Goal: Task Accomplishment & Management: Manage account settings

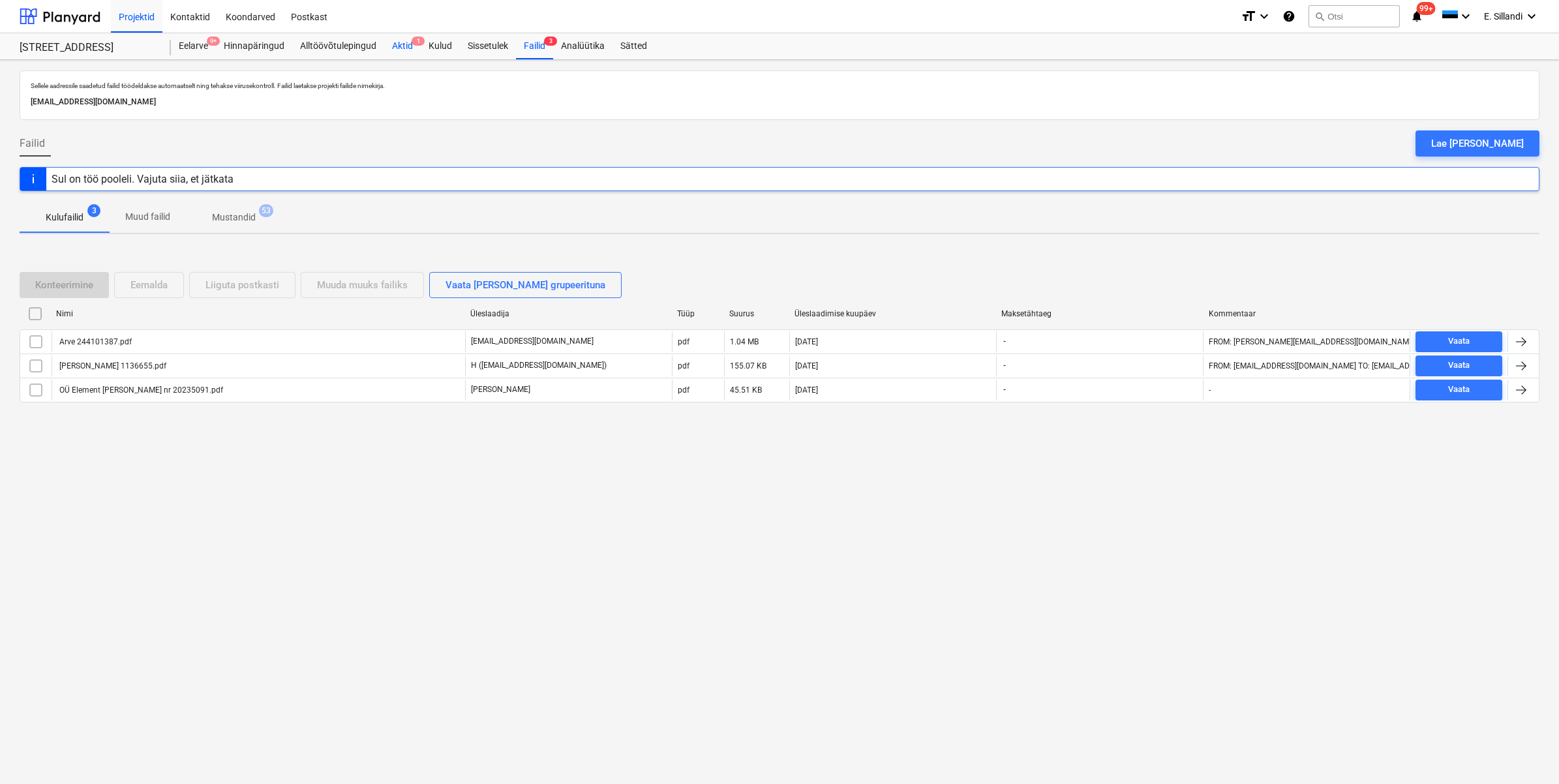
click at [409, 49] on div "Aktid 1" at bounding box center [403, 47] width 37 height 26
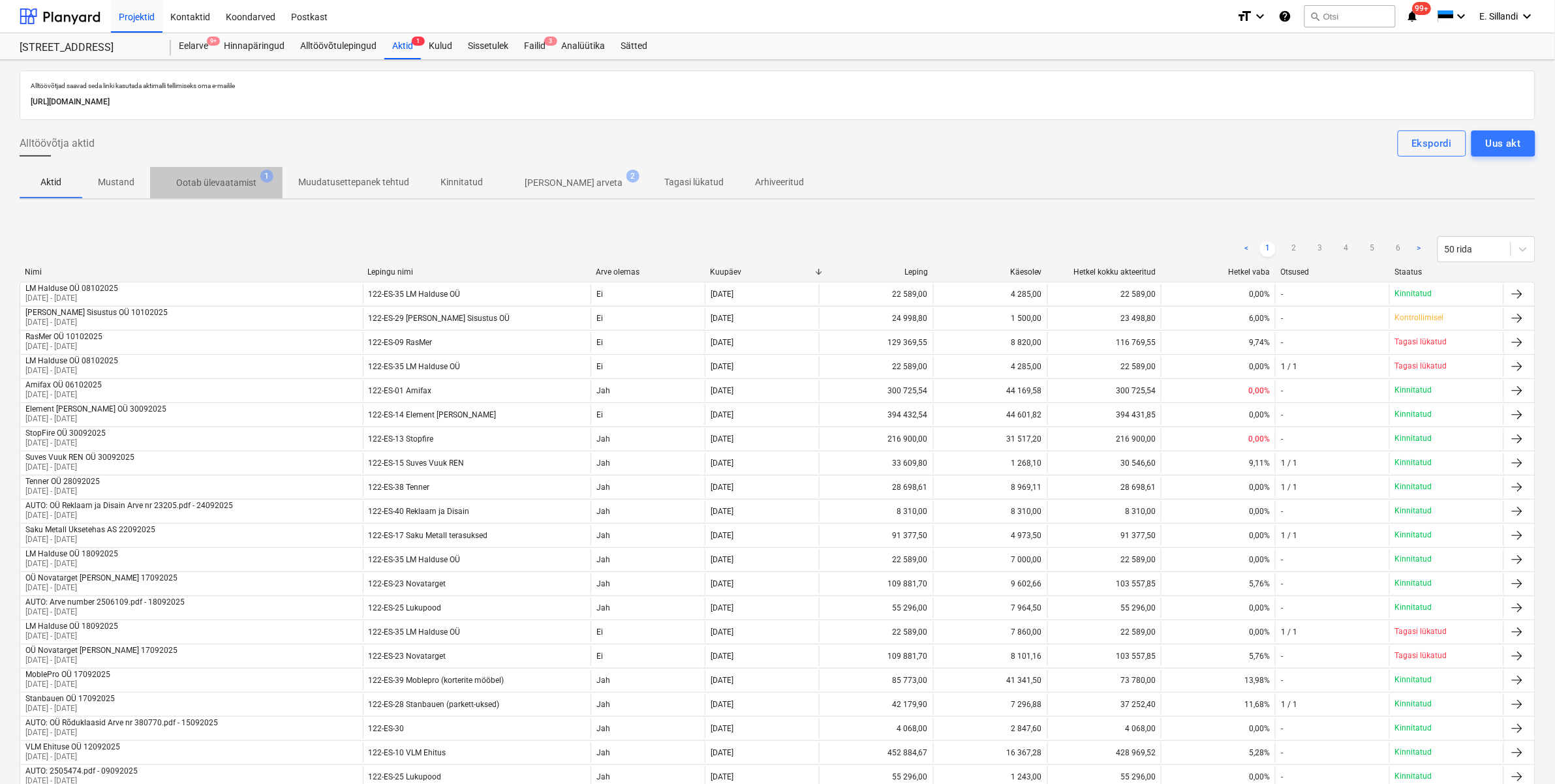
click at [237, 174] on span "Ootab ülevaatamist 1" at bounding box center [216, 183] width 132 height 24
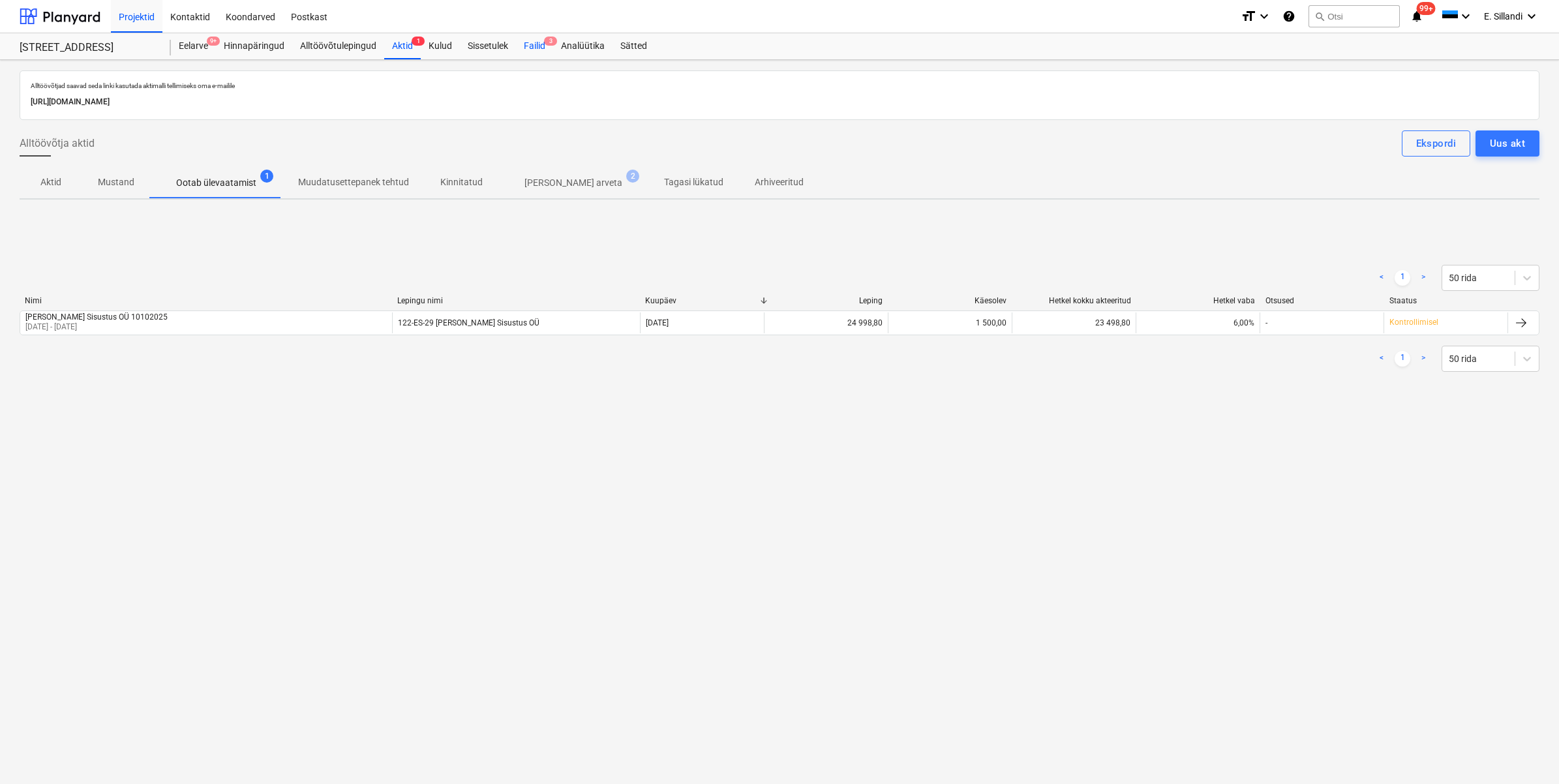
click at [523, 53] on div "Failid 3" at bounding box center [534, 47] width 37 height 26
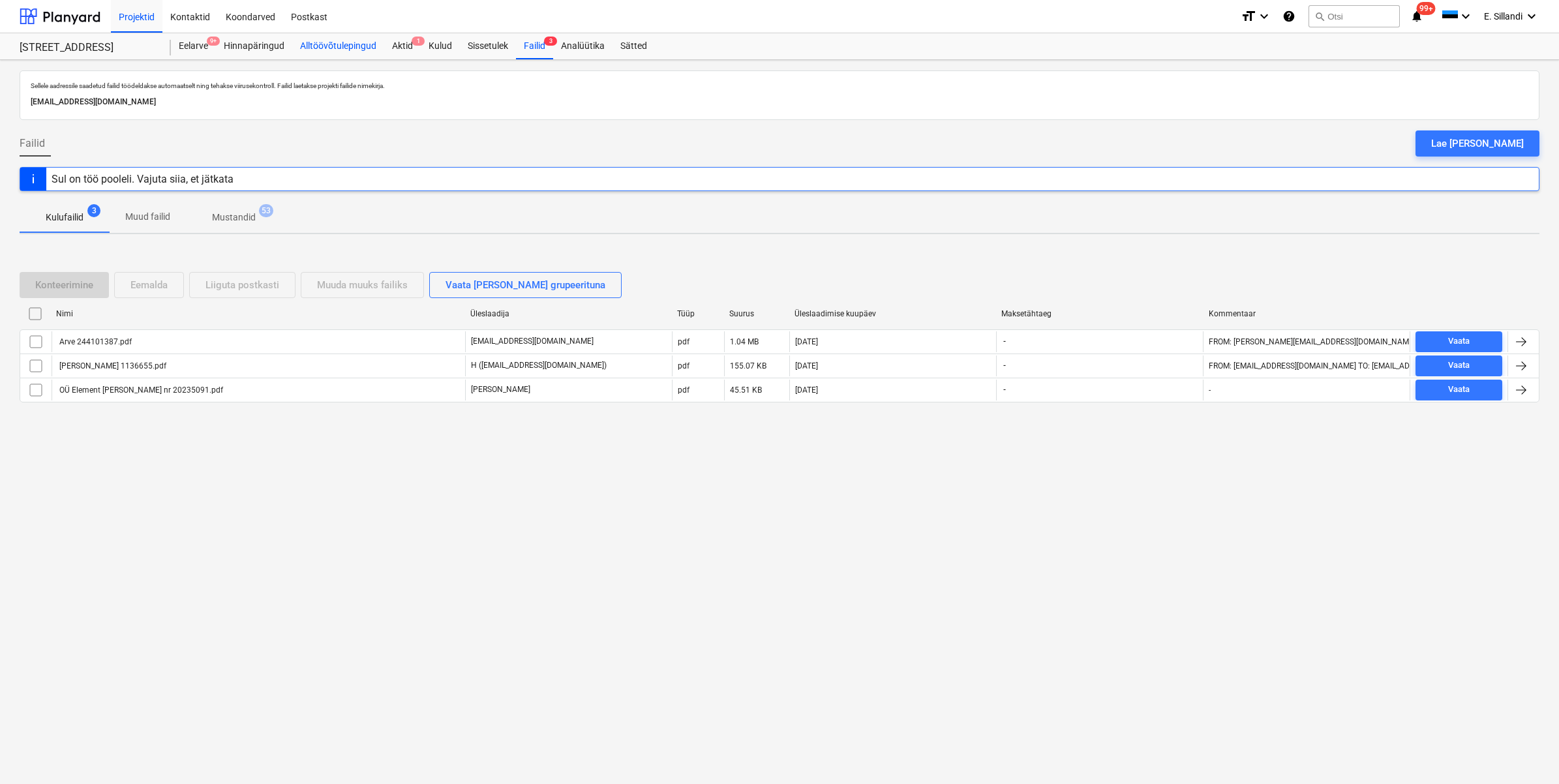
click at [353, 49] on div "Alltöövõtulepingud" at bounding box center [338, 47] width 92 height 26
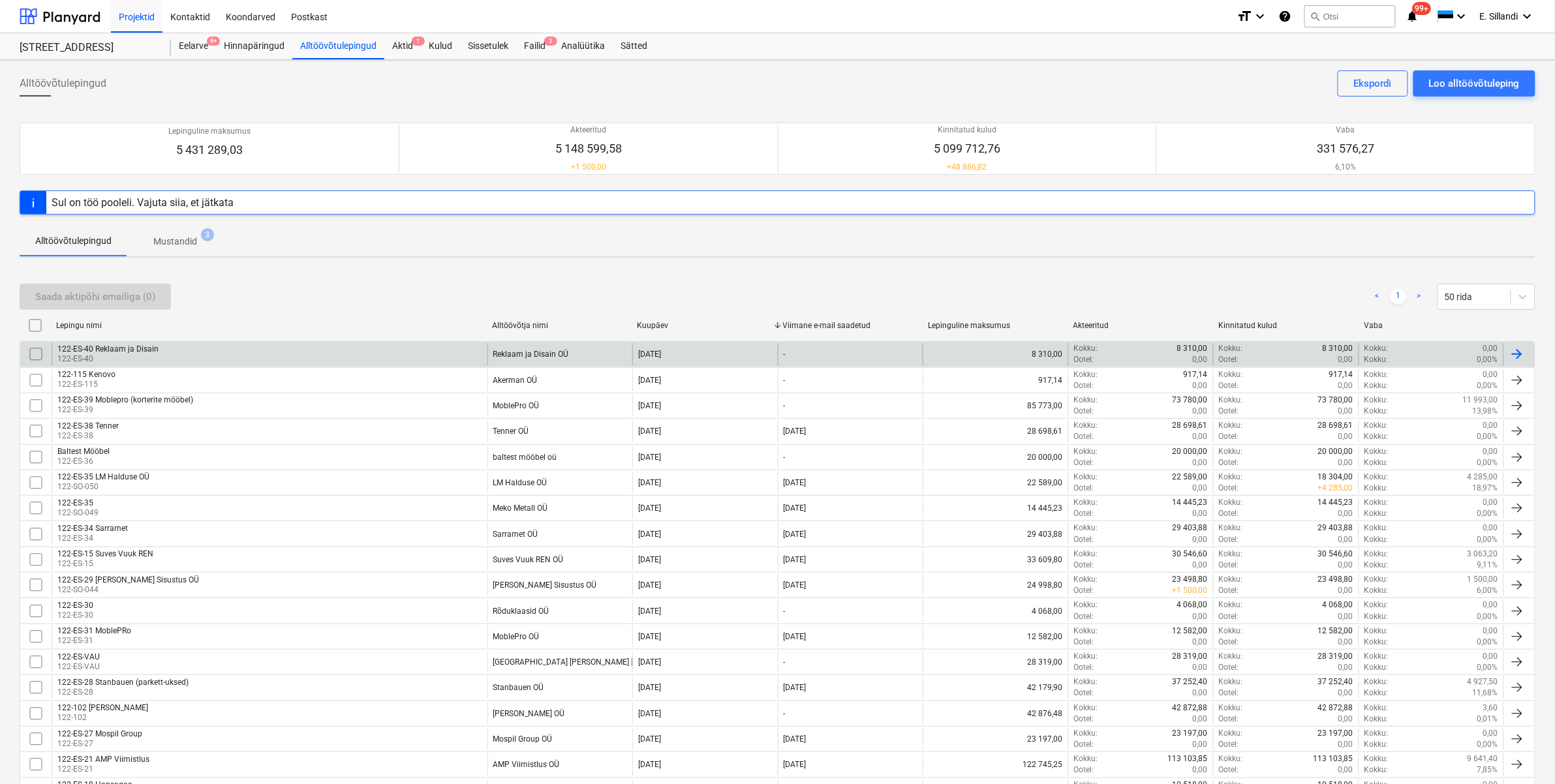
scroll to position [422, 0]
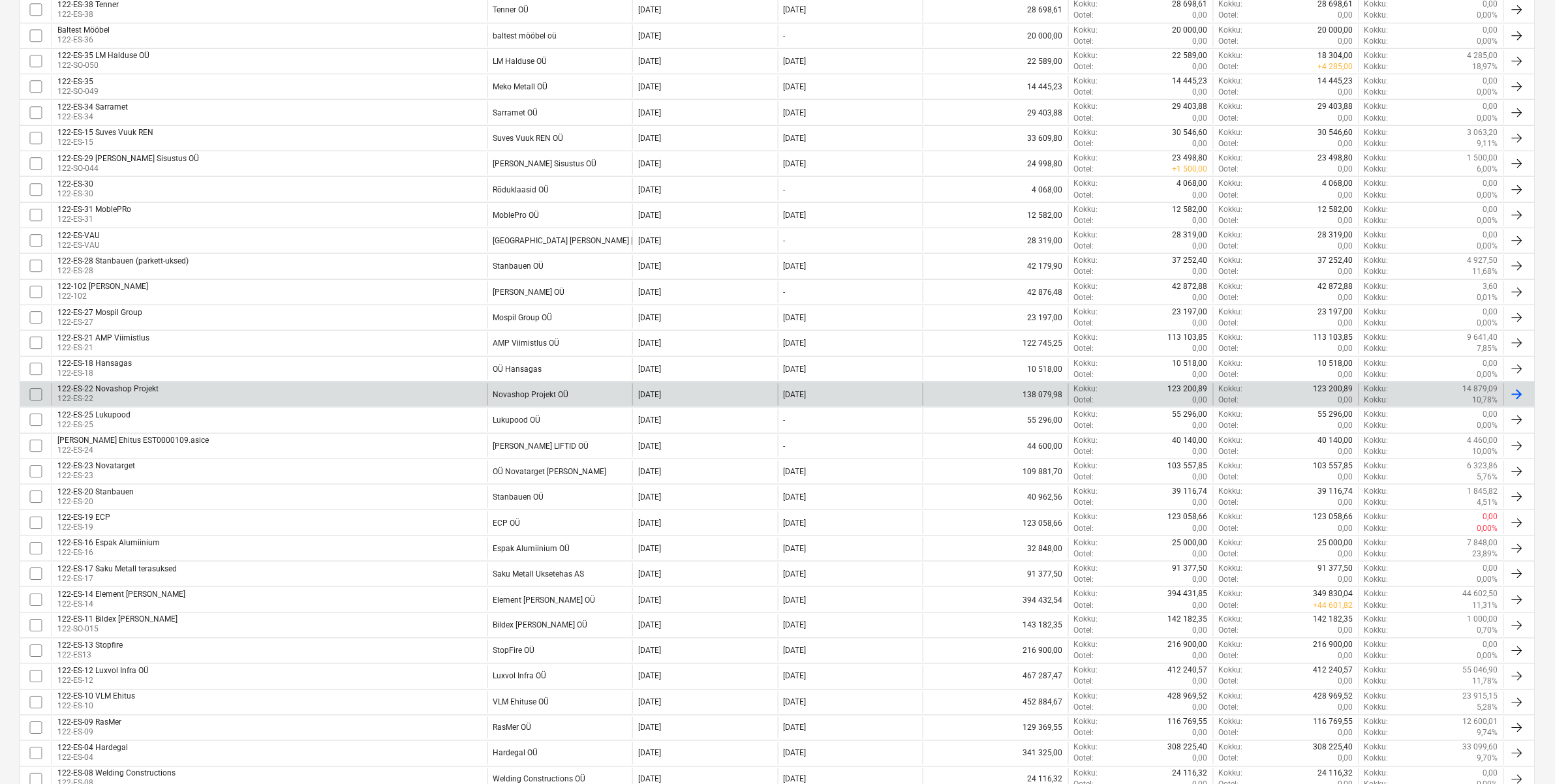
click at [142, 391] on div "122-ES-22 Novashop Projekt" at bounding box center [108, 389] width 101 height 9
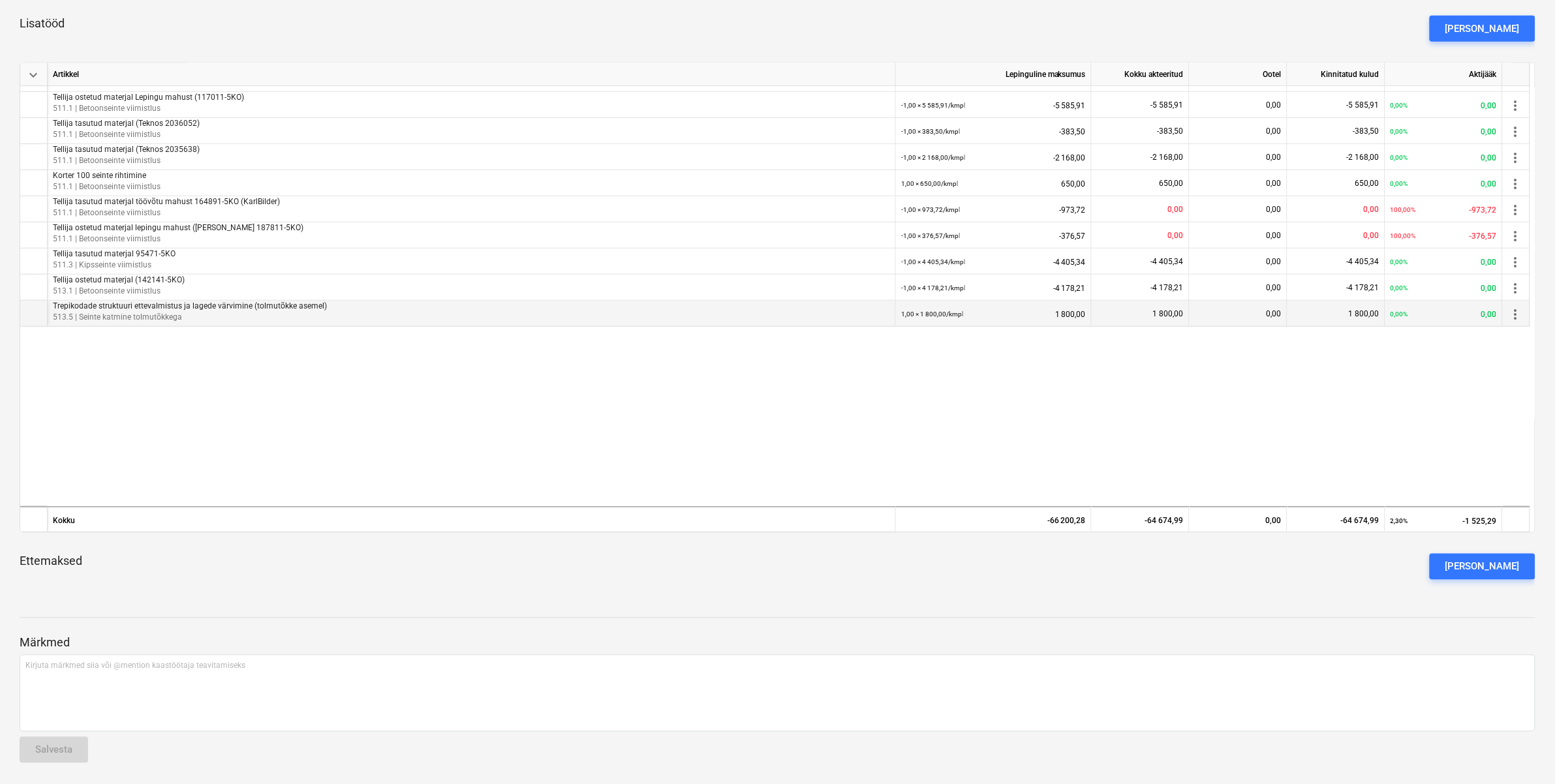
scroll to position [415, 0]
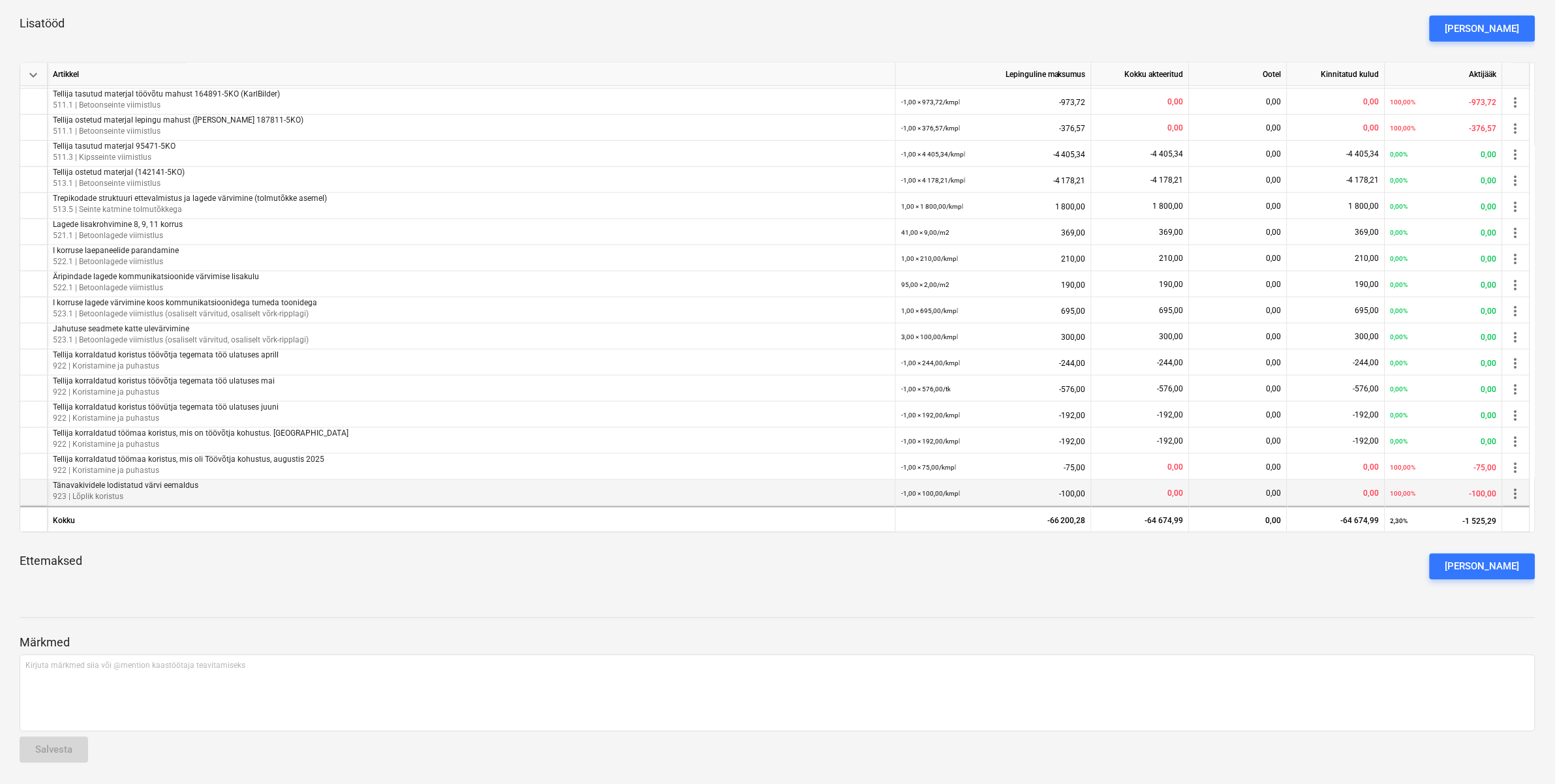
click at [1522, 497] on span "more_vert" at bounding box center [1516, 494] width 16 height 16
click at [1521, 491] on li "Muuda" at bounding box center [1518, 493] width 61 height 30
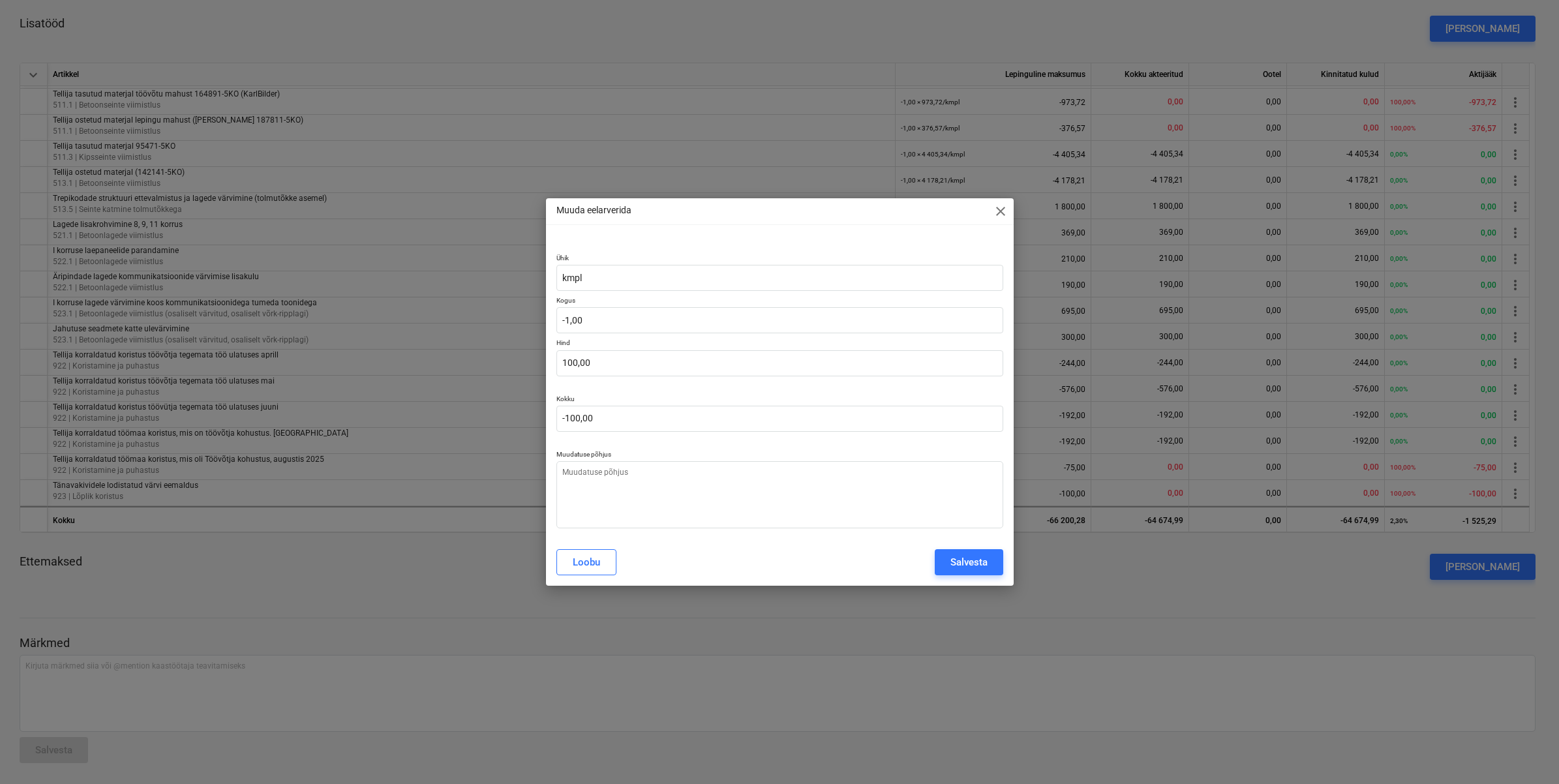
type textarea "x"
type input "-100"
drag, startPoint x: 608, startPoint y: 418, endPoint x: 494, endPoint y: 406, distance: 114.6
click at [494, 406] on div "Muuda eelarverida close Ühik kmpl Kogus -1,00 Hind 100,00 Kokku -100 Muudatuse …" at bounding box center [780, 392] width 1559 height 784
type input "100"
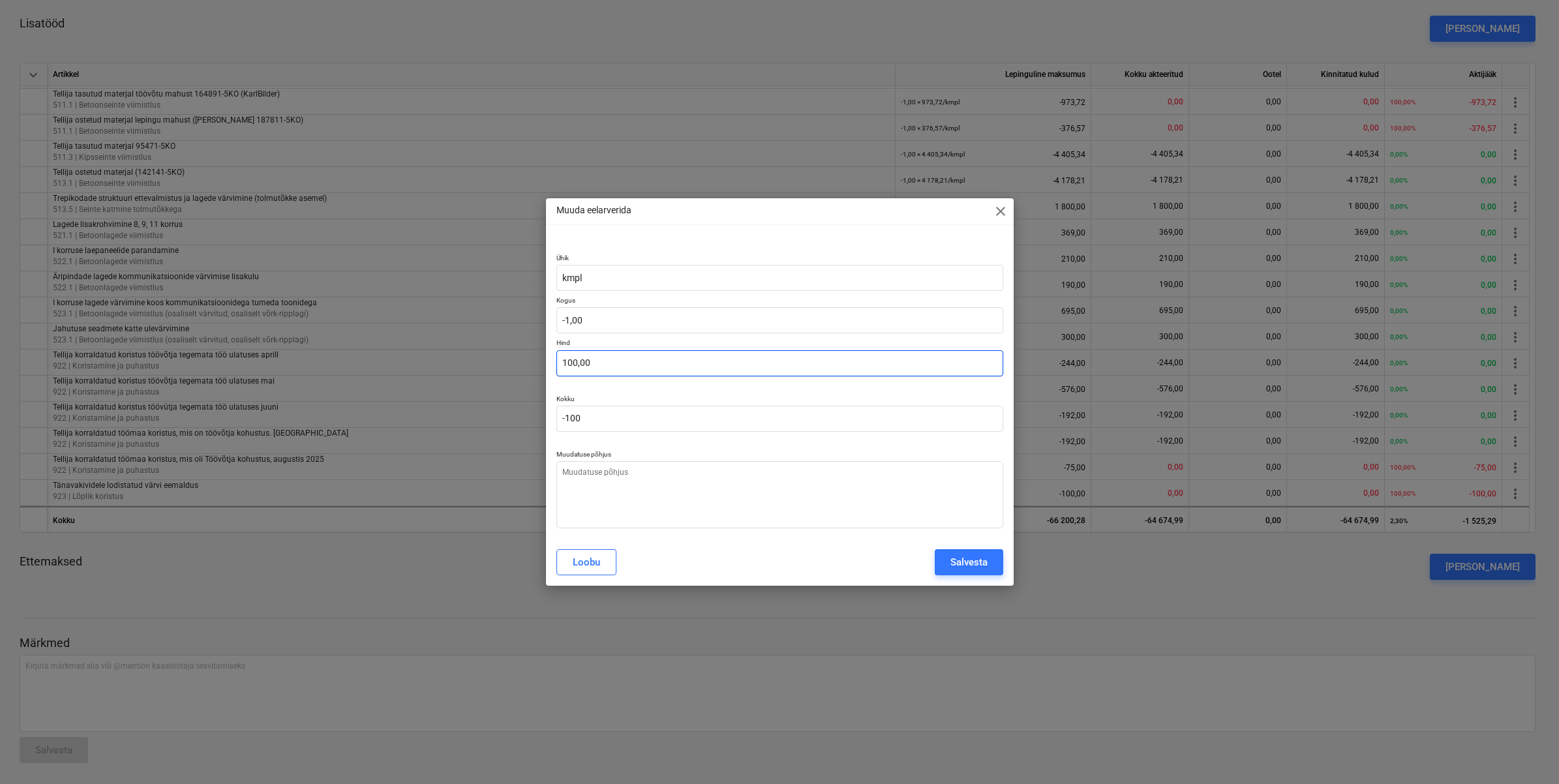
type input "-100,00"
drag, startPoint x: 620, startPoint y: 351, endPoint x: 468, endPoint y: 345, distance: 152.1
click at [486, 346] on div "Muuda eelarverida close Ühik kmpl Kogus -1,00 Hind 100 Kokku -100,00 Muudatuse …" at bounding box center [780, 392] width 1559 height 784
type input "3"
type textarea "x"
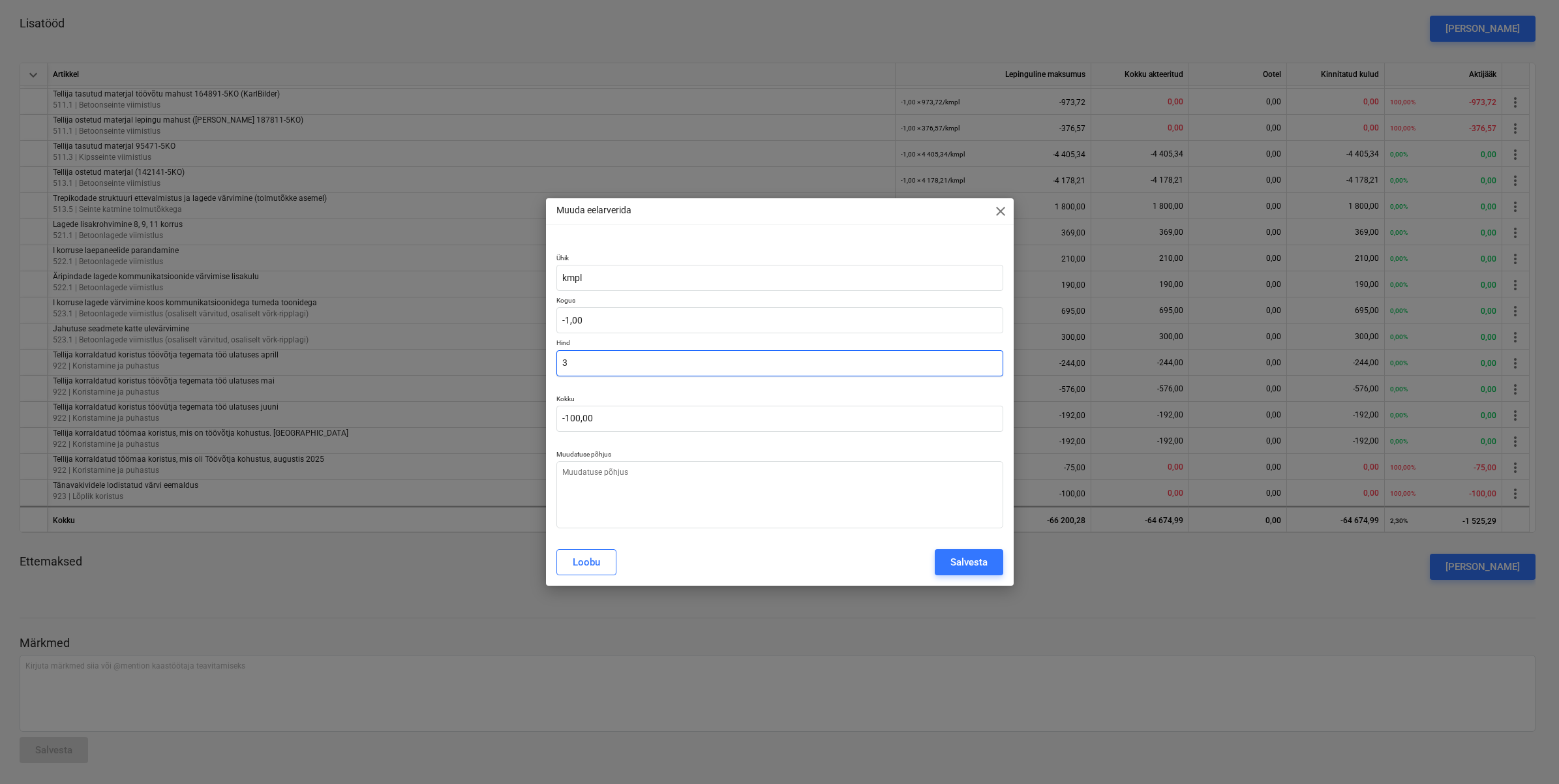
type input "-3,00"
type input "32"
type textarea "x"
type input "-32,00"
type input "320"
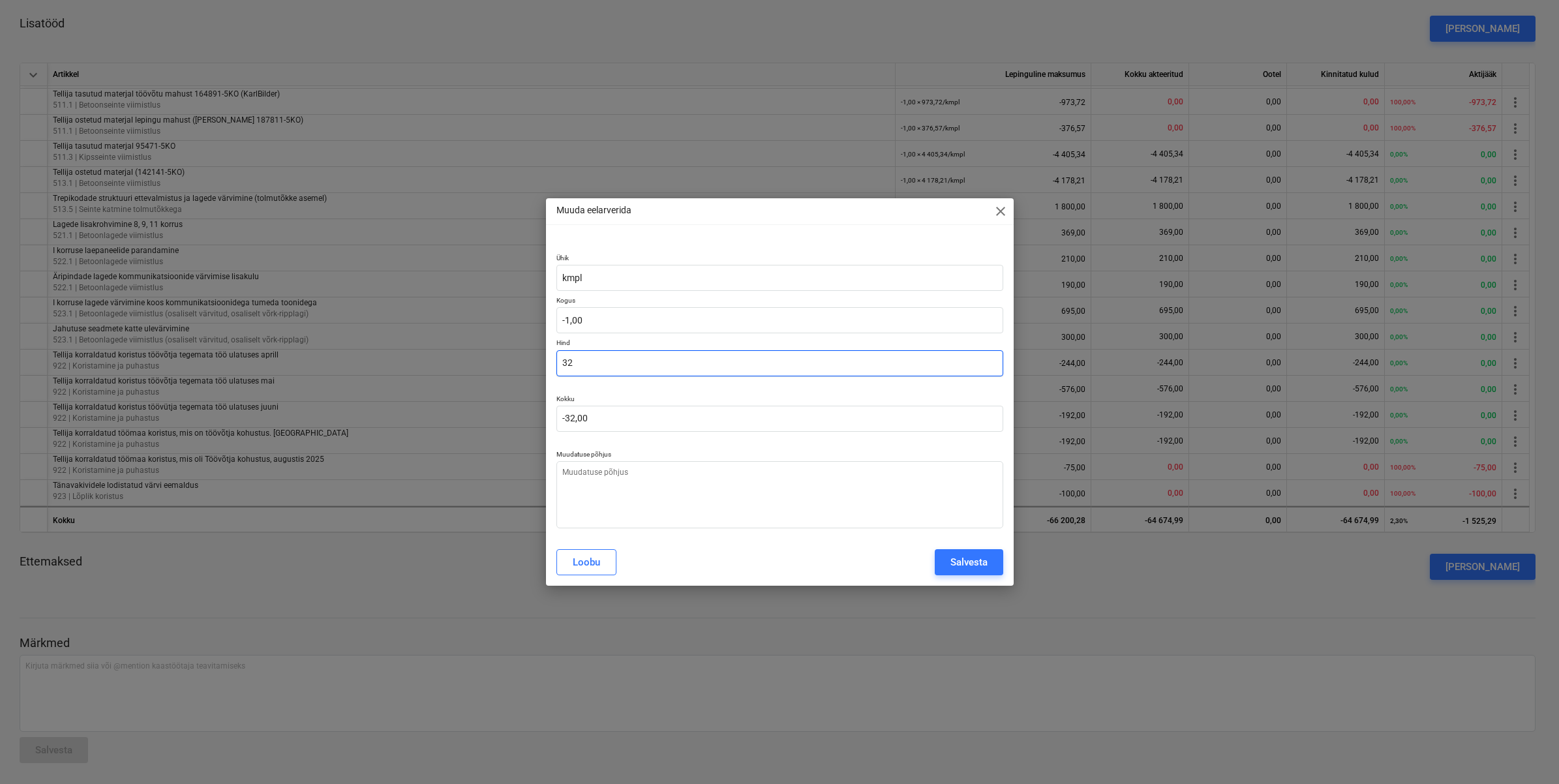
type textarea "x"
type input "-320,00"
type input "320,00"
click at [986, 566] on div "Salvesta" at bounding box center [969, 562] width 37 height 17
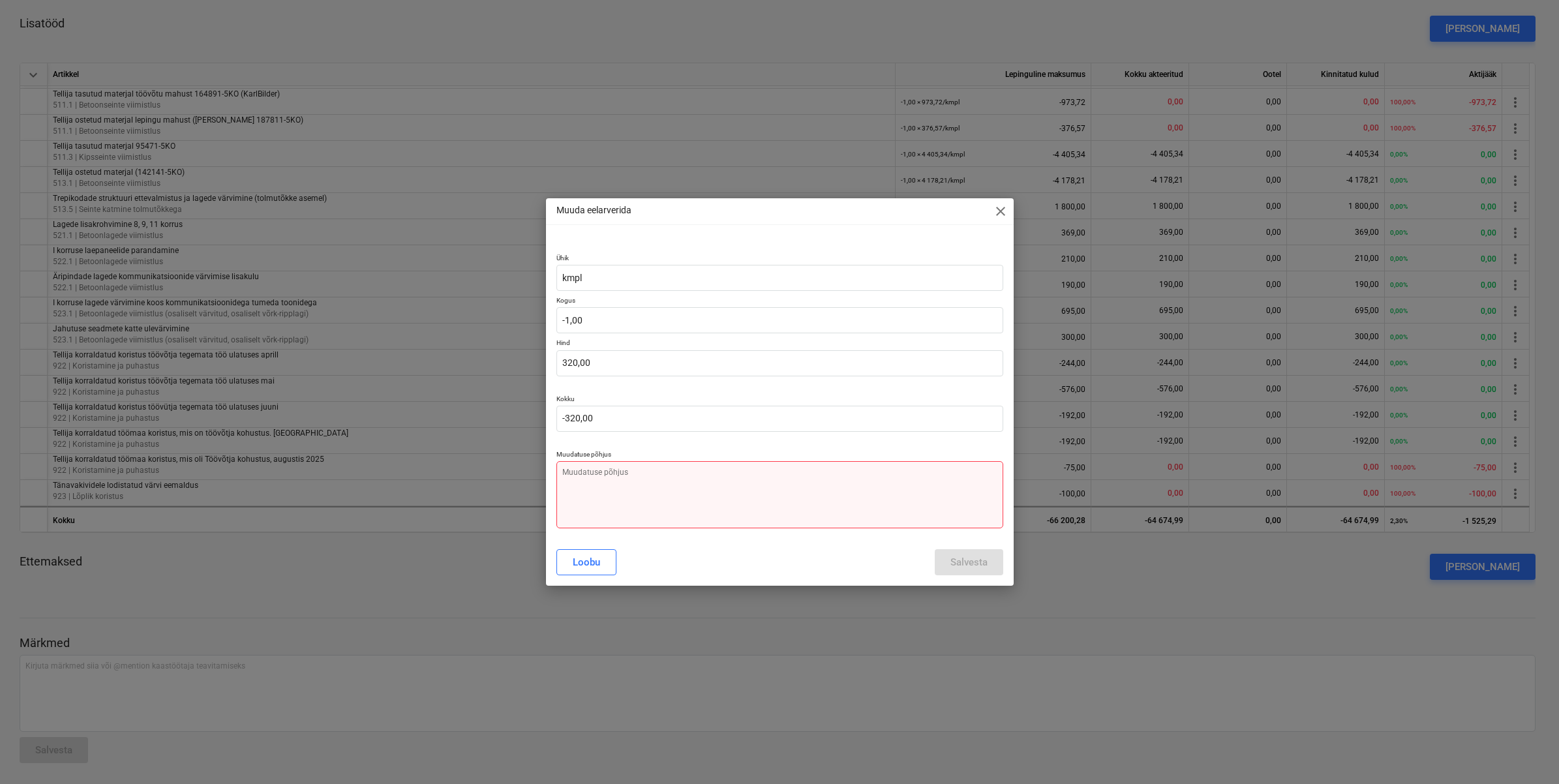
click at [758, 487] on textarea at bounding box center [780, 495] width 447 height 67
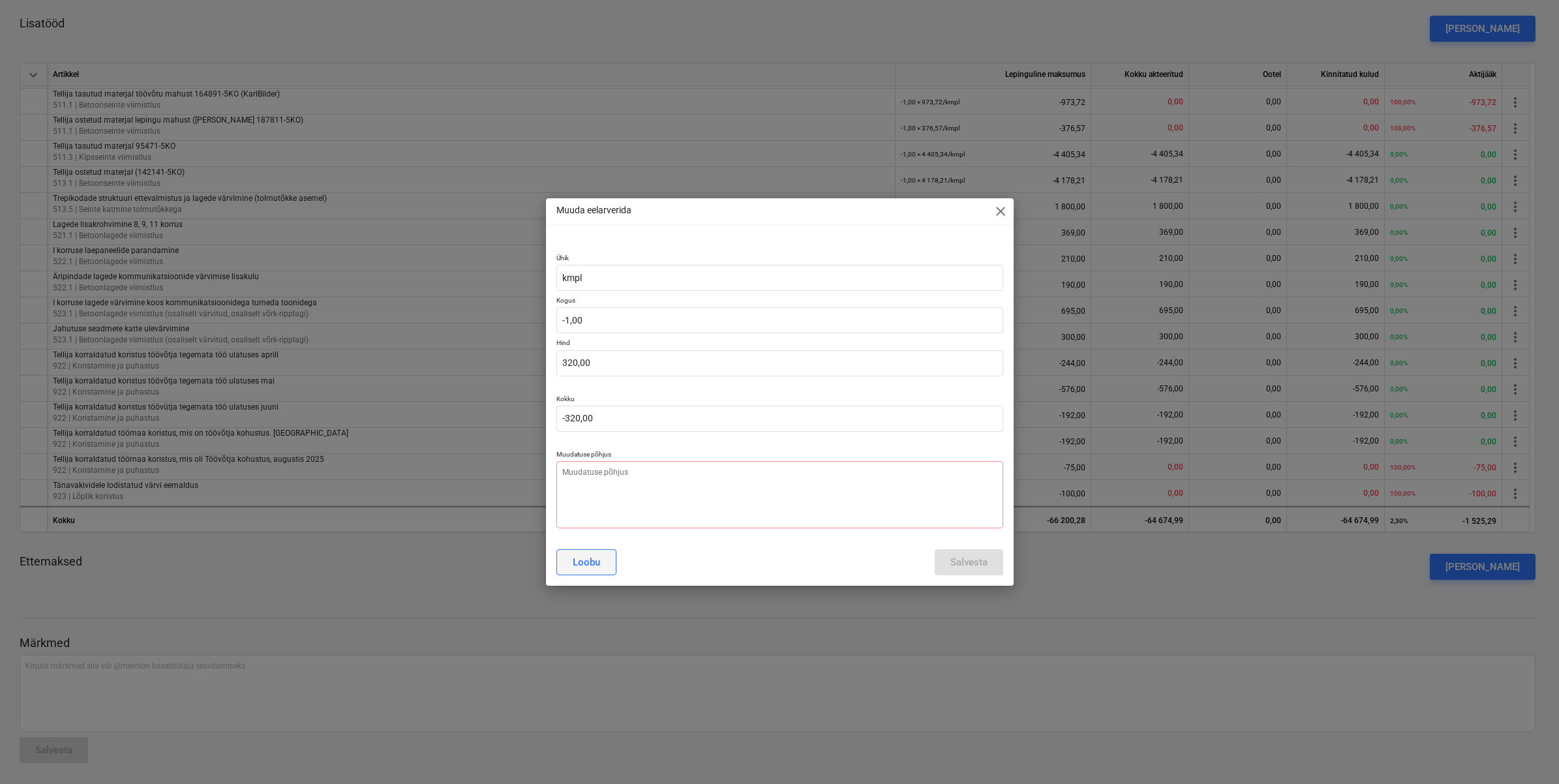
type textarea "x"
click at [585, 566] on div "Loobu" at bounding box center [587, 562] width 28 height 17
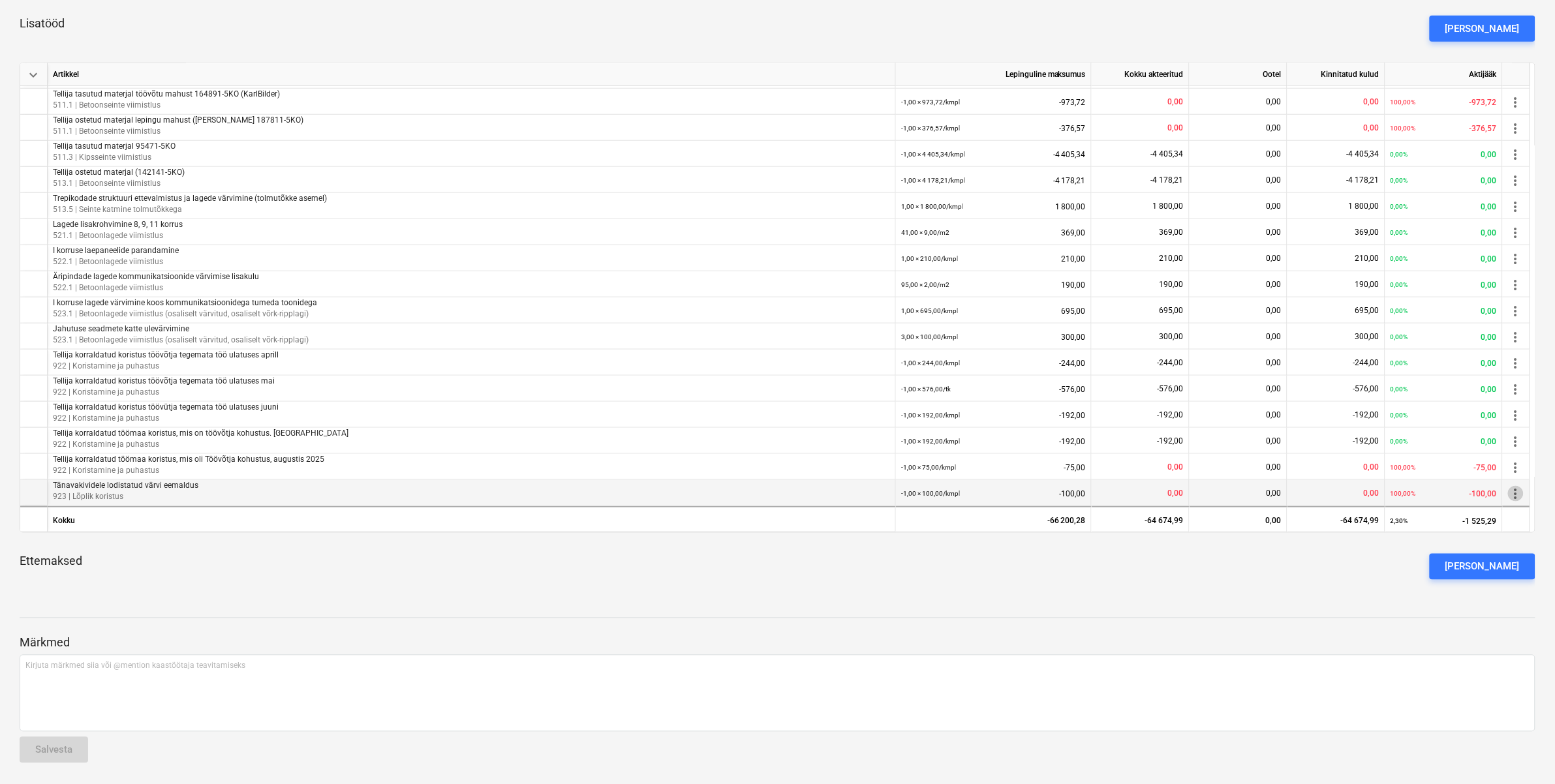
click at [1520, 499] on span "more_vert" at bounding box center [1516, 494] width 16 height 16
click at [1525, 522] on li "Eemalda" at bounding box center [1518, 523] width 61 height 30
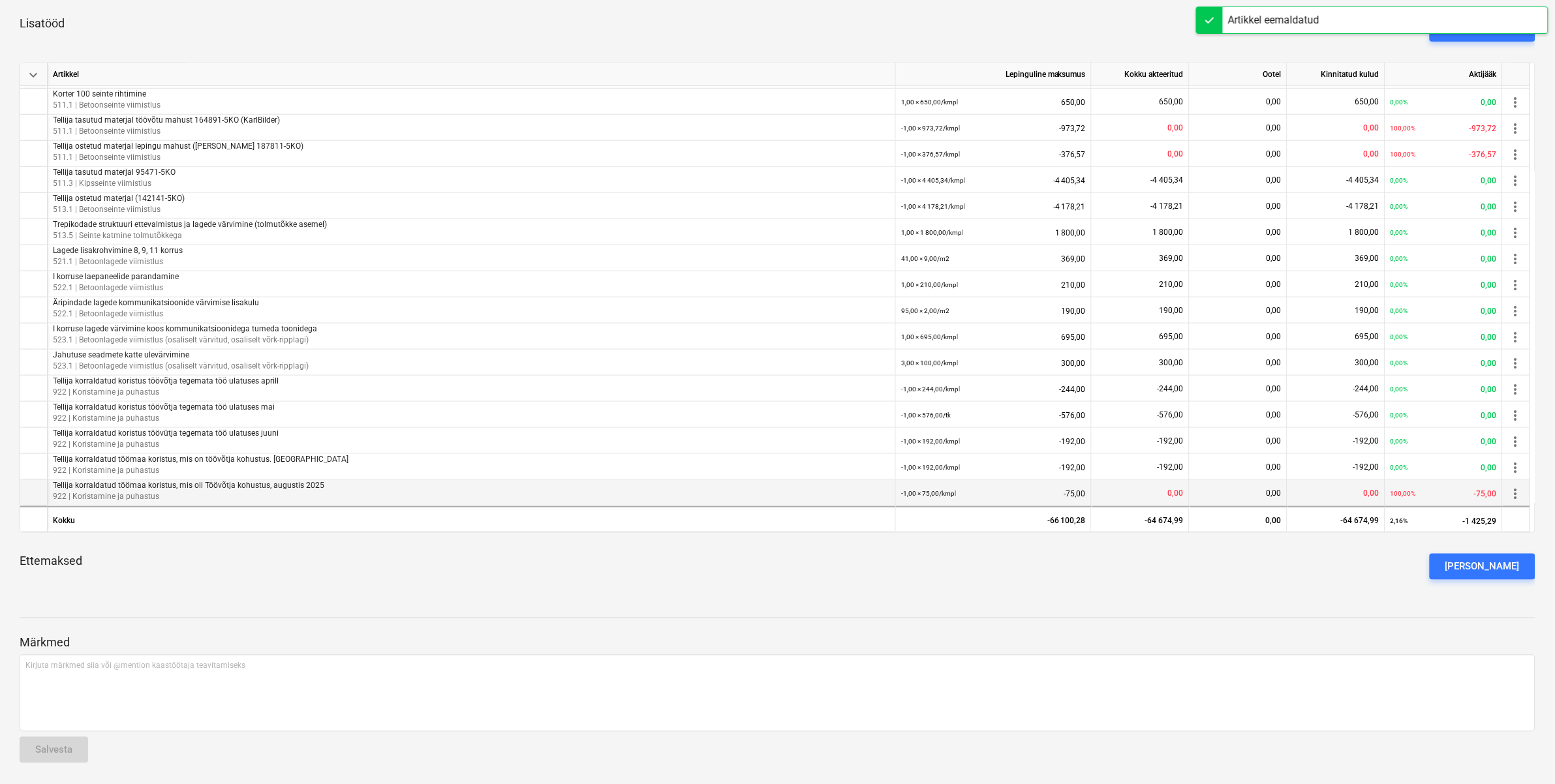
scroll to position [389, 0]
click at [1509, 38] on button "[PERSON_NAME]" at bounding box center [1482, 29] width 106 height 26
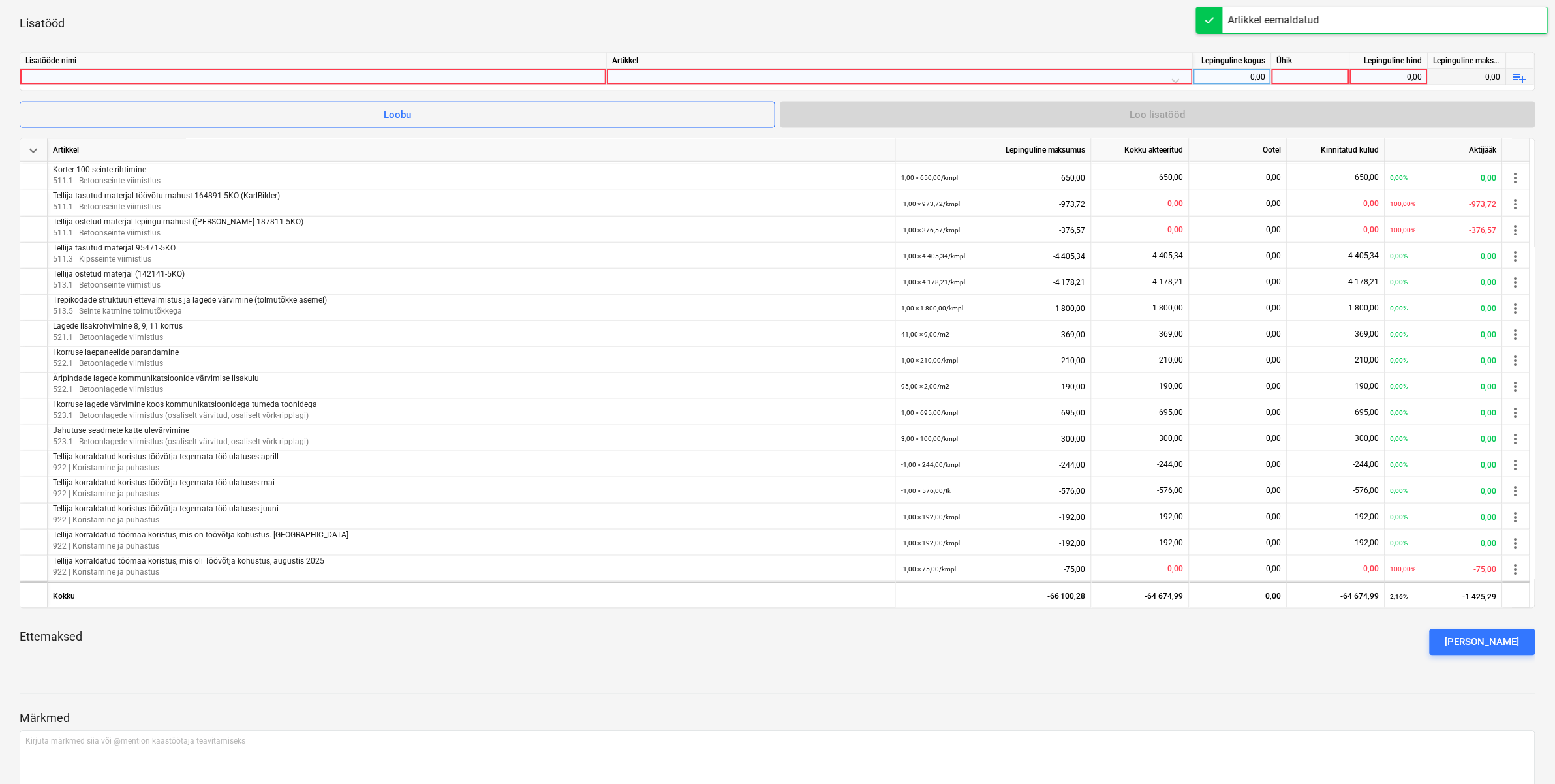
click at [360, 77] on div at bounding box center [313, 77] width 576 height 16
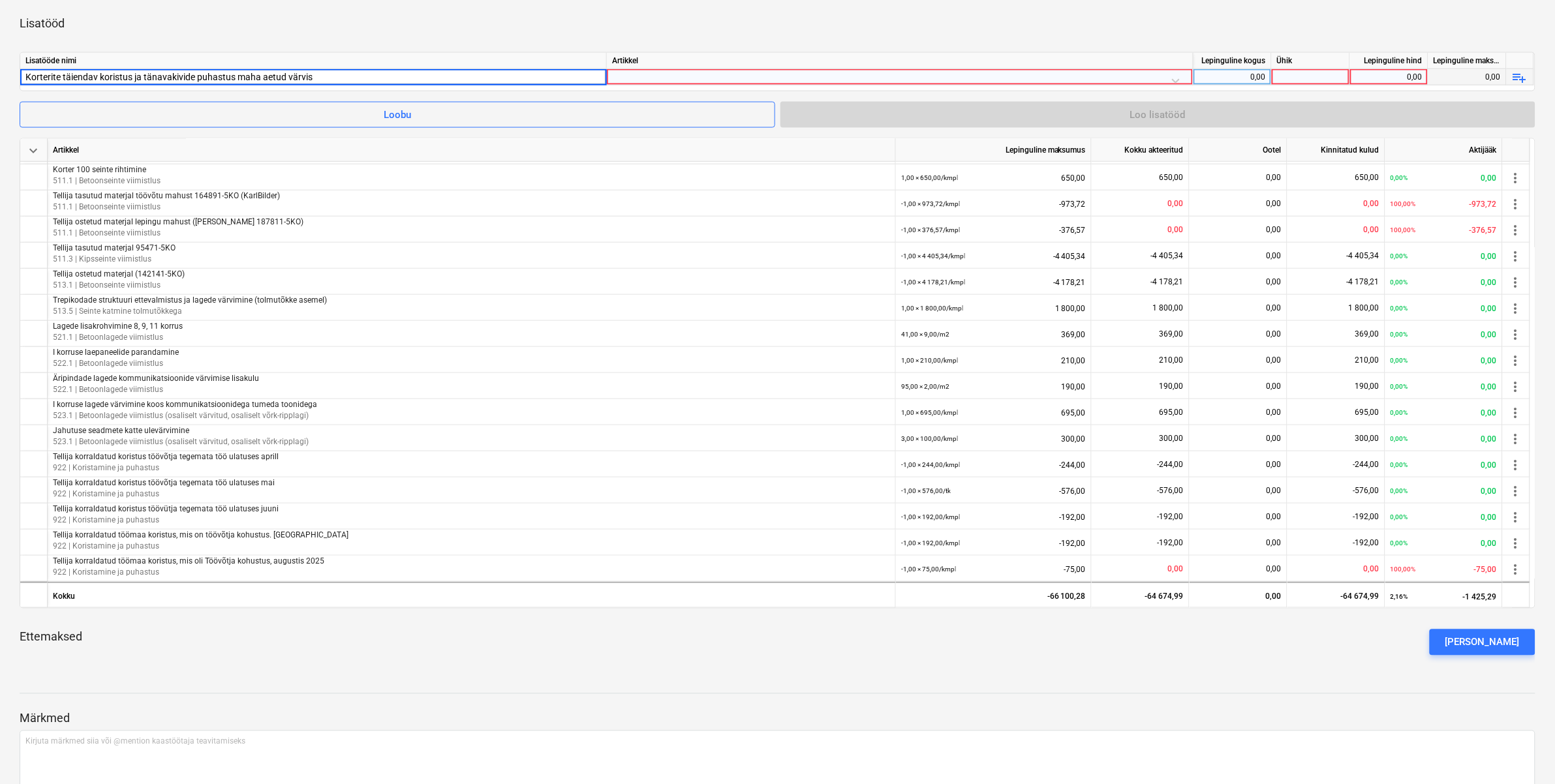
type input "Korterite täiendav koristus ja tänavakivide puhastus maha aetud värvist"
click at [716, 74] on div at bounding box center [900, 80] width 576 height 23
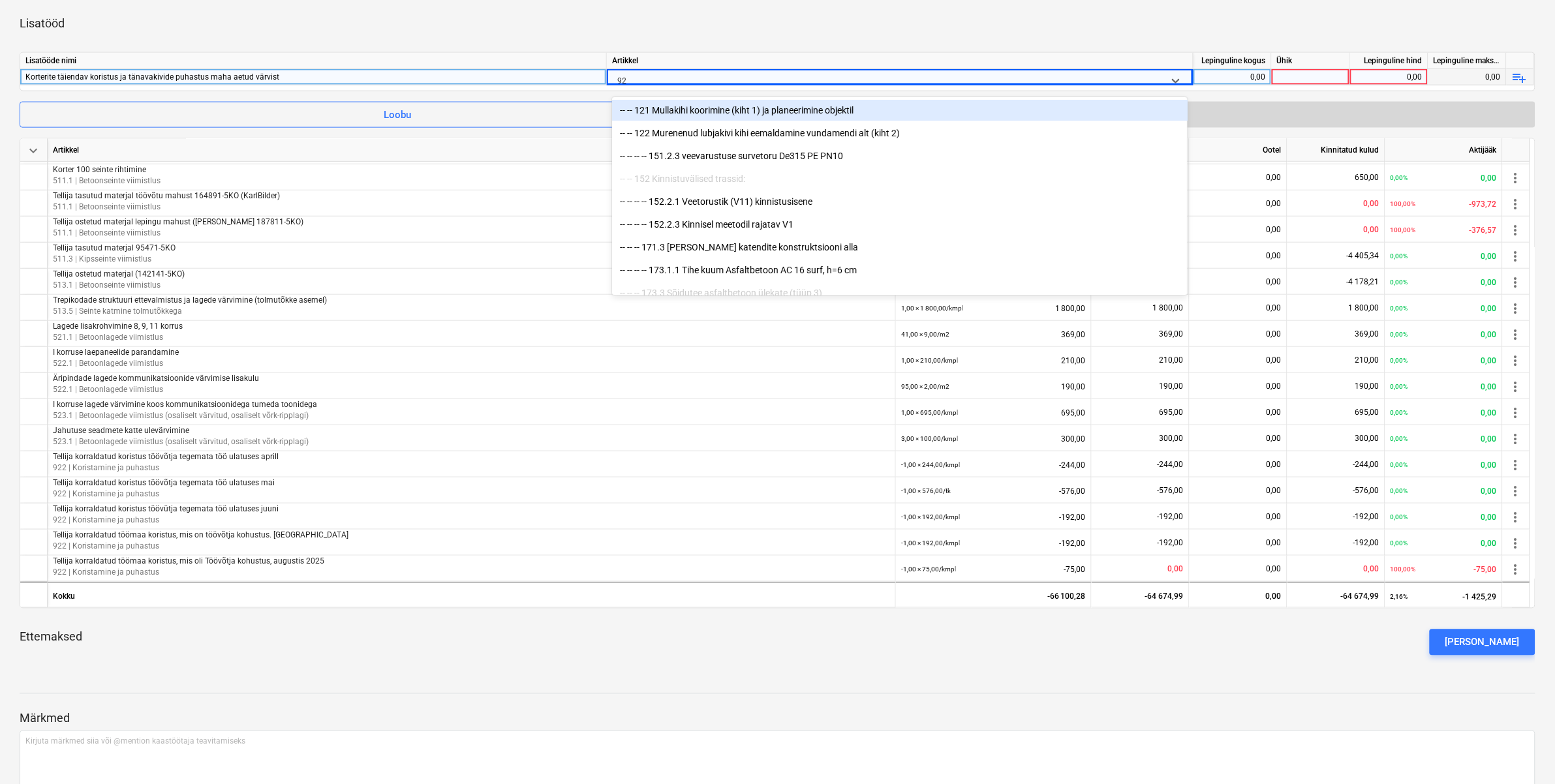
type input "923"
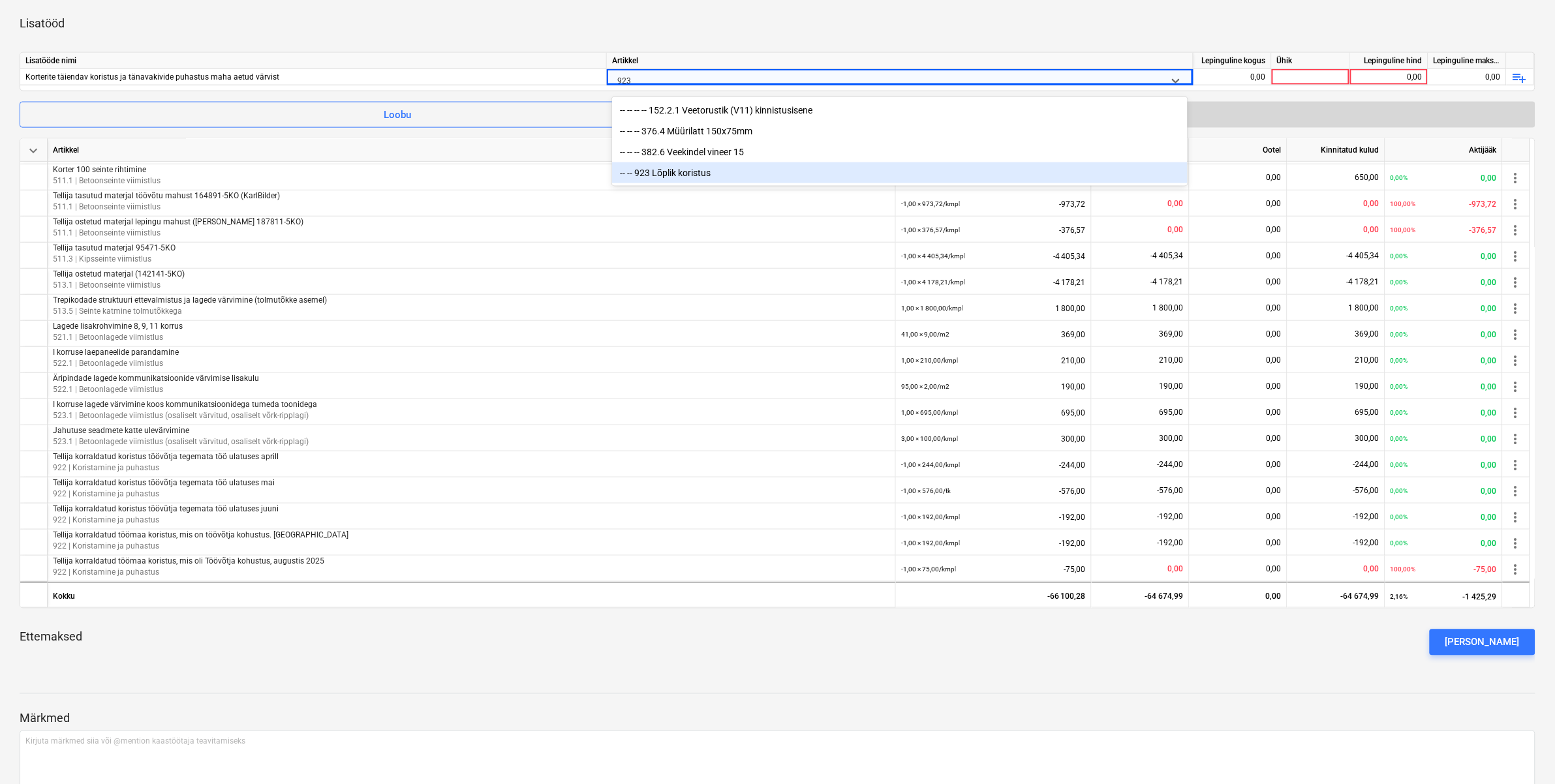
drag, startPoint x: 680, startPoint y: 172, endPoint x: 904, endPoint y: 145, distance: 225.6
click at [682, 172] on div "-- -- 923 Lõplik koristus" at bounding box center [900, 173] width 576 height 21
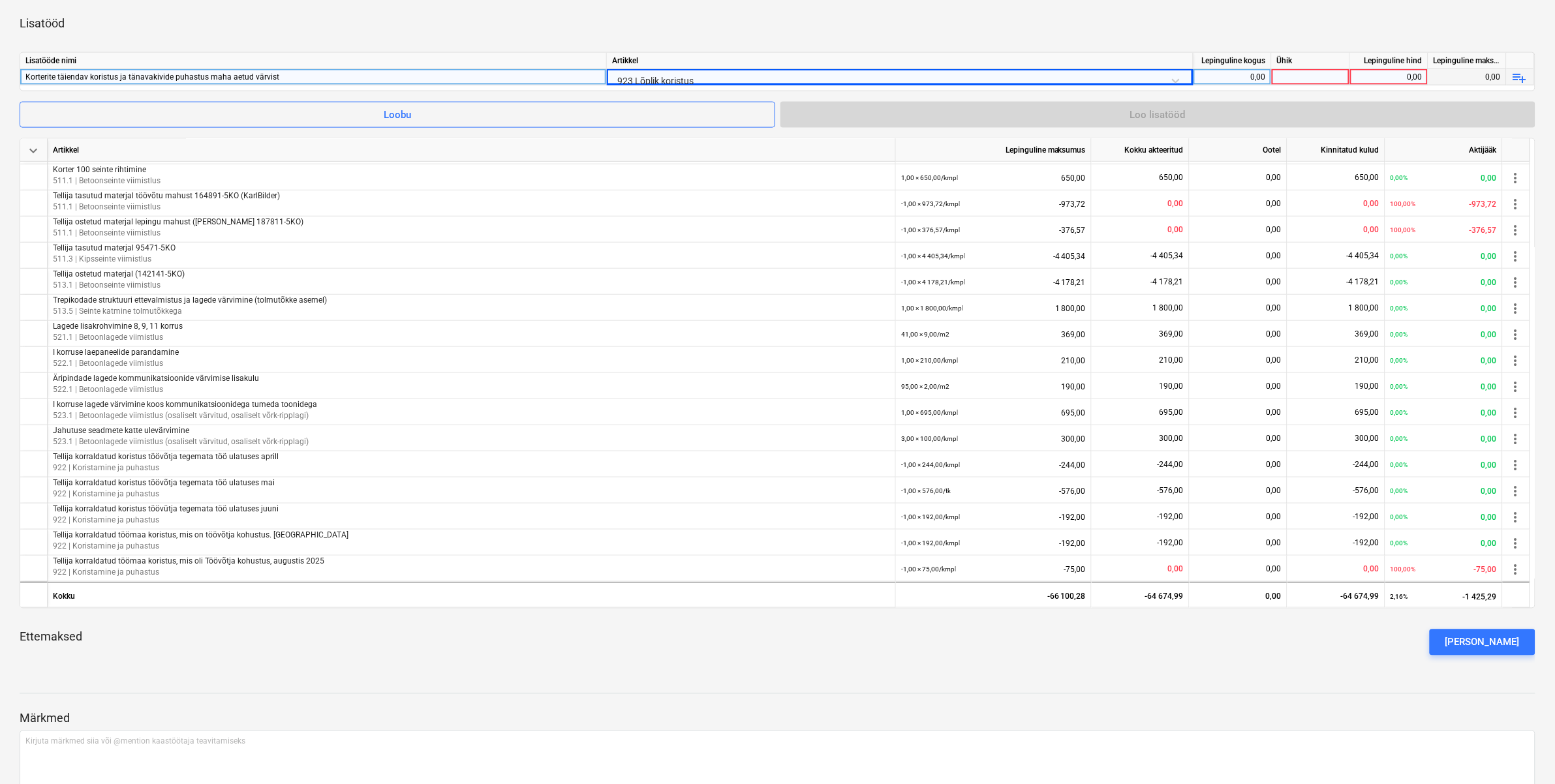
click at [1258, 72] on div "0,00" at bounding box center [1232, 77] width 67 height 16
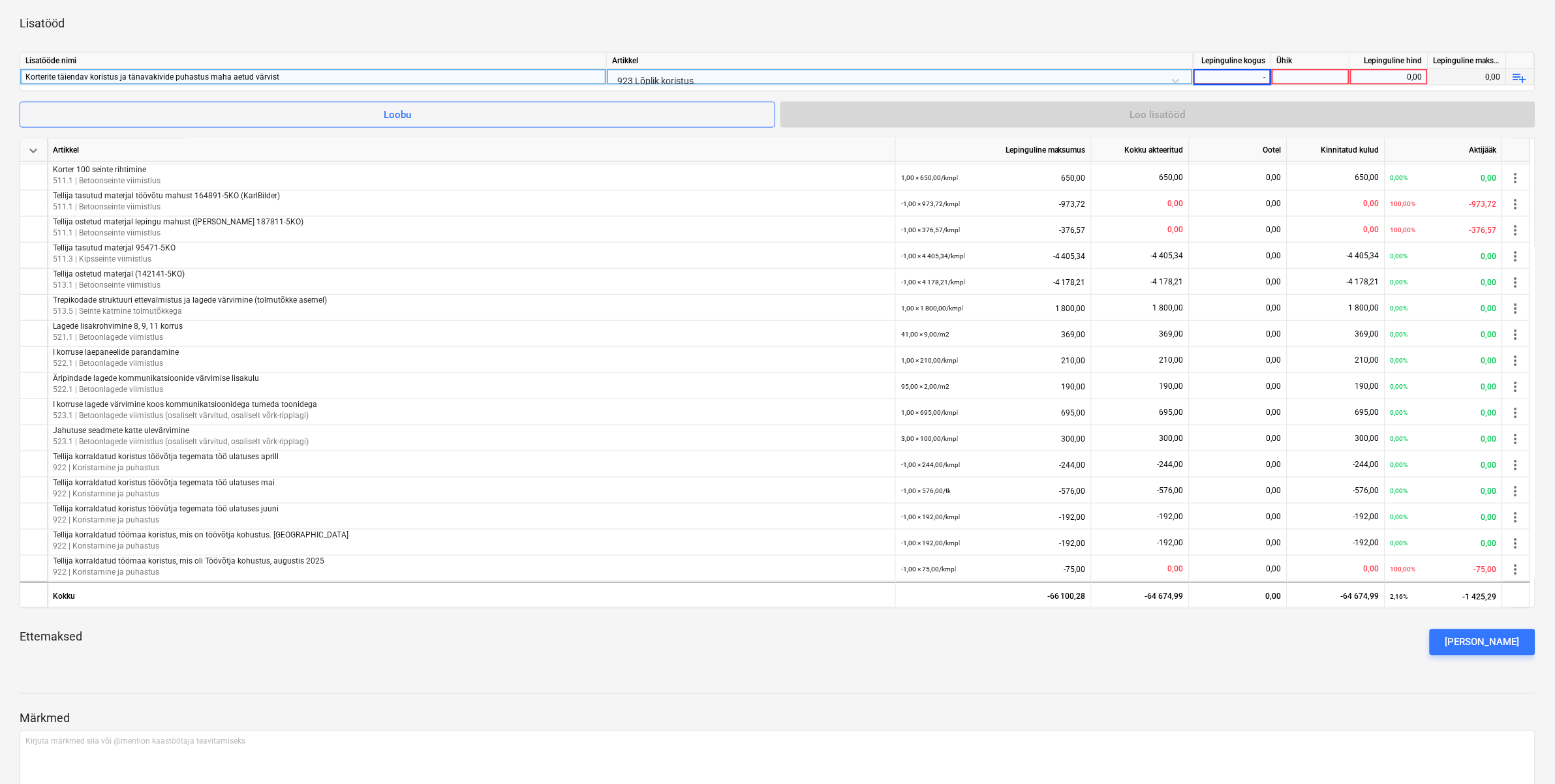
type input "-1"
type input "kmpl"
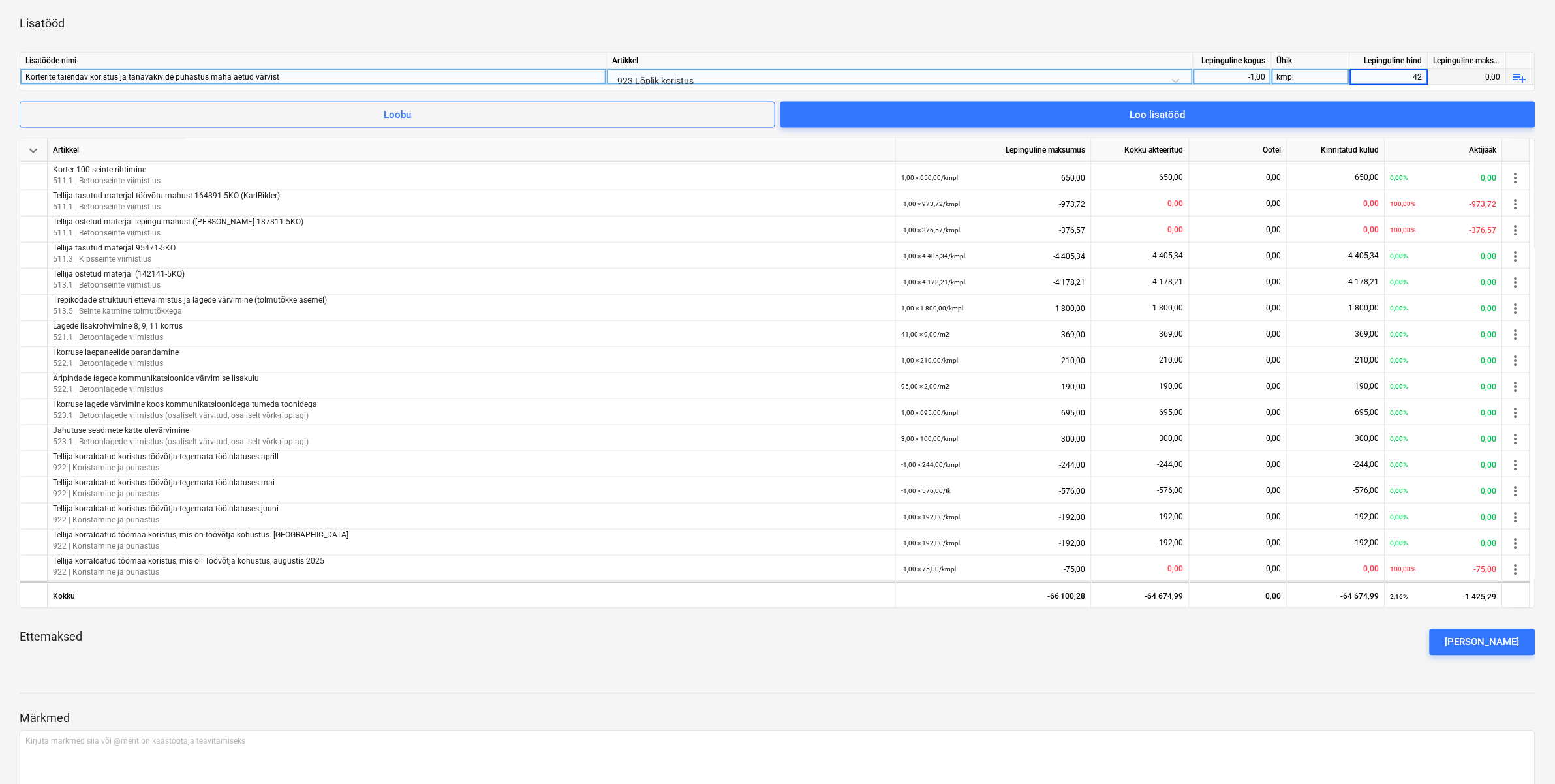
type input "420"
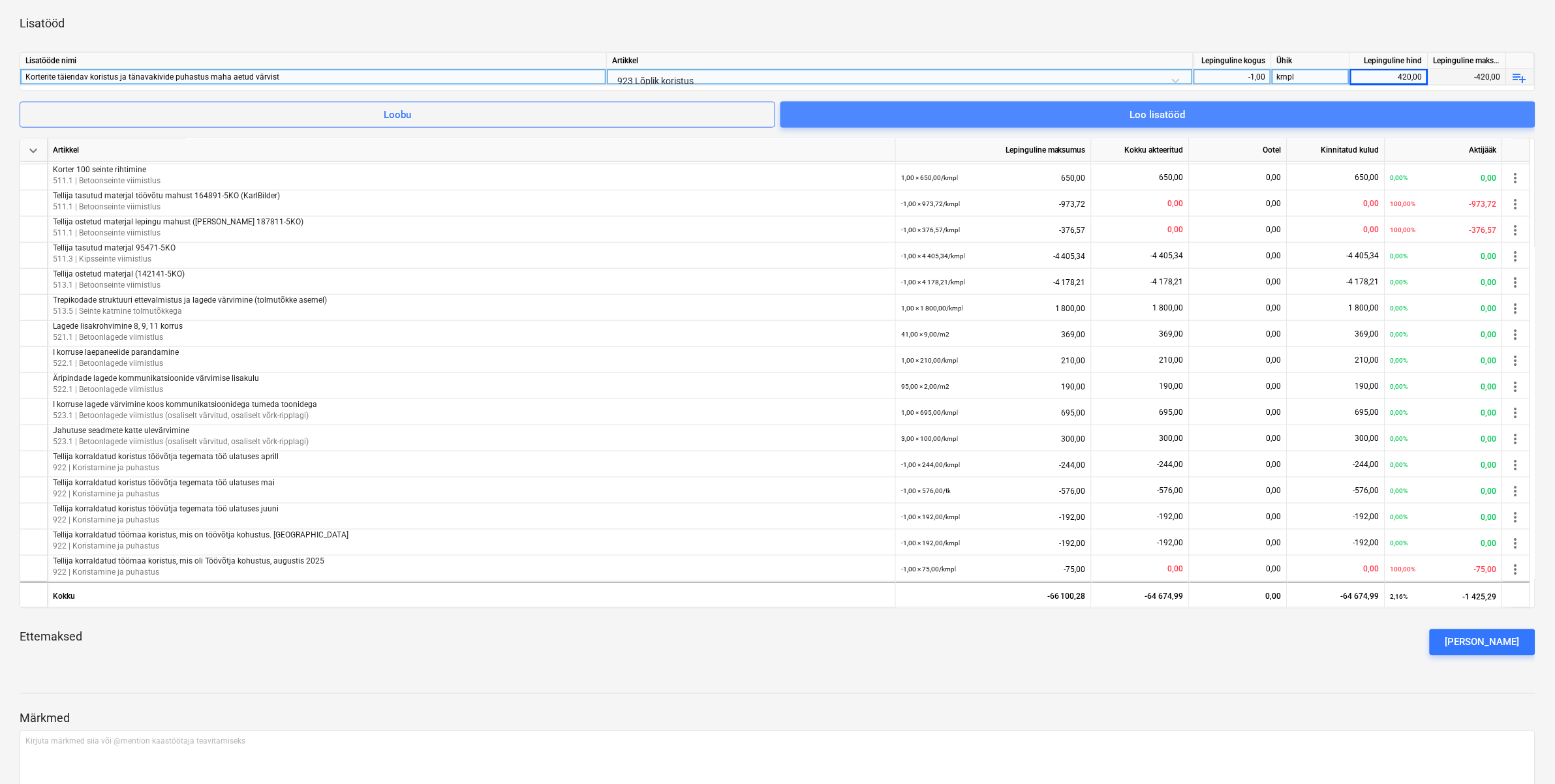
click at [1255, 115] on span "Loo lisatööd" at bounding box center [1158, 115] width 724 height 17
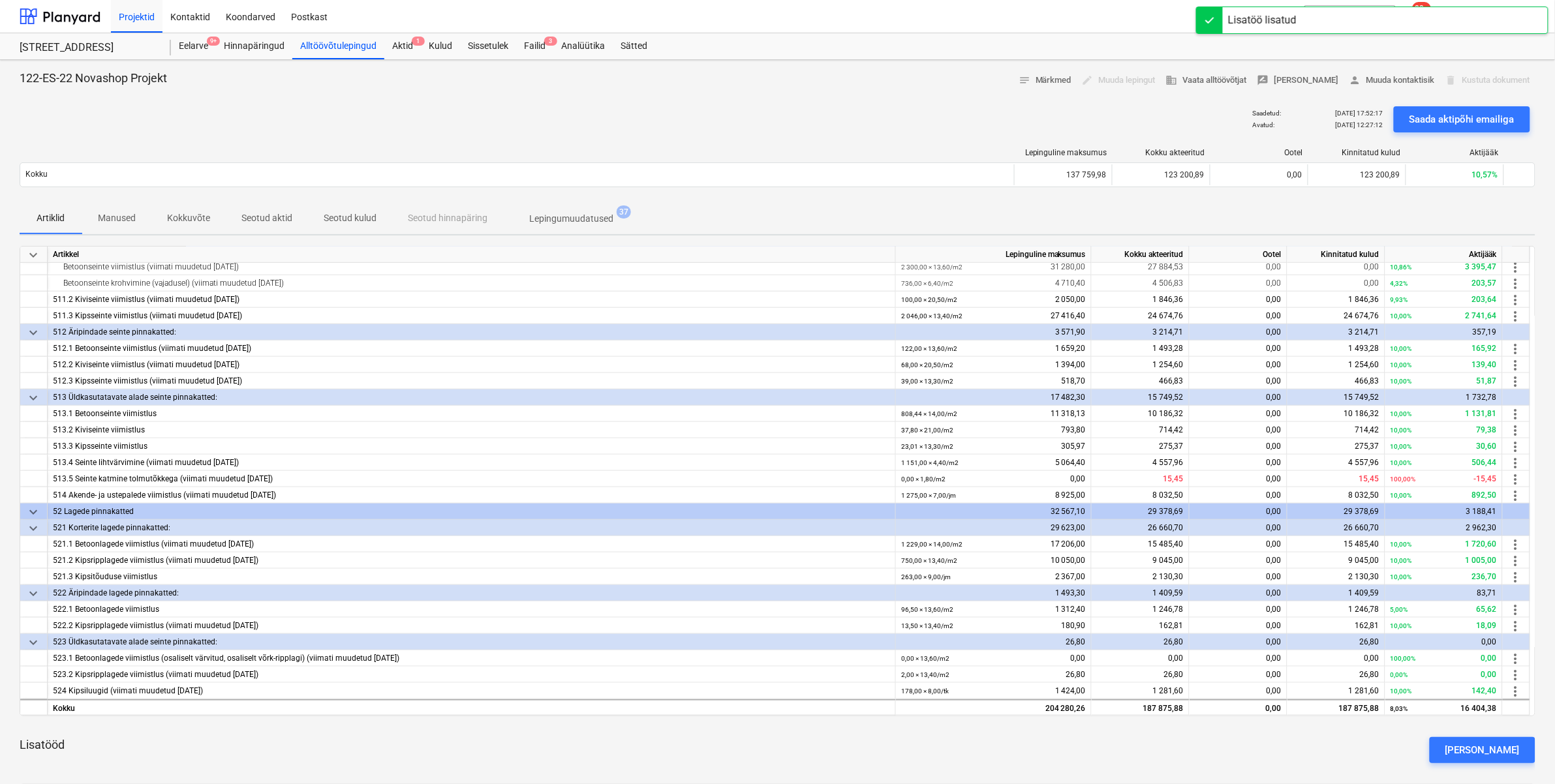
scroll to position [47, 0]
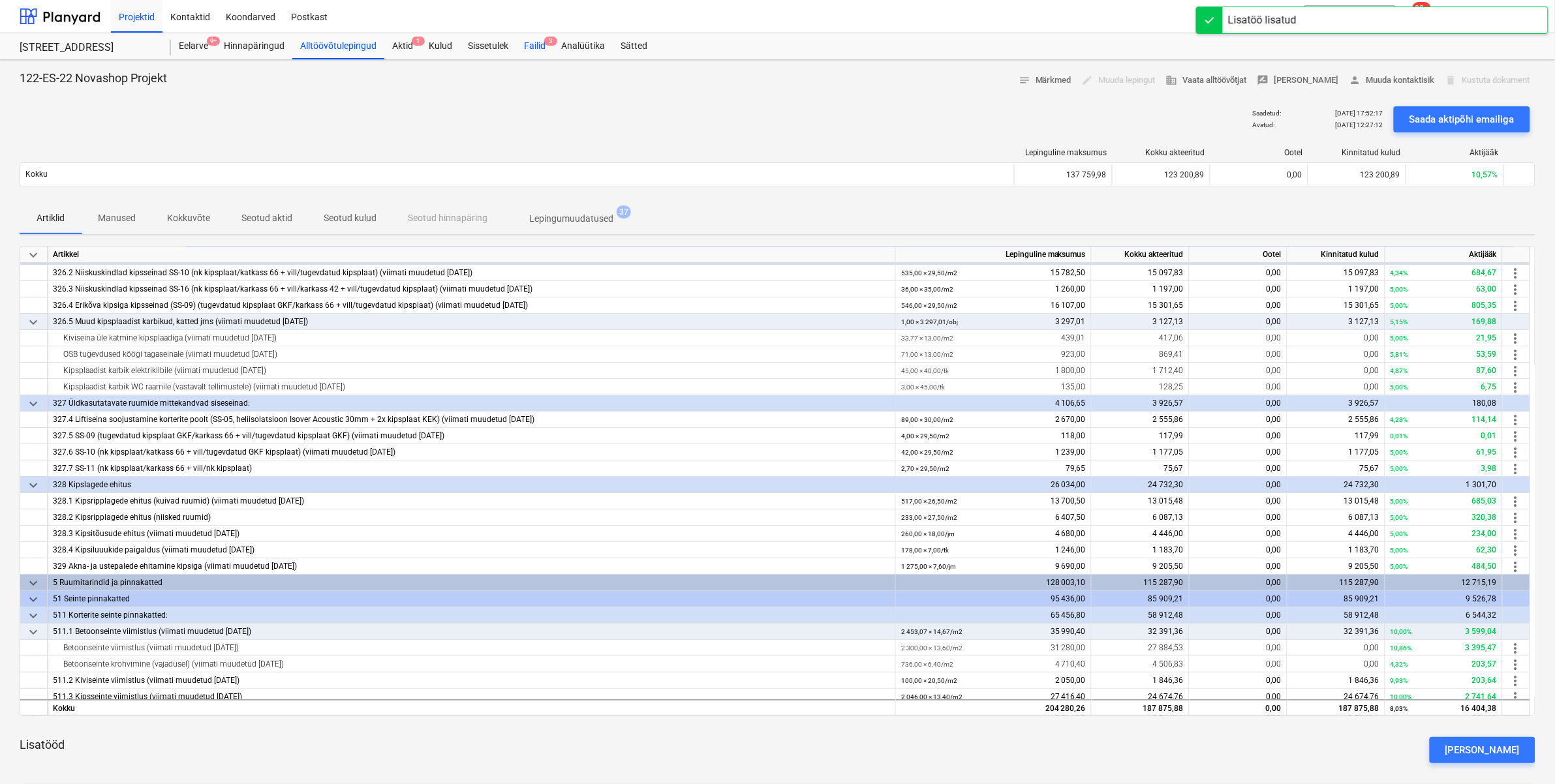
click at [530, 57] on div "Failid 3" at bounding box center [534, 47] width 38 height 26
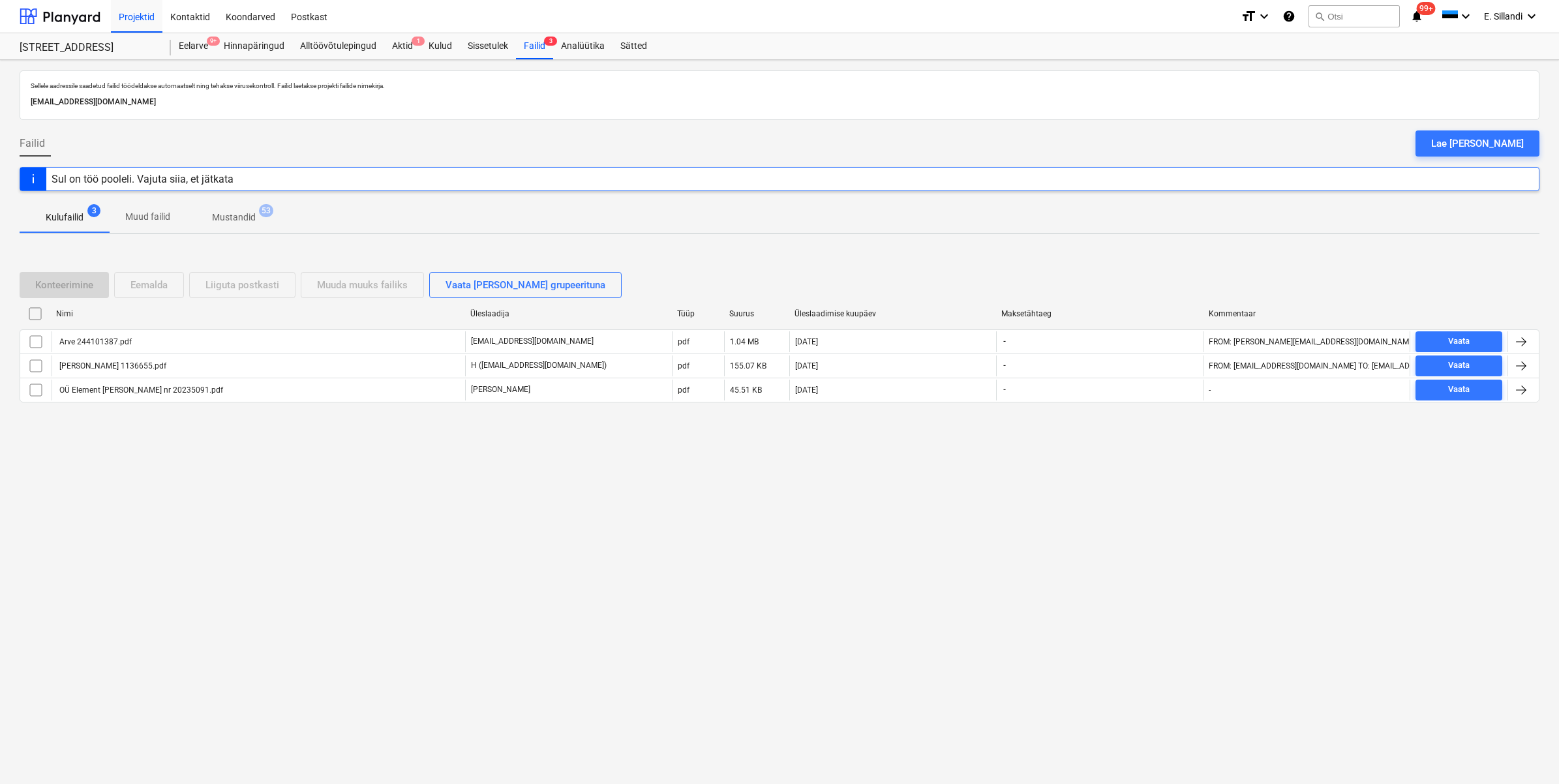
click at [112, 367] on div "[PERSON_NAME] 1136655.pdf" at bounding box center [112, 366] width 109 height 9
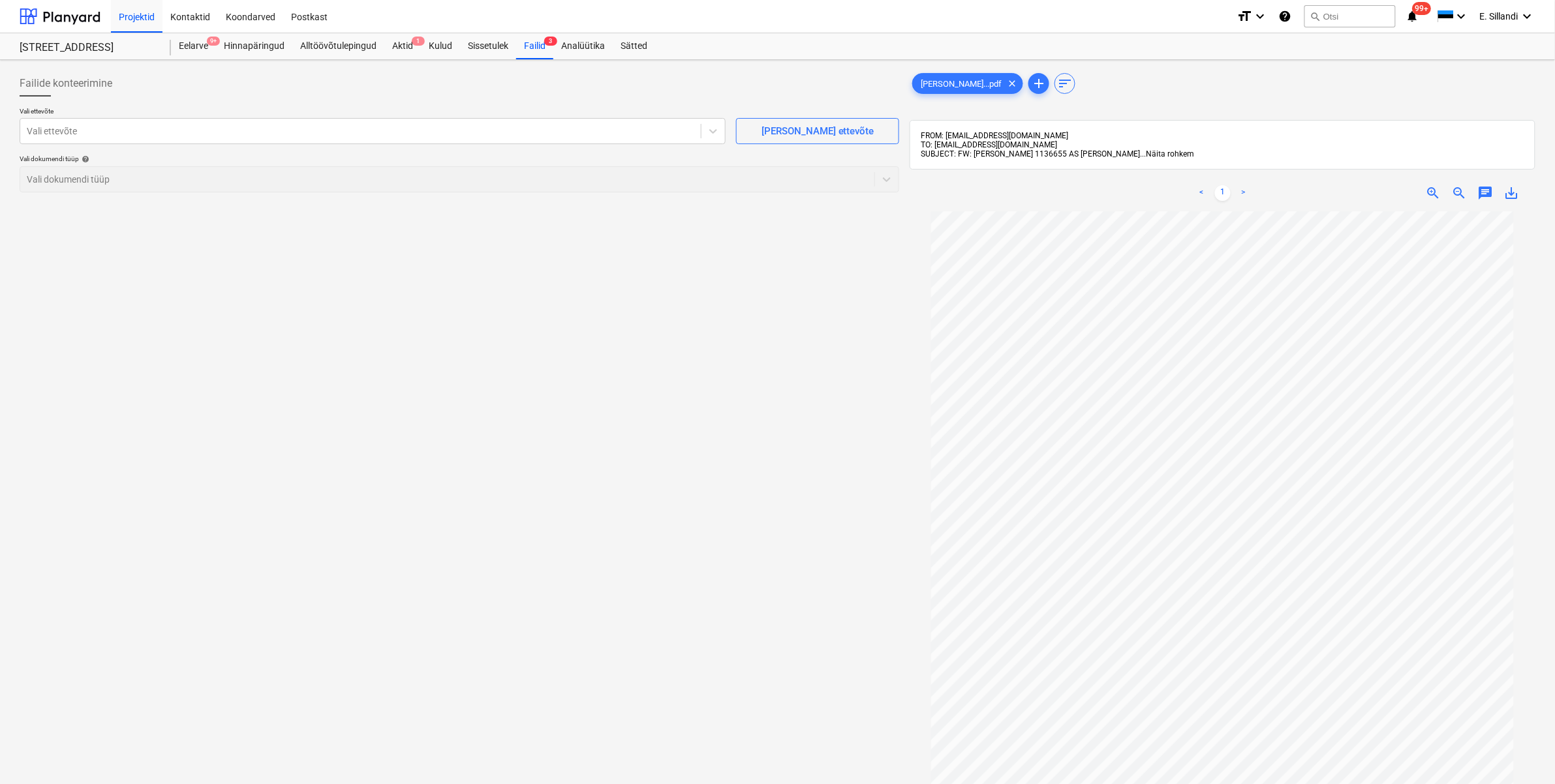
click at [1161, 152] on span "Näita rohkem" at bounding box center [1169, 154] width 48 height 9
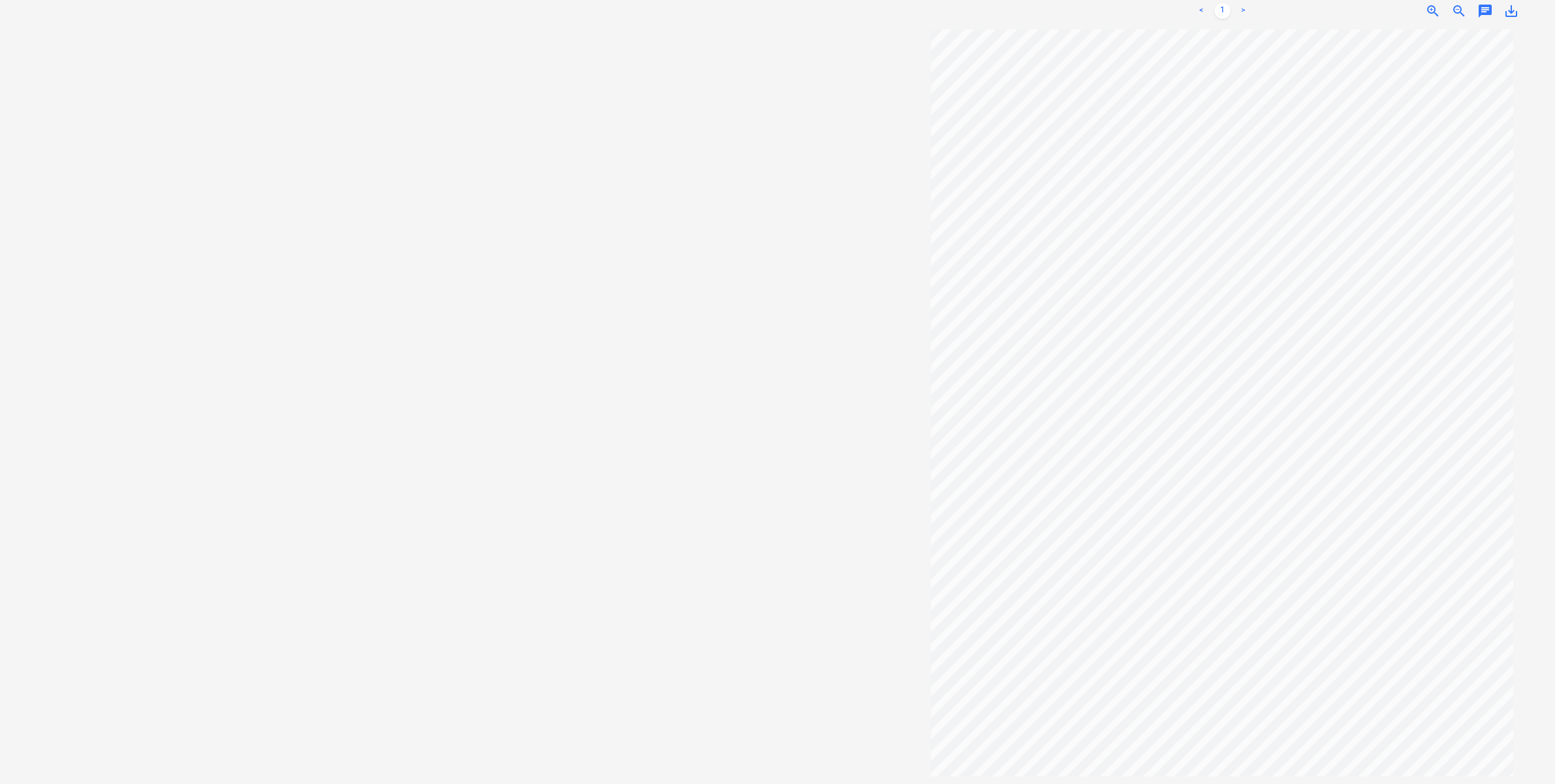
scroll to position [310, 0]
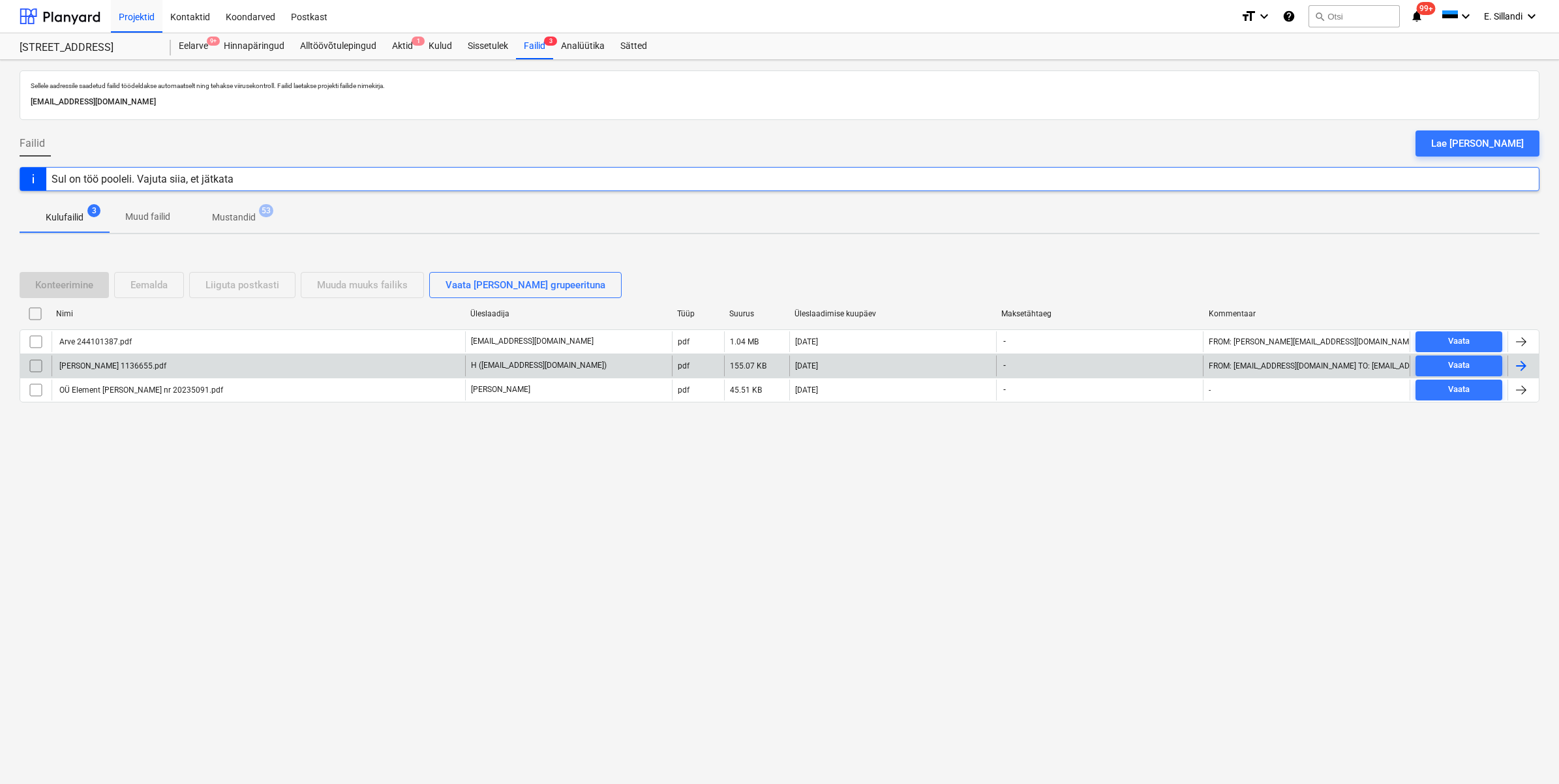
click at [357, 362] on div "[PERSON_NAME] 1136655.pdf" at bounding box center [258, 366] width 414 height 21
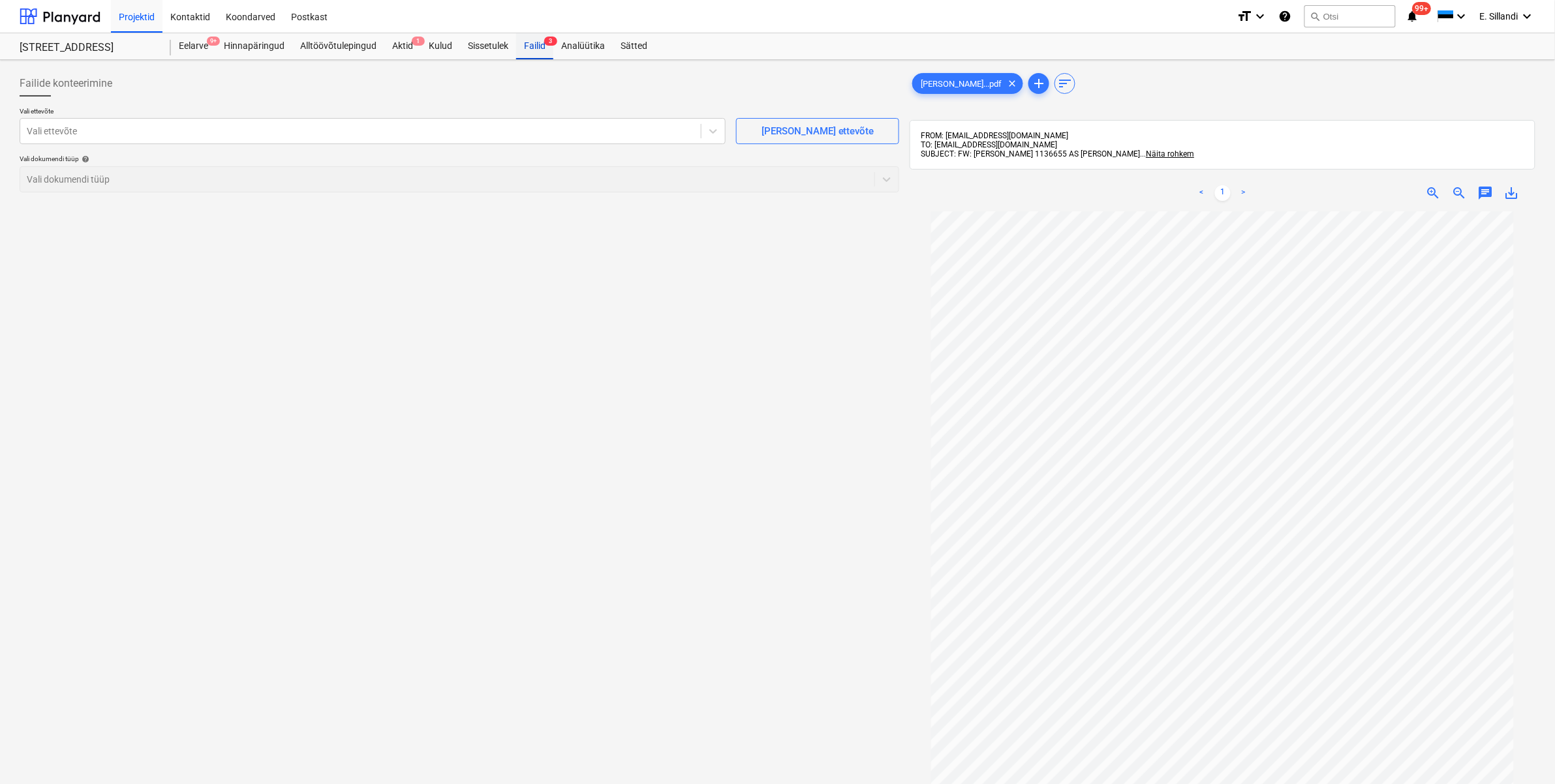
click at [543, 44] on div "Failid 3" at bounding box center [534, 47] width 38 height 26
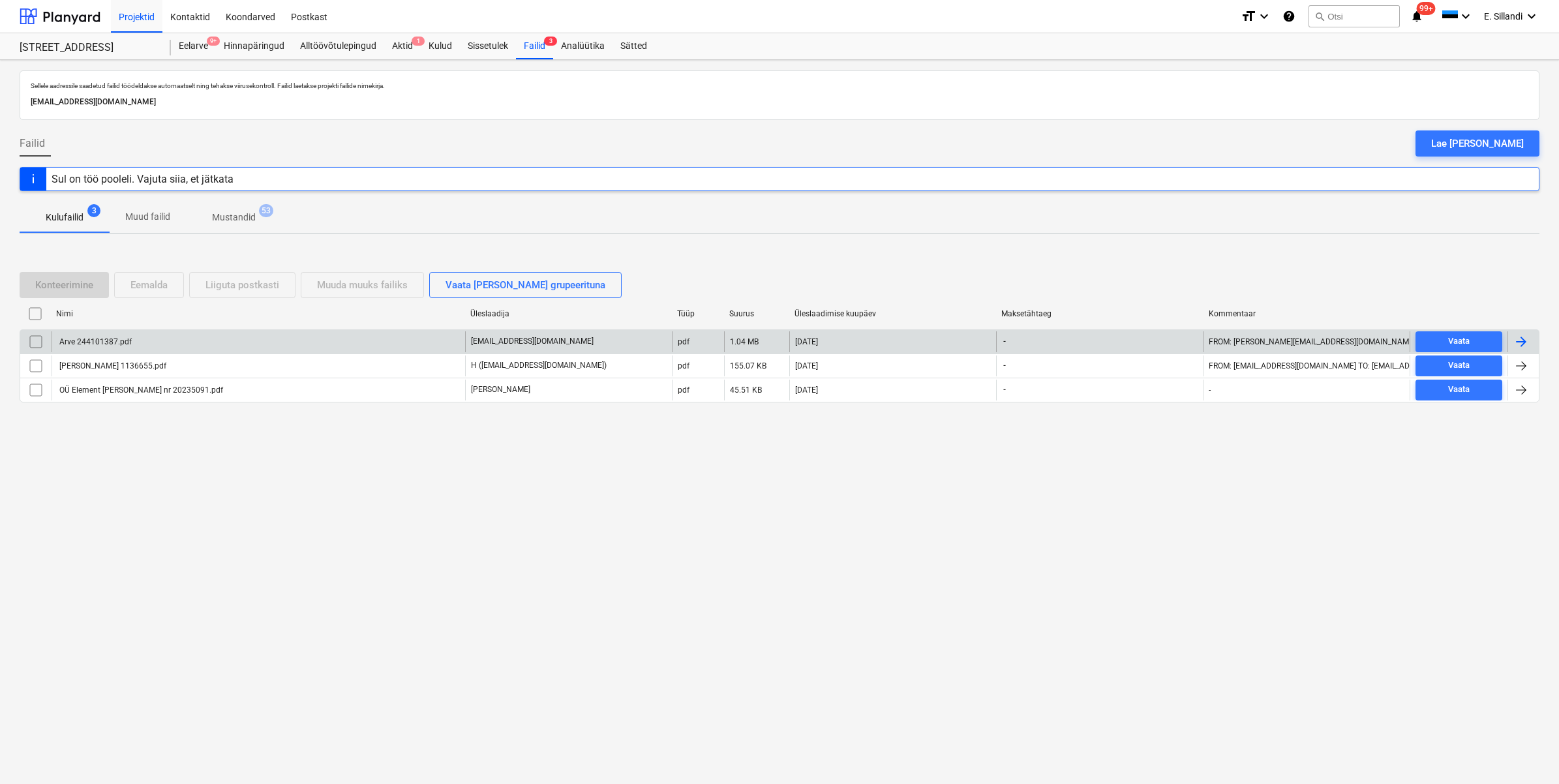
click at [130, 341] on div "Arve 244101387.pdf" at bounding box center [94, 342] width 74 height 9
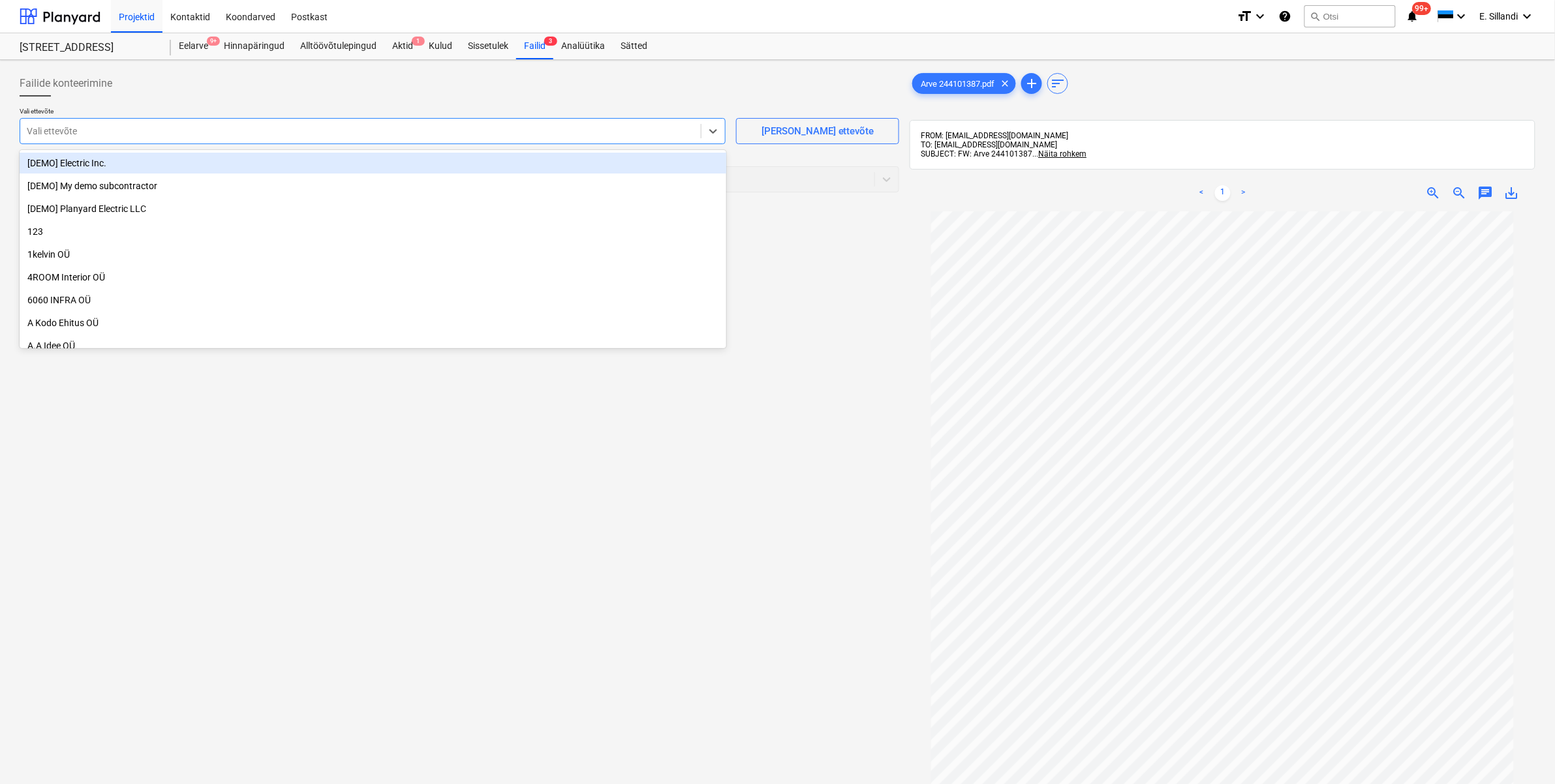
click at [203, 119] on div "Vali ettevõte" at bounding box center [372, 131] width 706 height 26
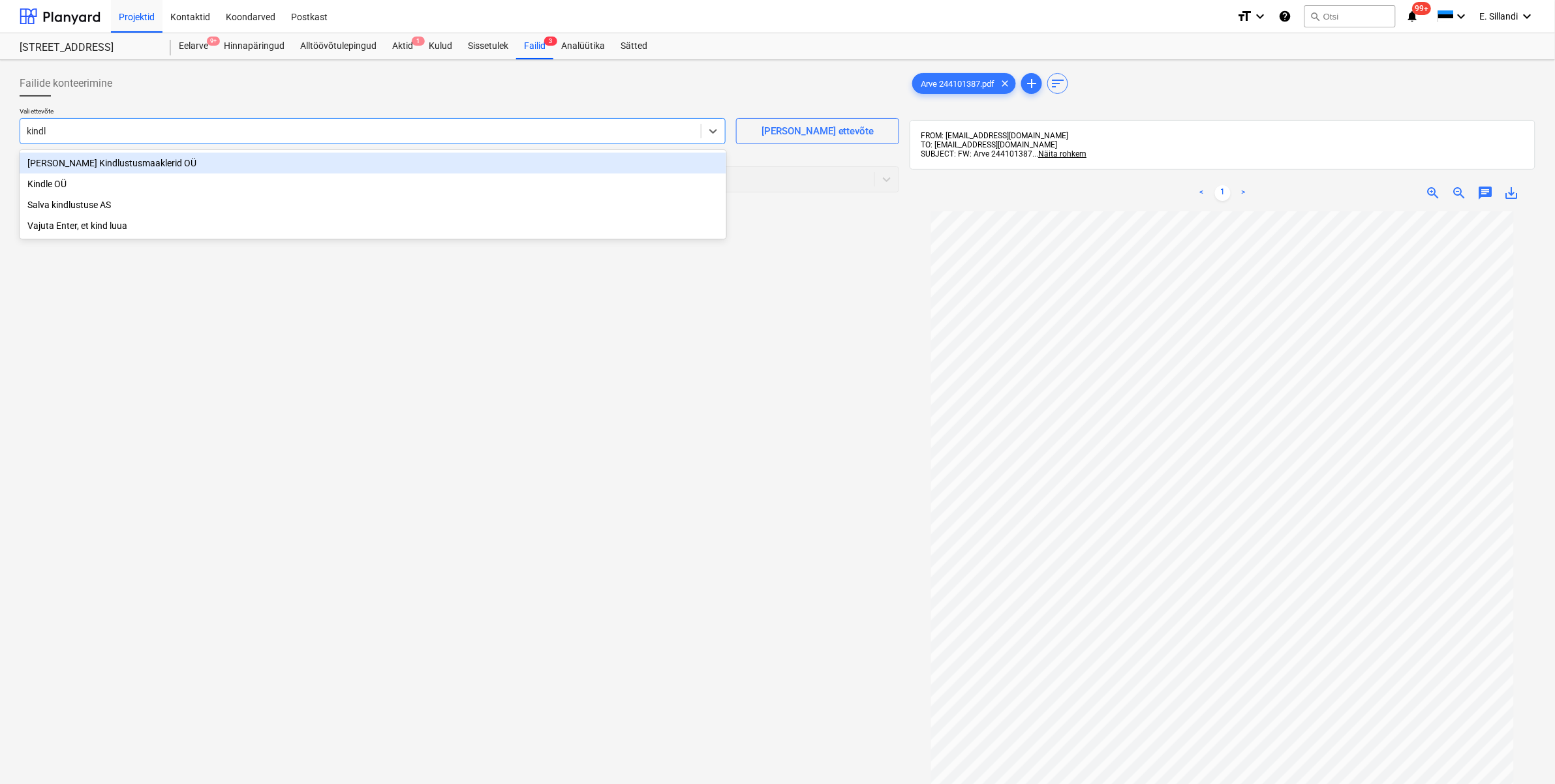
type input "kindle"
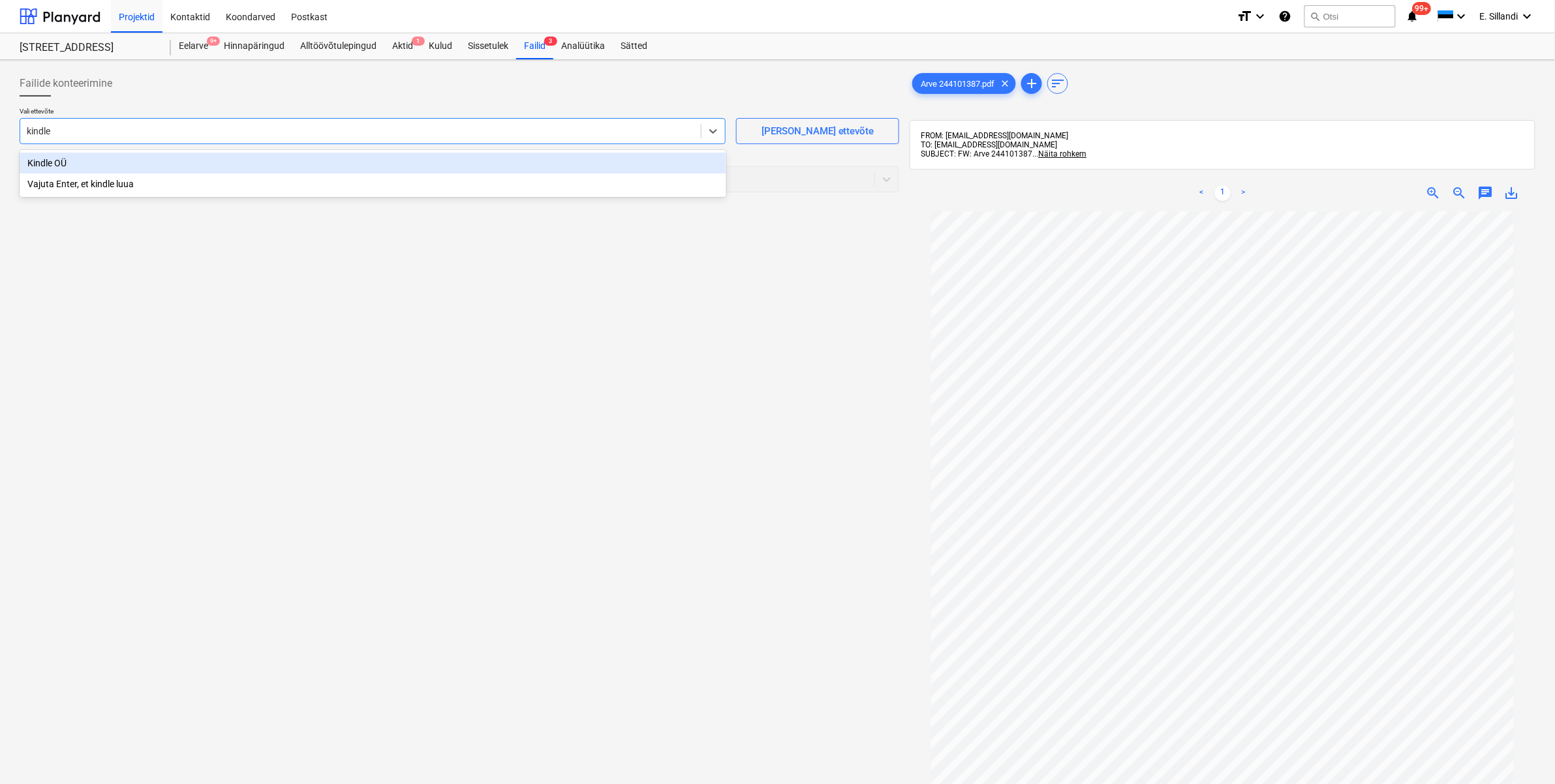
click at [167, 160] on div "Kindle OÜ" at bounding box center [373, 163] width 707 height 21
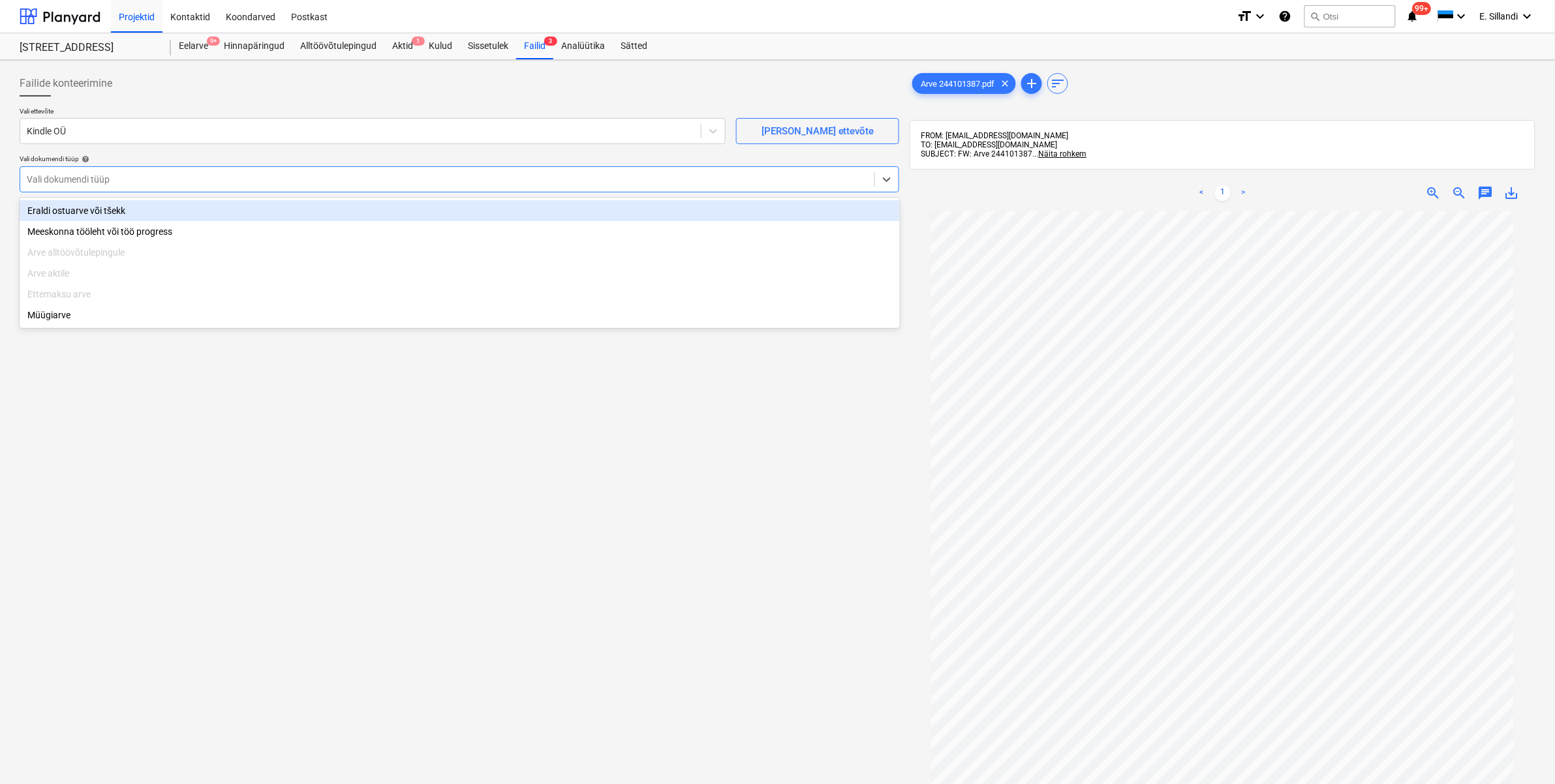
click at [163, 187] on div "Vali dokumendi tüüp" at bounding box center [447, 180] width 854 height 18
click at [148, 215] on div "Eraldi ostuarve või tšekk" at bounding box center [460, 210] width 880 height 21
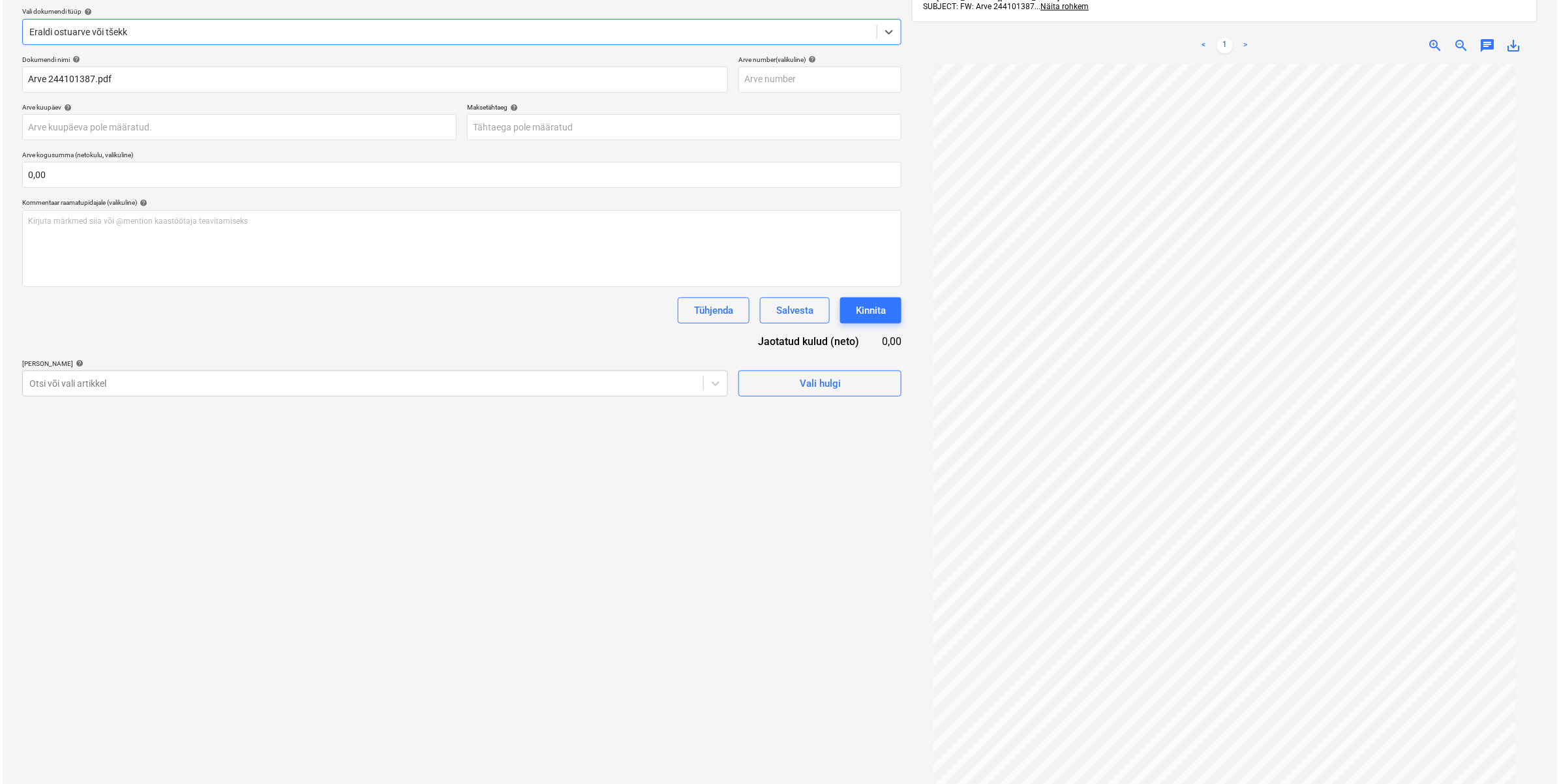
scroll to position [185, 0]
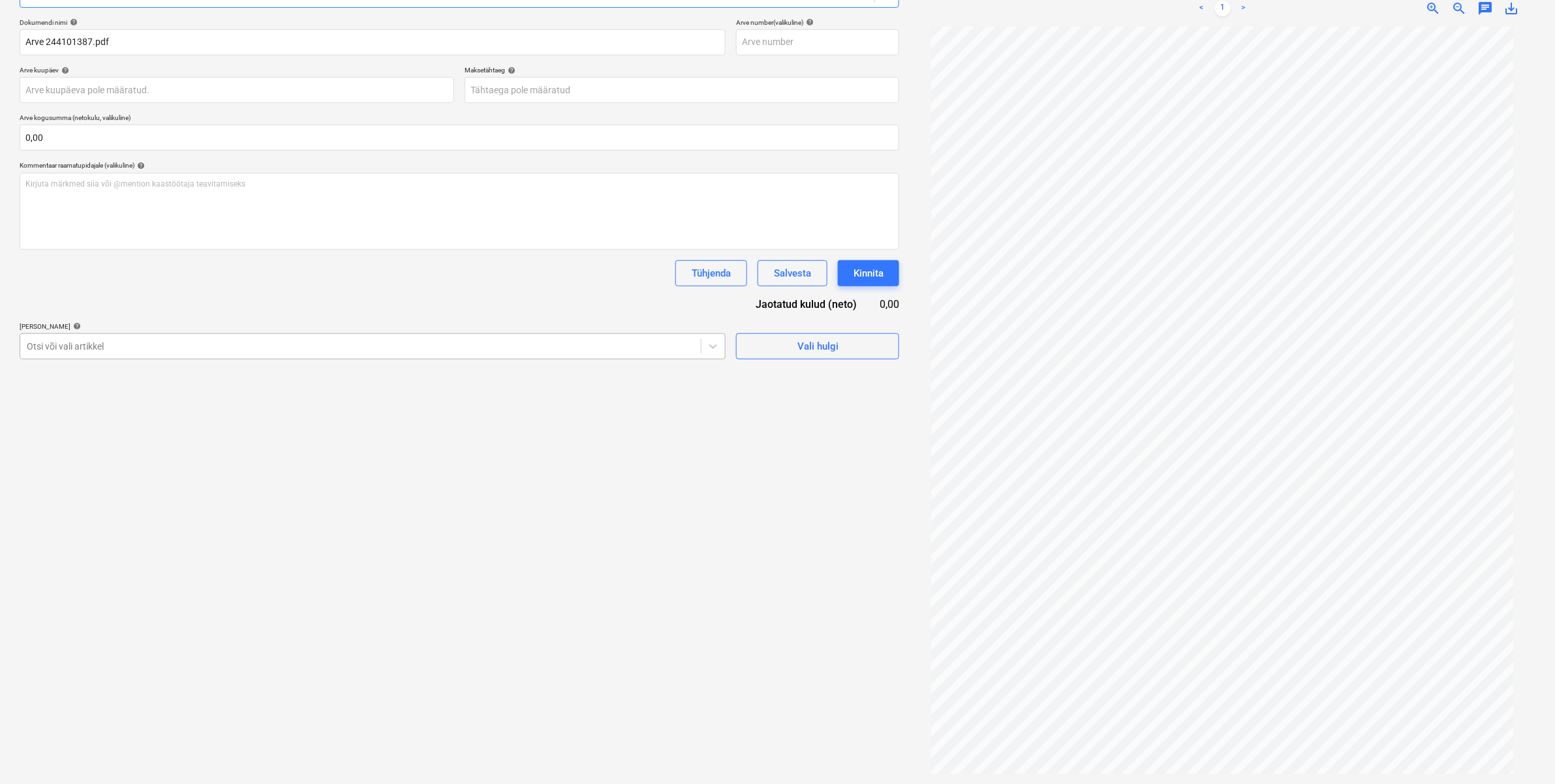
click at [240, 343] on div at bounding box center [361, 347] width 667 height 13
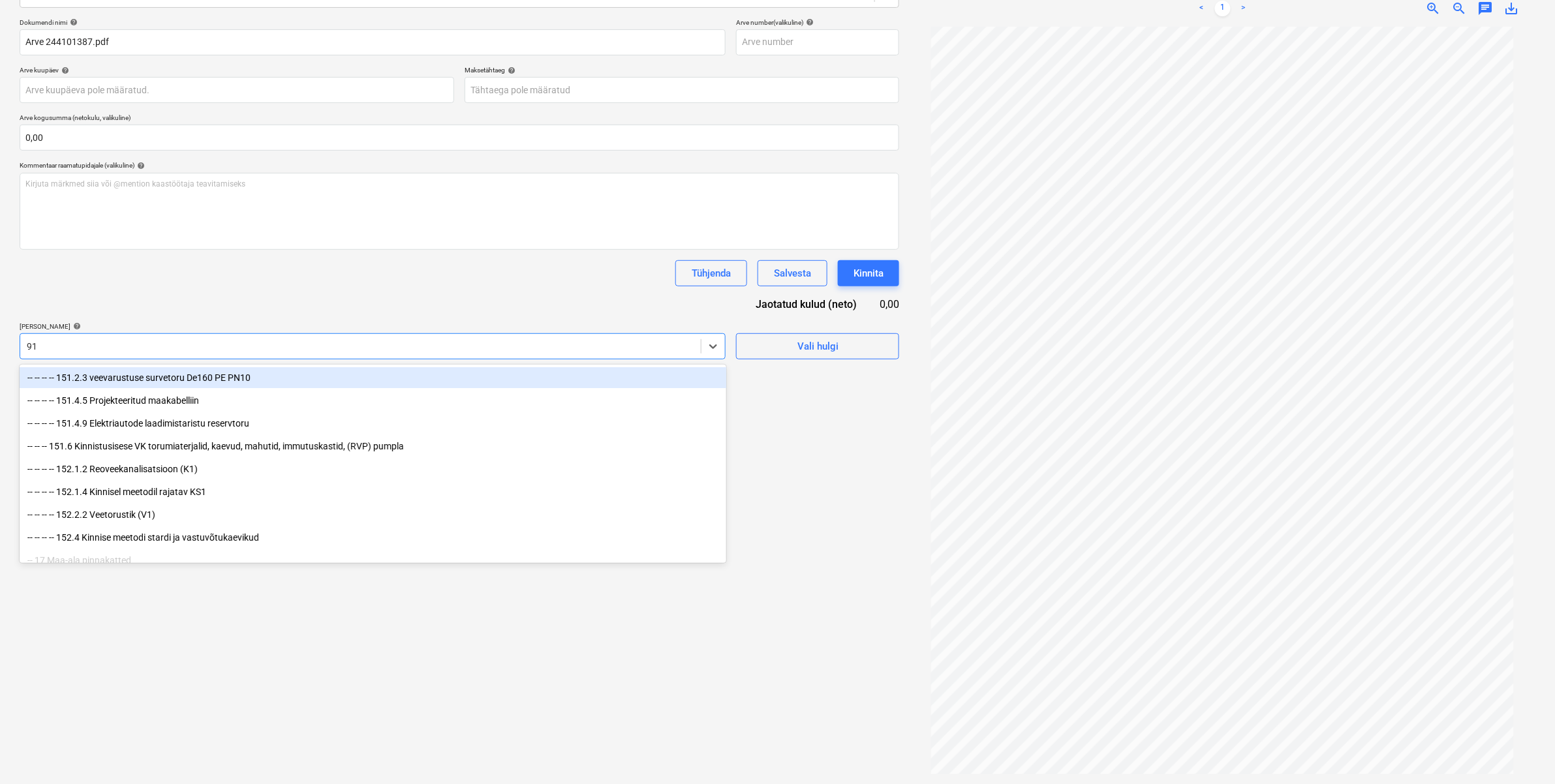
type input "911"
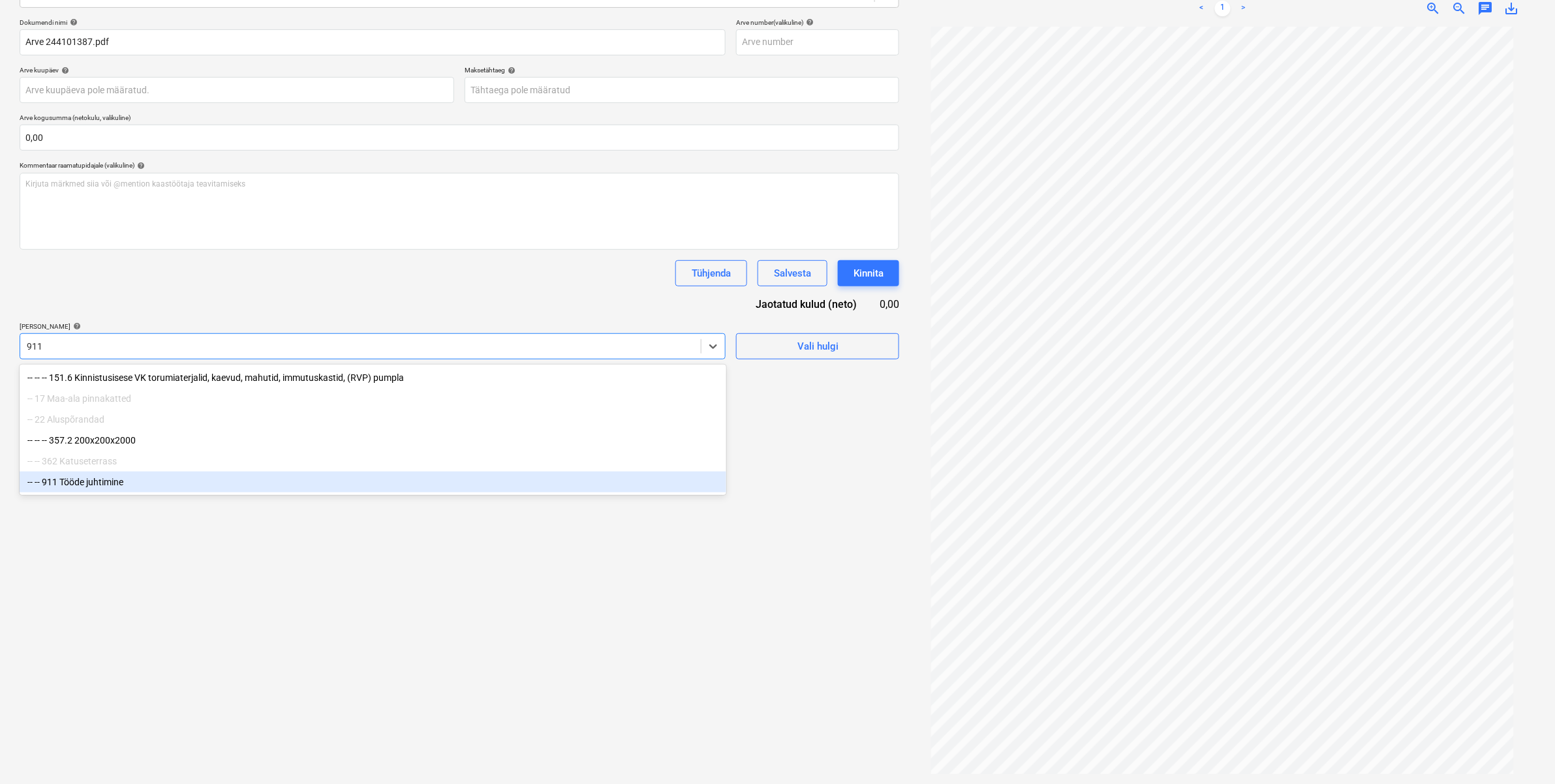
click at [90, 490] on div "-- -- 911 Tööde juhtimine" at bounding box center [373, 482] width 707 height 21
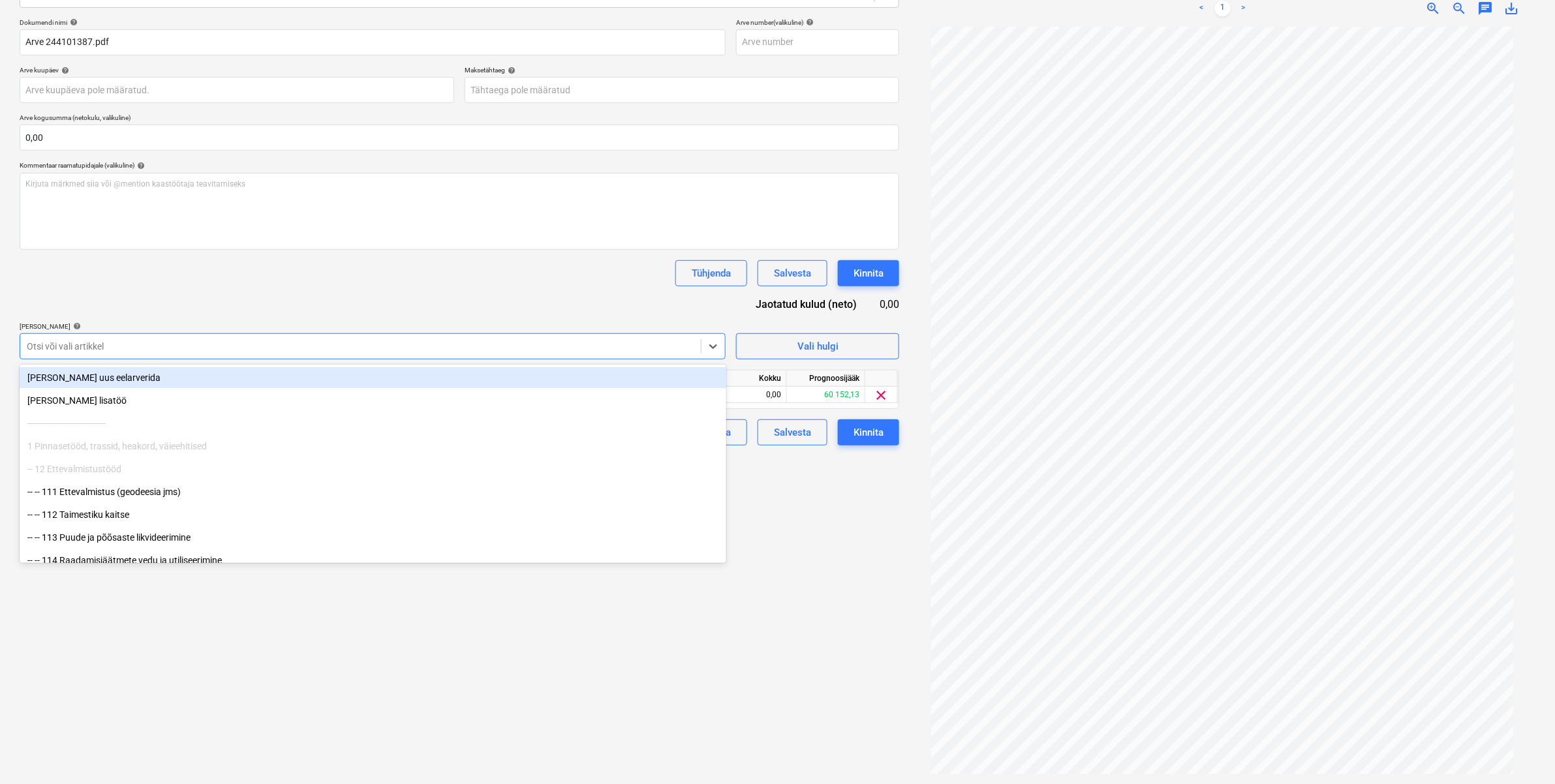
drag, startPoint x: 224, startPoint y: 310, endPoint x: 496, endPoint y: 353, distance: 275.4
click at [226, 310] on div "Dokumendi nimi help Arve 244101387.pdf Arve number (valikuline) help Arve kuupä…" at bounding box center [459, 232] width 880 height 427
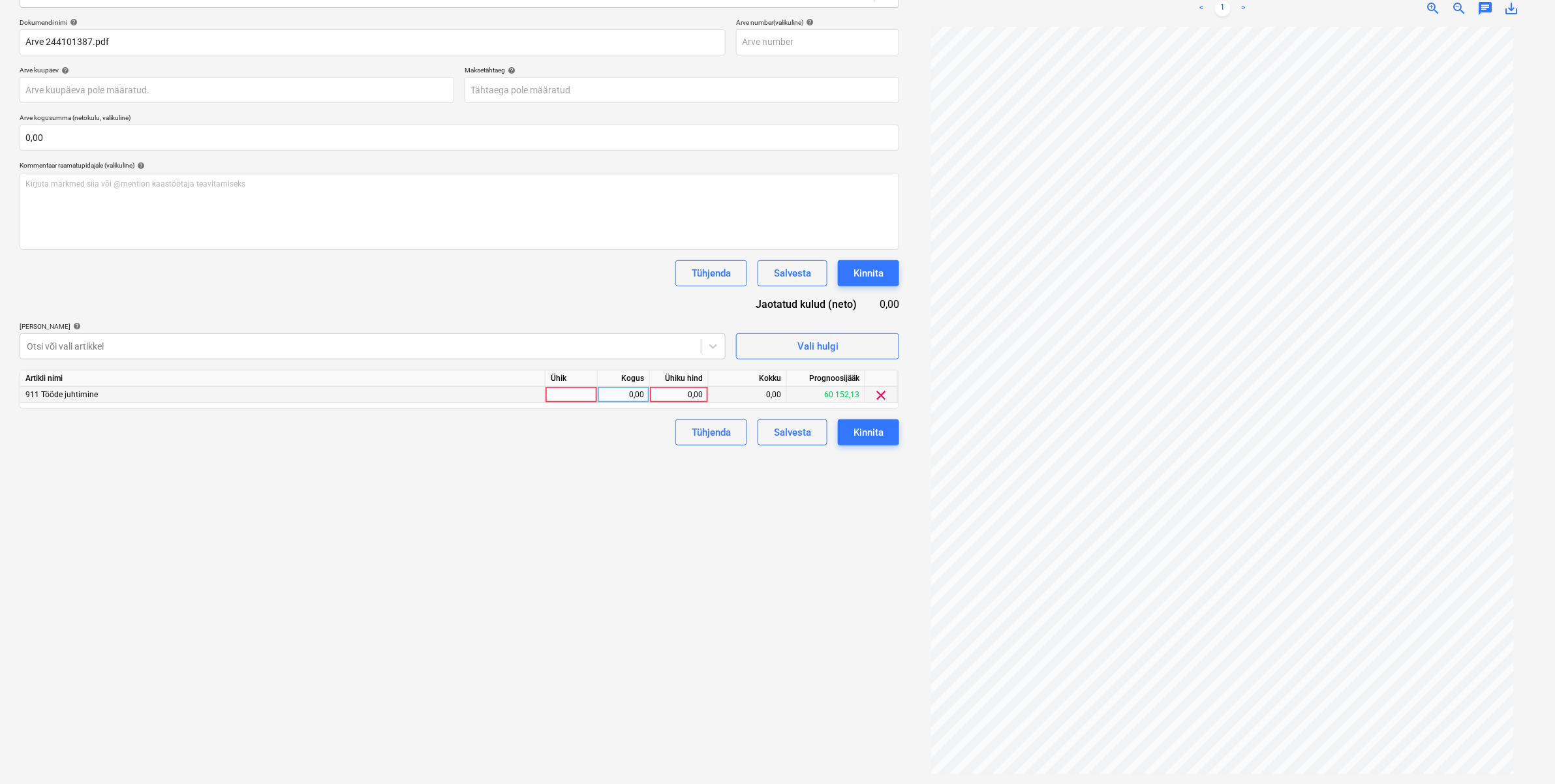
click at [687, 395] on div "0,00" at bounding box center [678, 395] width 47 height 16
type input "370,79"
click at [630, 298] on div "Dokumendi nimi help Arve 244101387.pdf Arve number (valikuline) help Arve kuupä…" at bounding box center [459, 232] width 880 height 427
click at [871, 431] on div "Kinnita" at bounding box center [869, 432] width 30 height 17
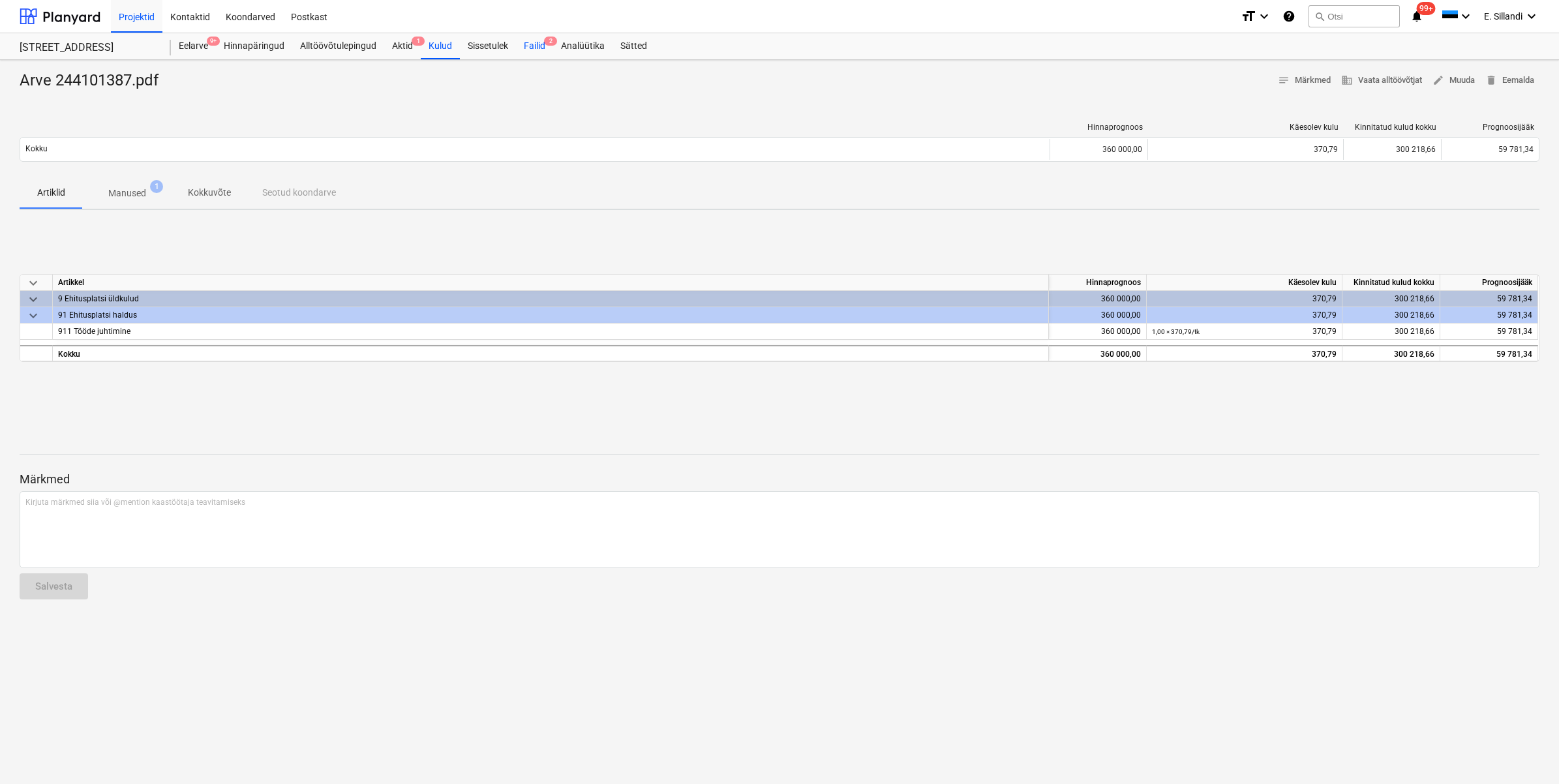
click at [524, 43] on div "Failid 2" at bounding box center [534, 47] width 37 height 26
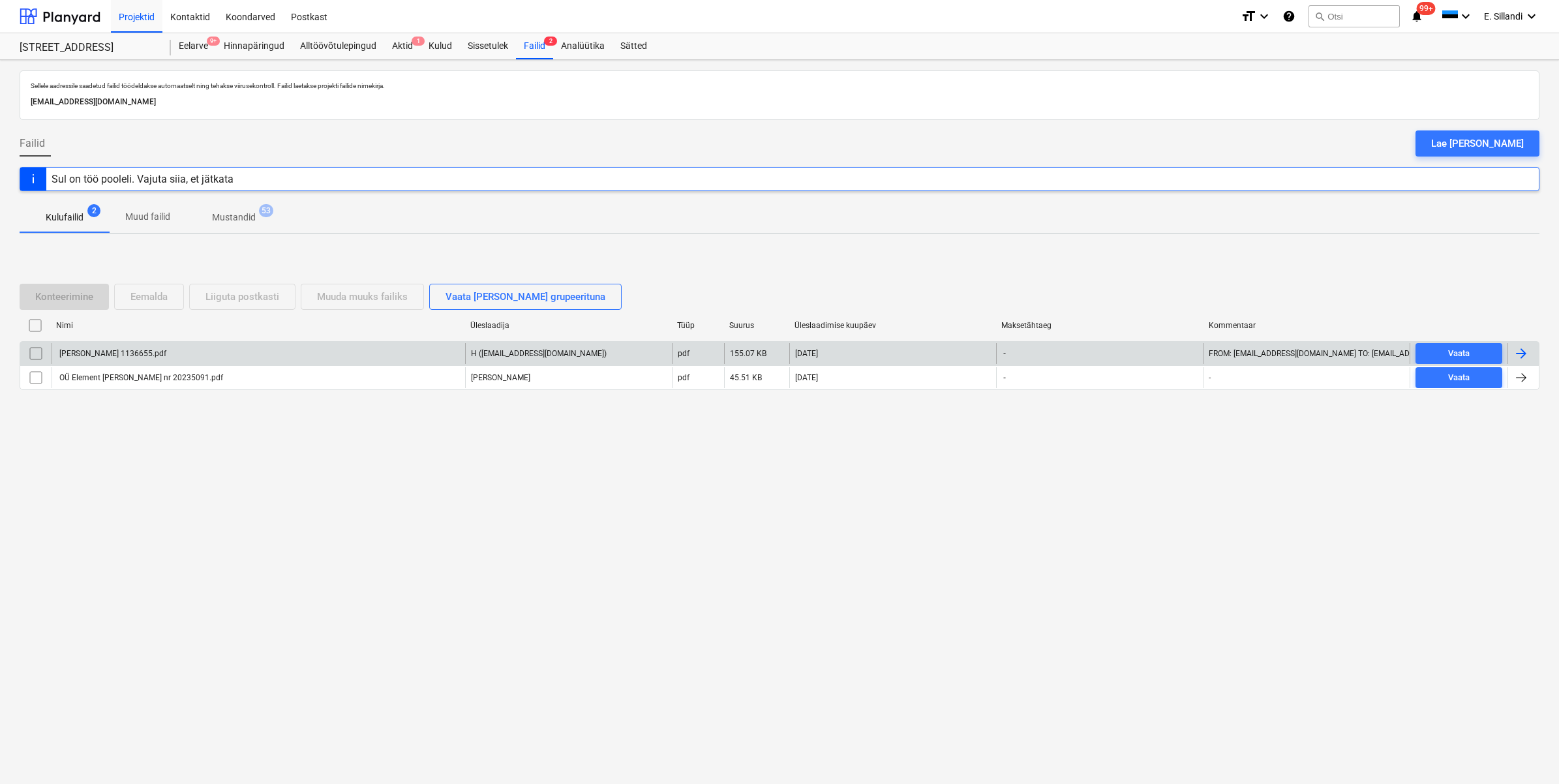
click at [141, 359] on div "[PERSON_NAME] 1136655.pdf" at bounding box center [258, 354] width 414 height 21
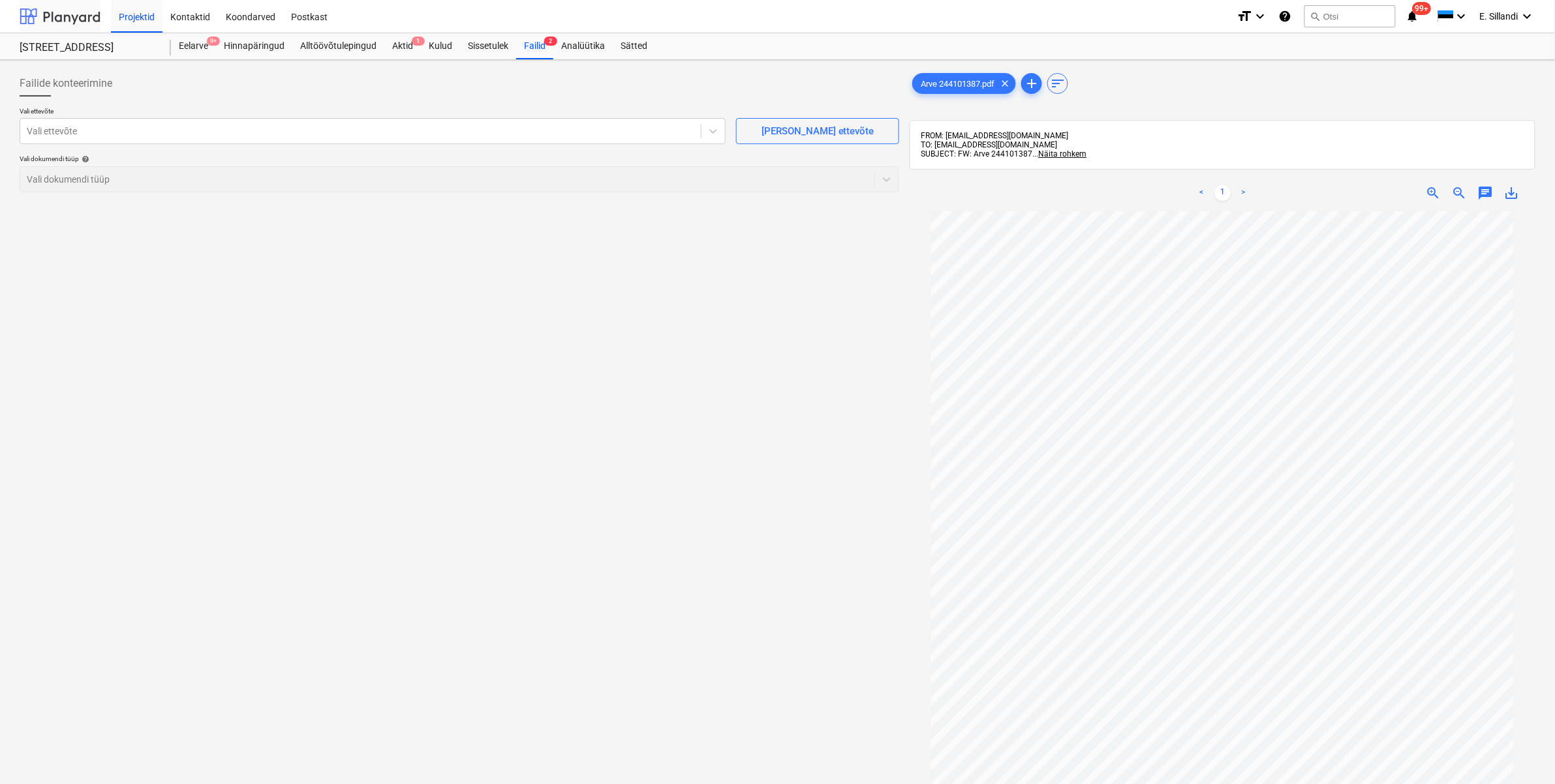
click at [86, 17] on div at bounding box center [60, 16] width 81 height 33
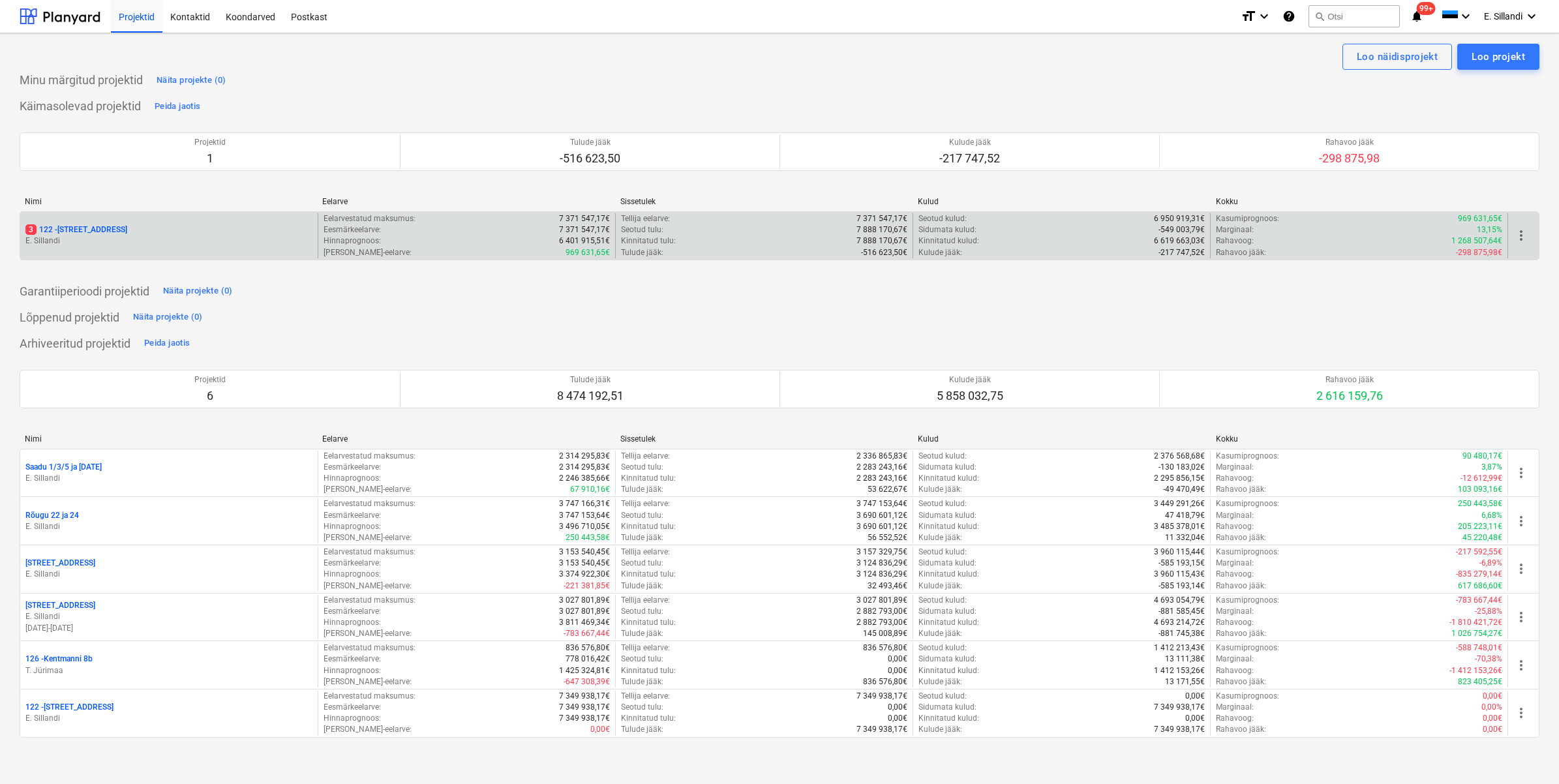
click at [127, 236] on p "E. Sillandi" at bounding box center [169, 241] width 287 height 11
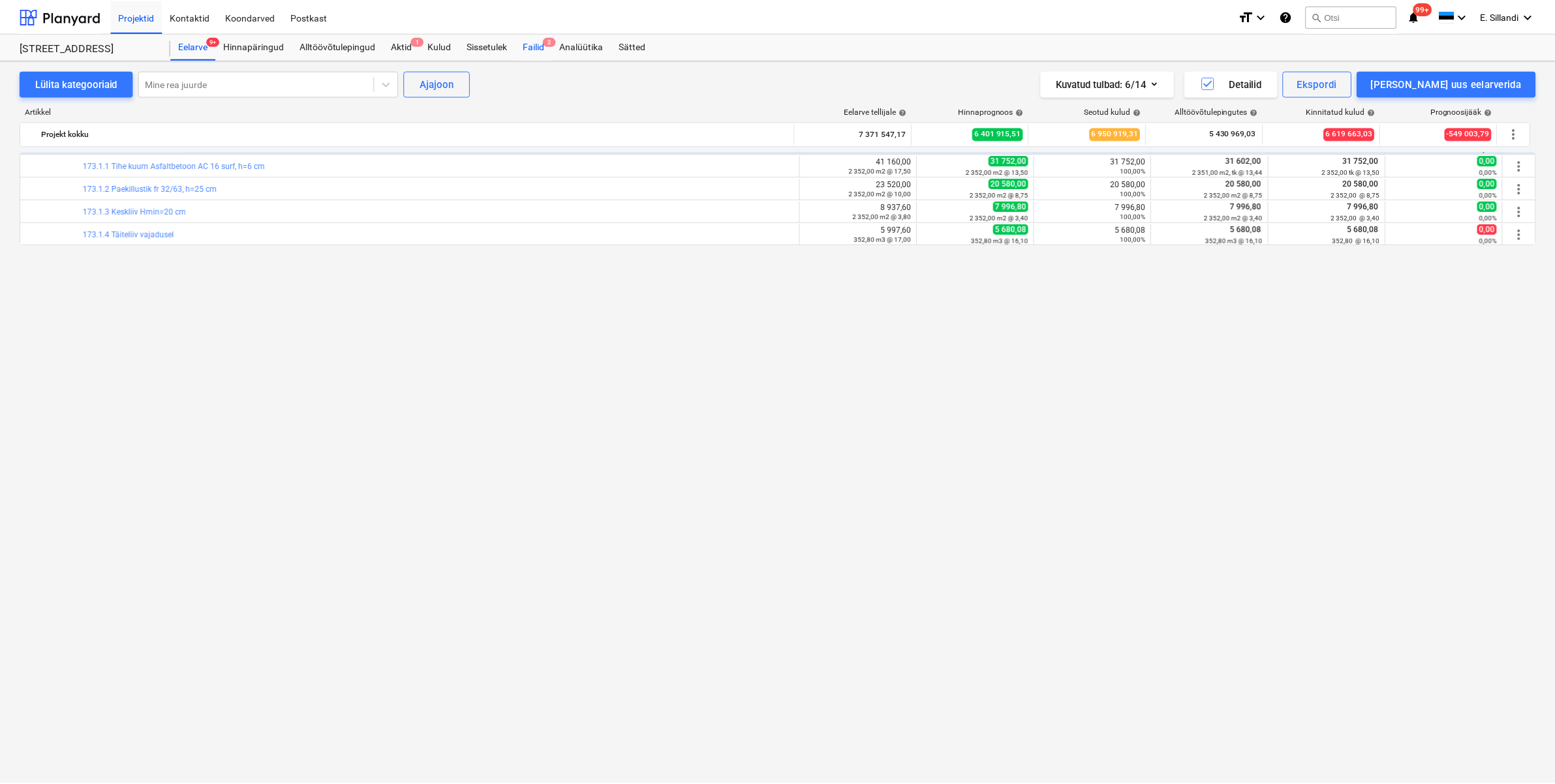
scroll to position [576, 0]
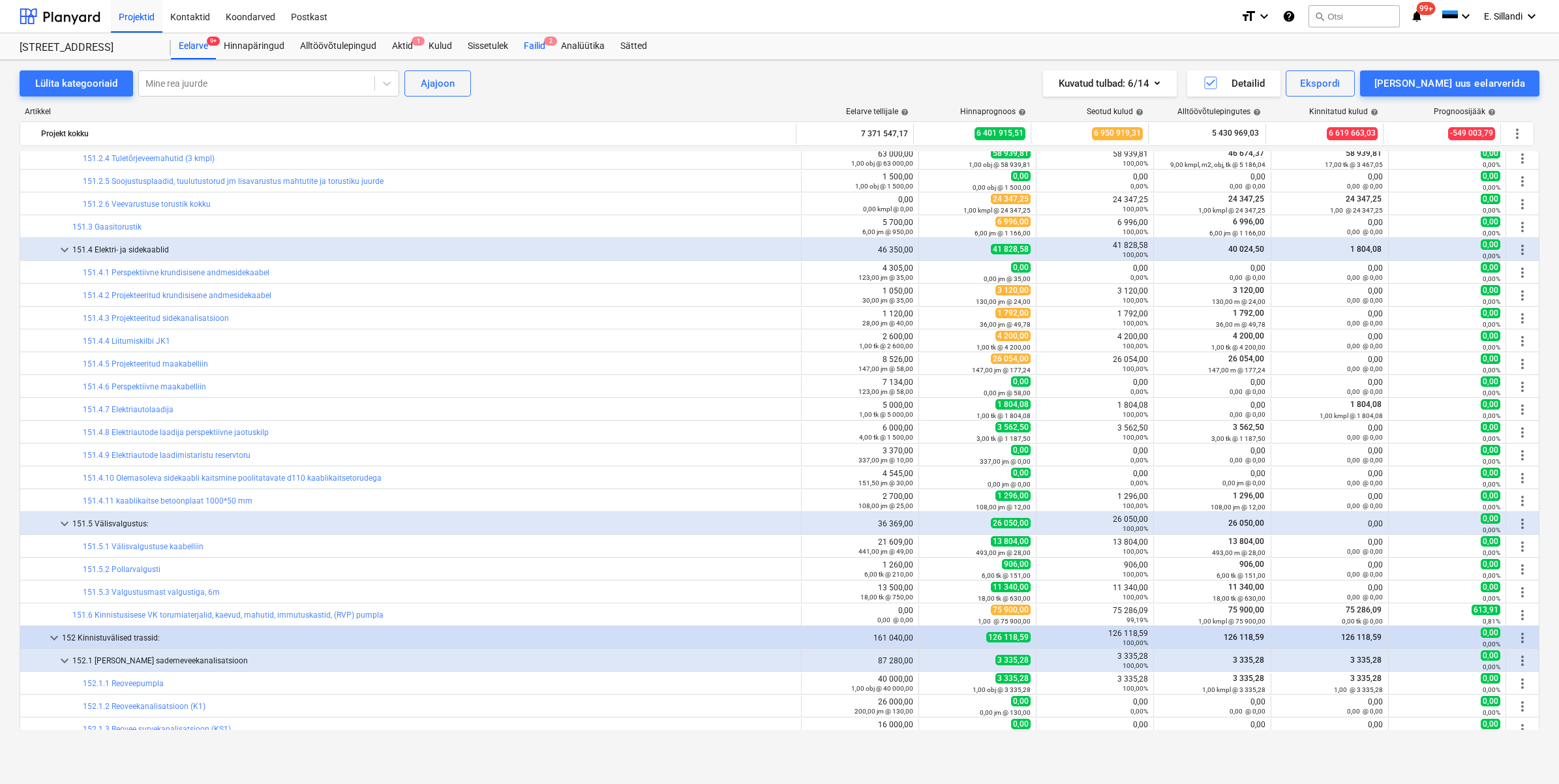
click at [533, 53] on div "Failid 2" at bounding box center [534, 47] width 37 height 26
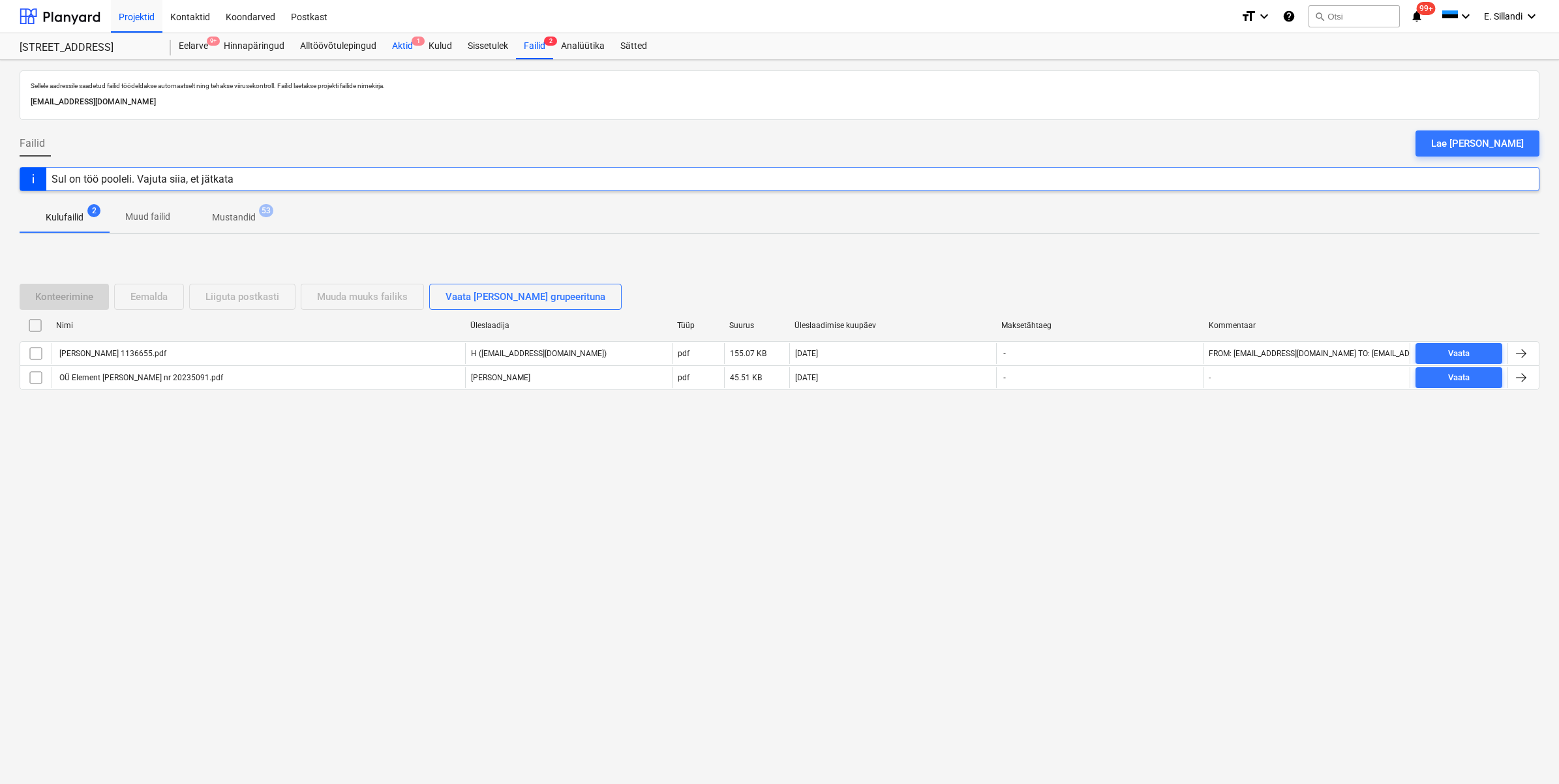
click at [410, 47] on div "Aktid 1" at bounding box center [403, 47] width 37 height 26
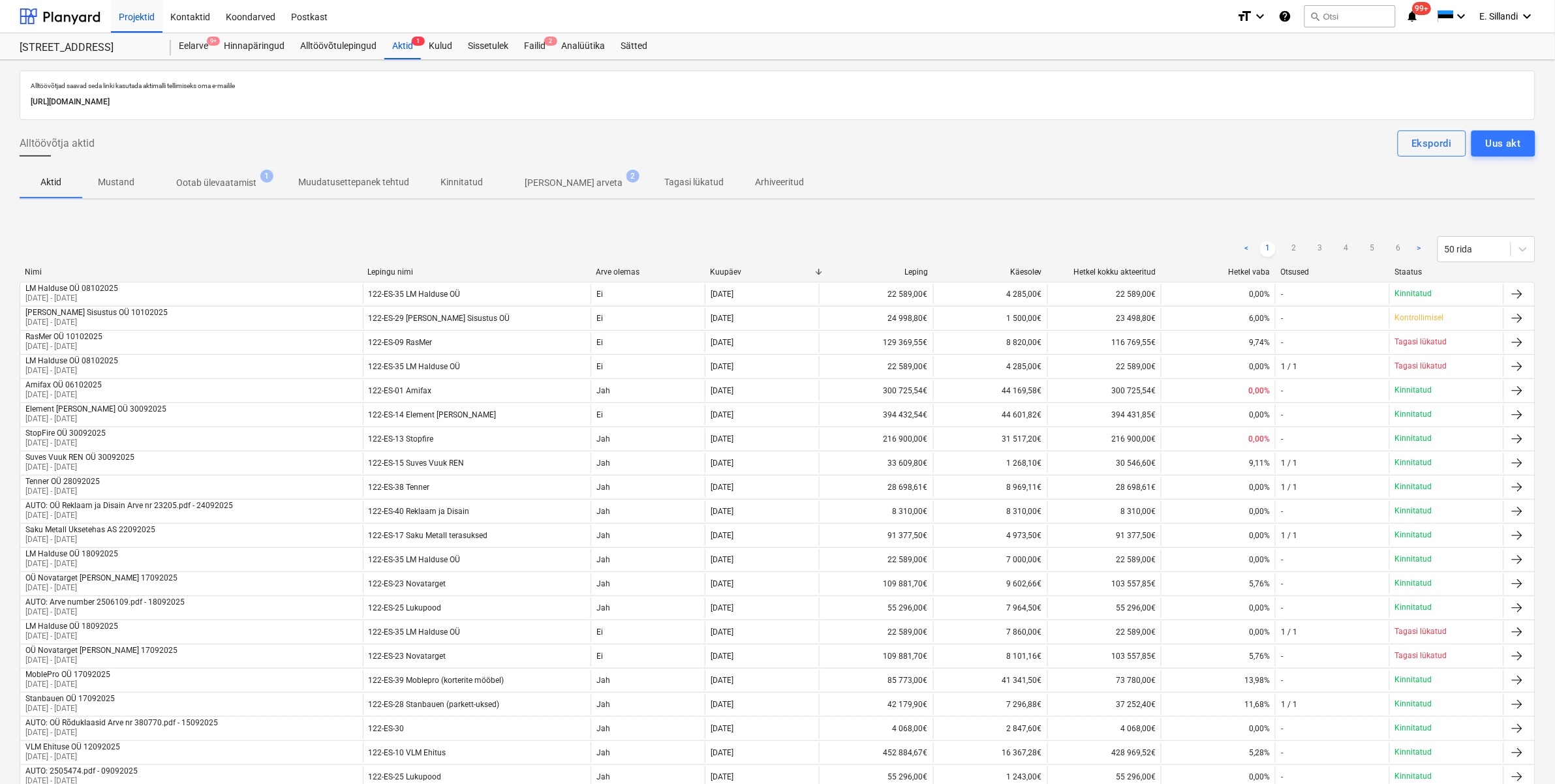
click at [461, 187] on p "Kinnitatud" at bounding box center [461, 182] width 42 height 14
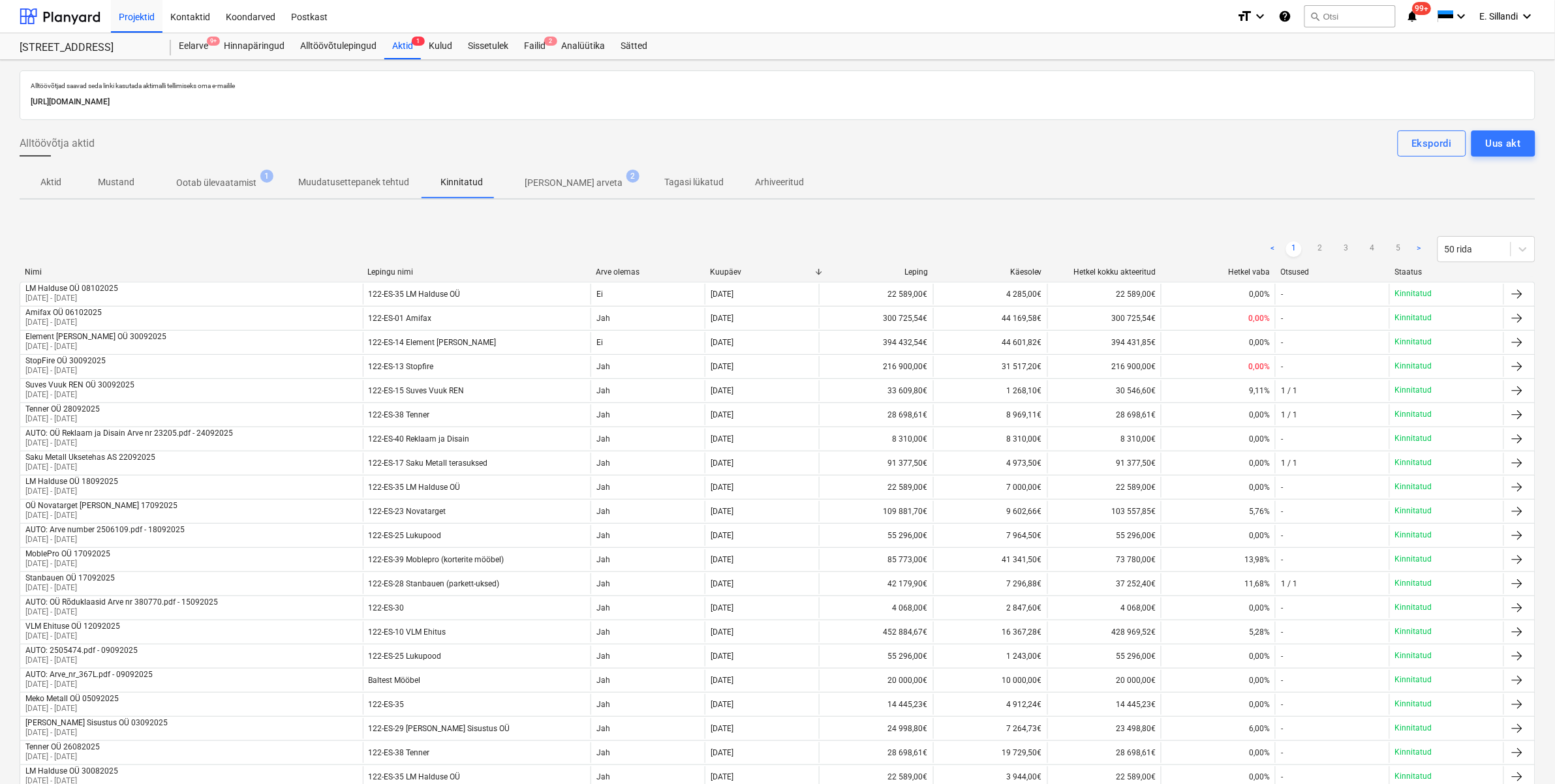
click at [546, 184] on p "[PERSON_NAME] arveta" at bounding box center [573, 183] width 98 height 14
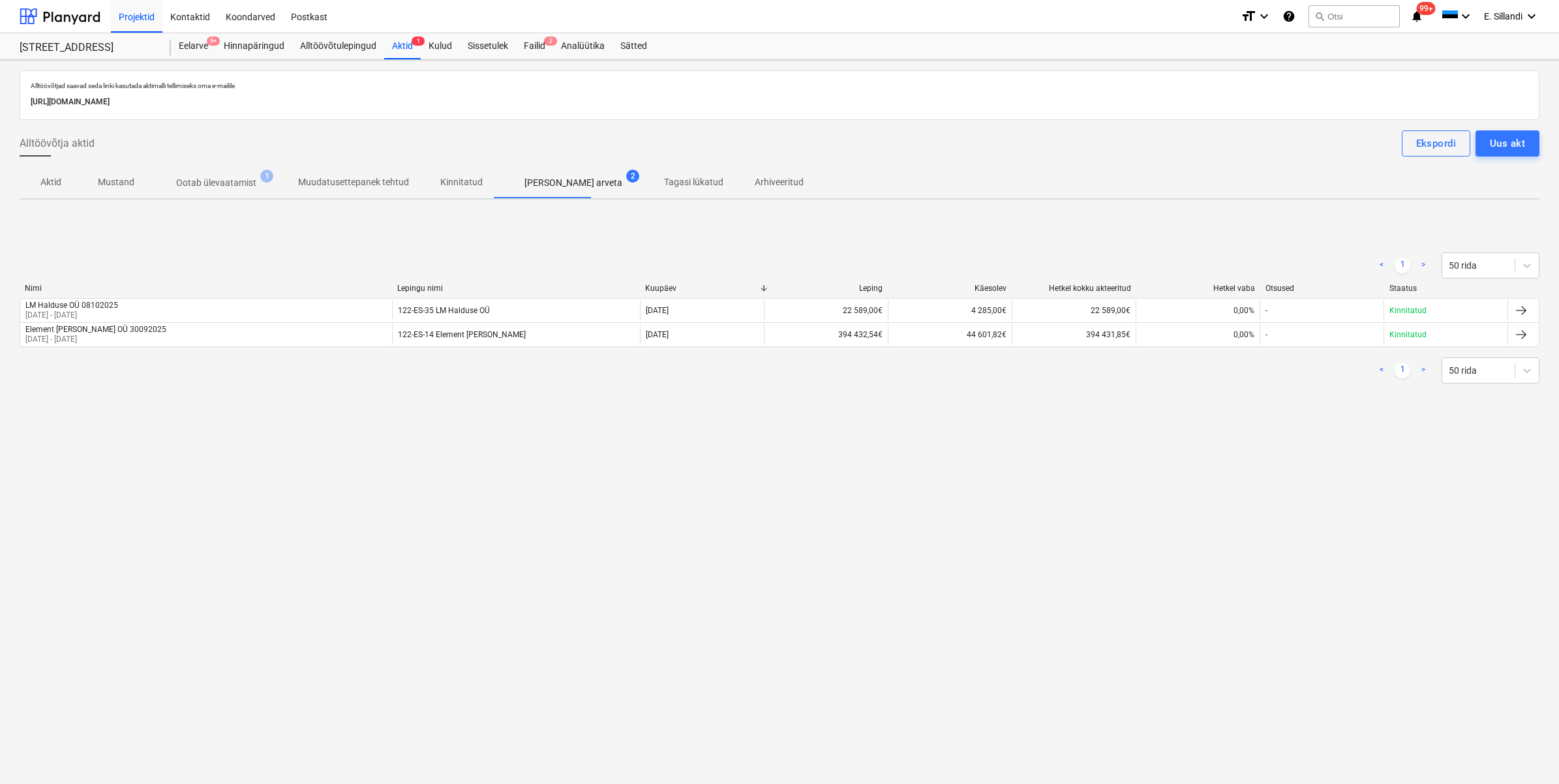
click at [230, 184] on p "Ootab ülevaatamist" at bounding box center [216, 183] width 80 height 14
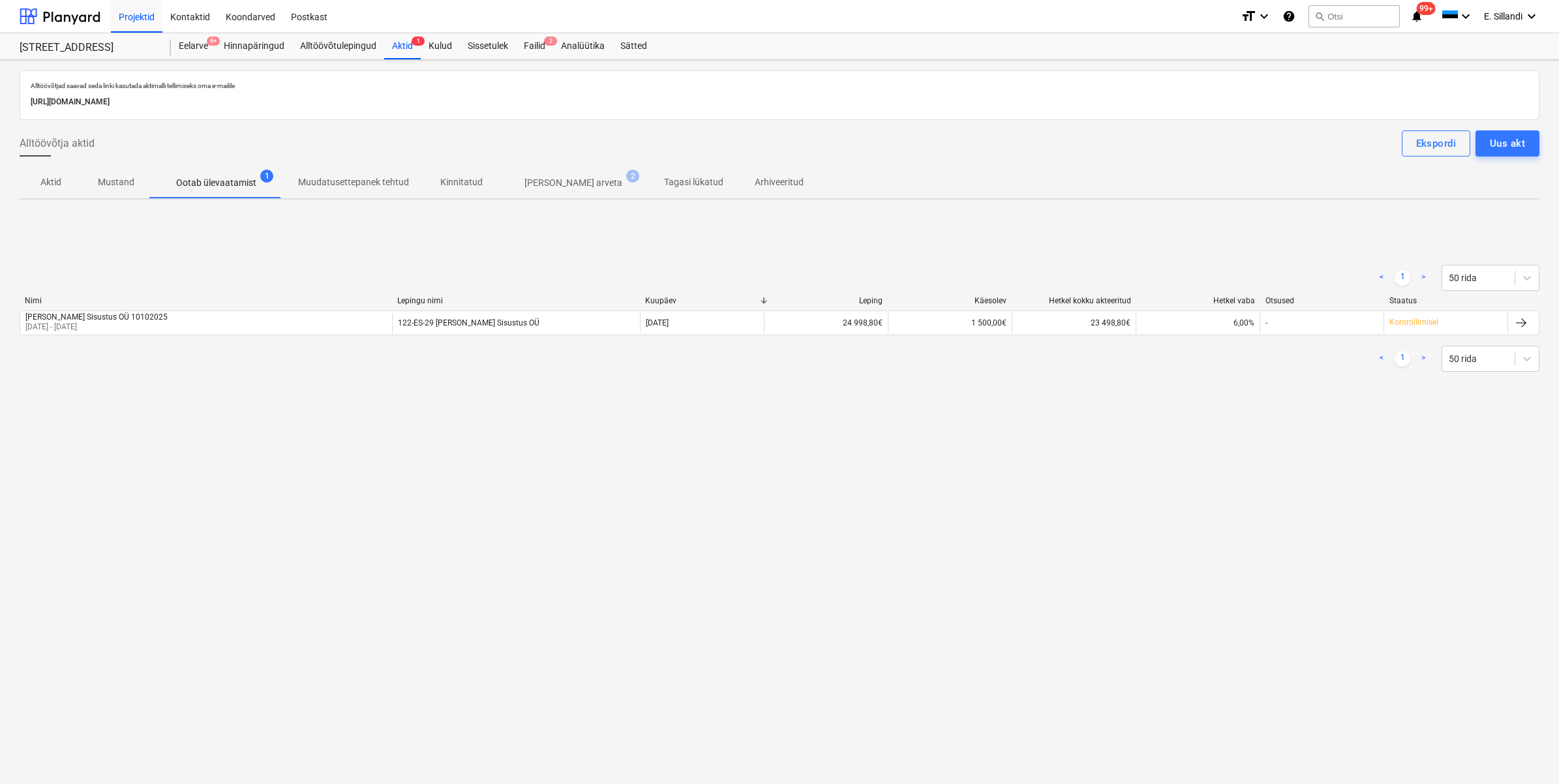
click at [351, 180] on p "Muudatusettepanek tehtud" at bounding box center [353, 182] width 111 height 14
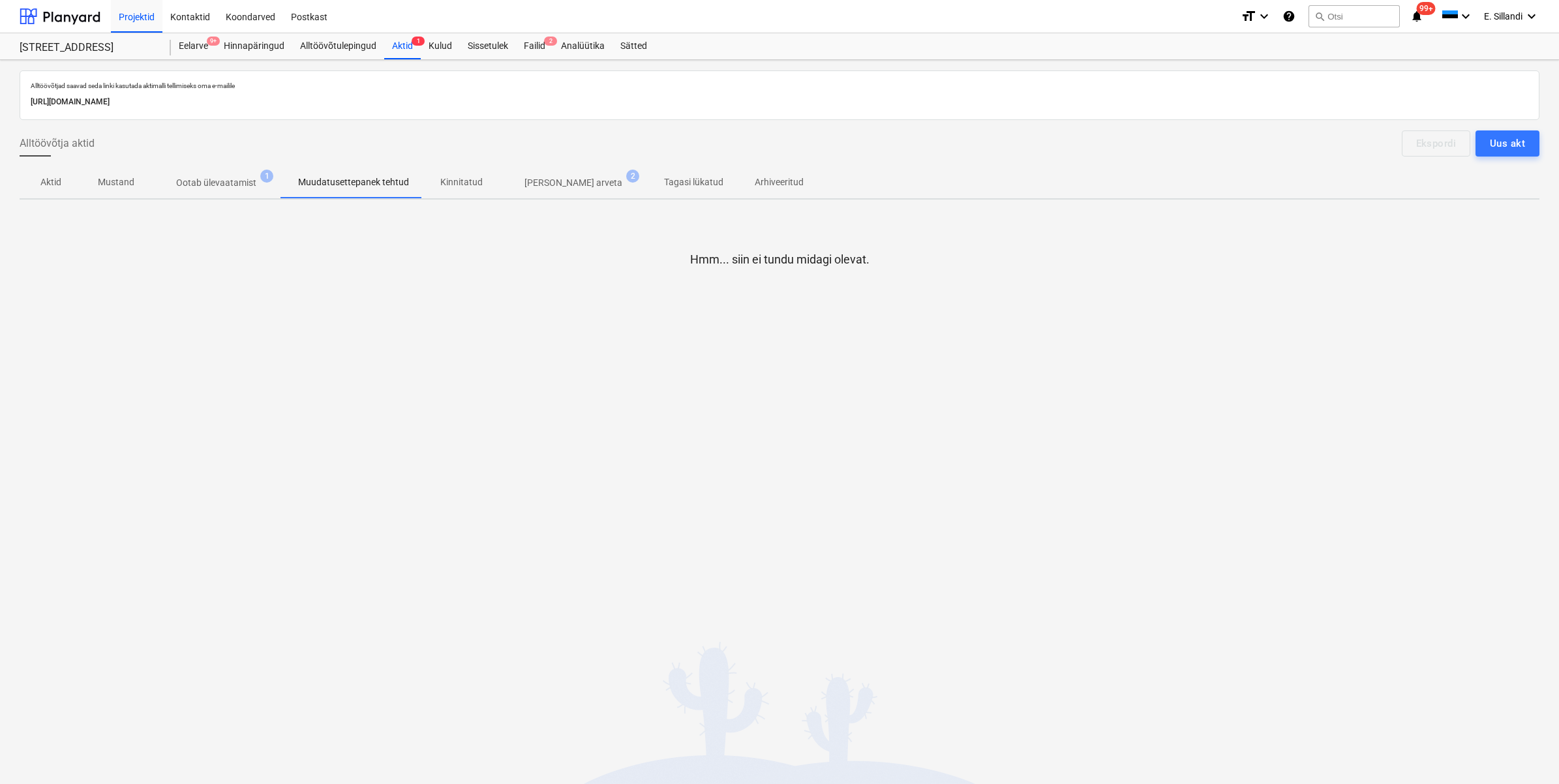
click at [465, 191] on span "Kinnitatud" at bounding box center [461, 182] width 74 height 22
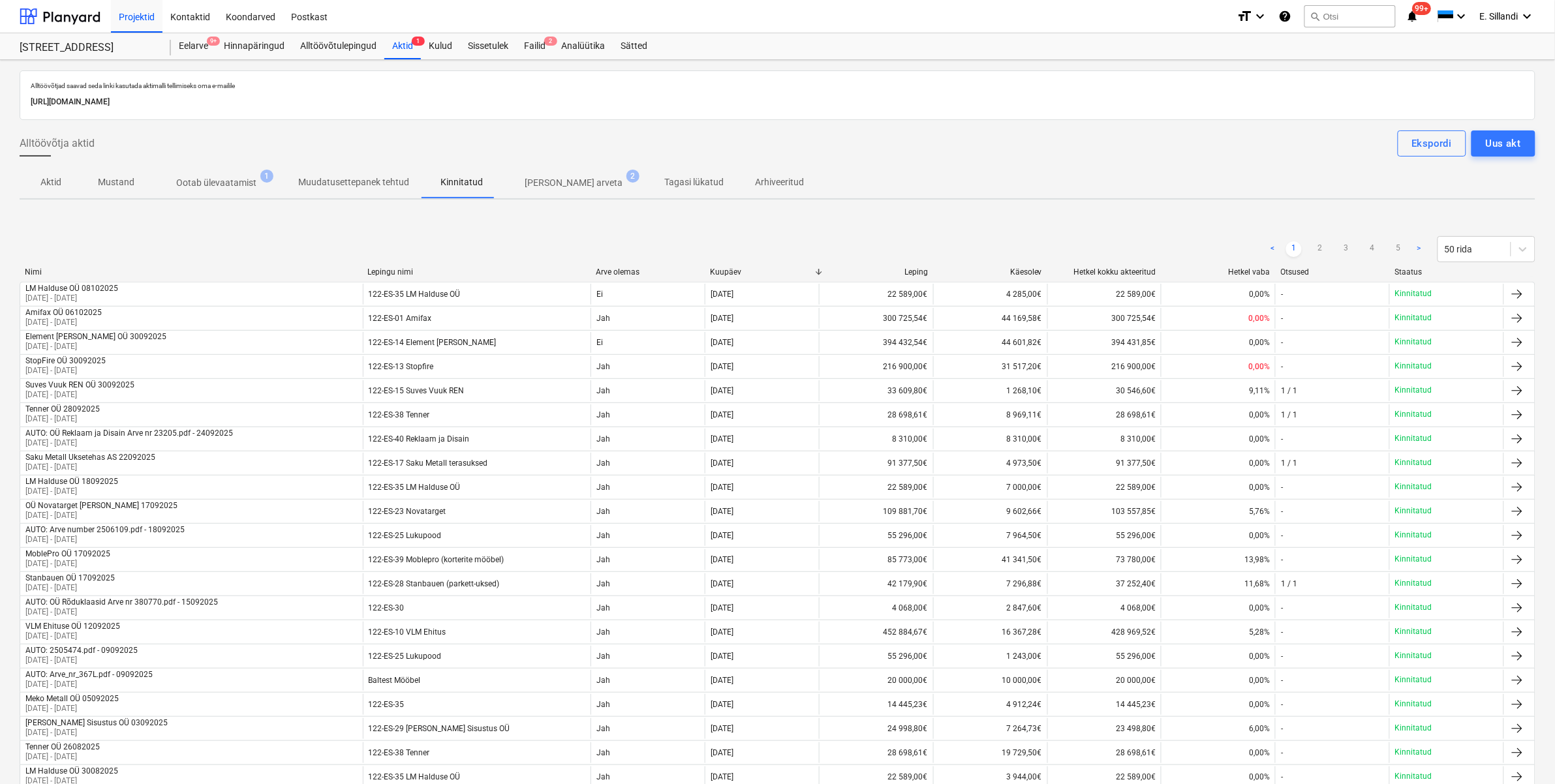
click at [560, 178] on p "[PERSON_NAME] arveta" at bounding box center [573, 183] width 98 height 14
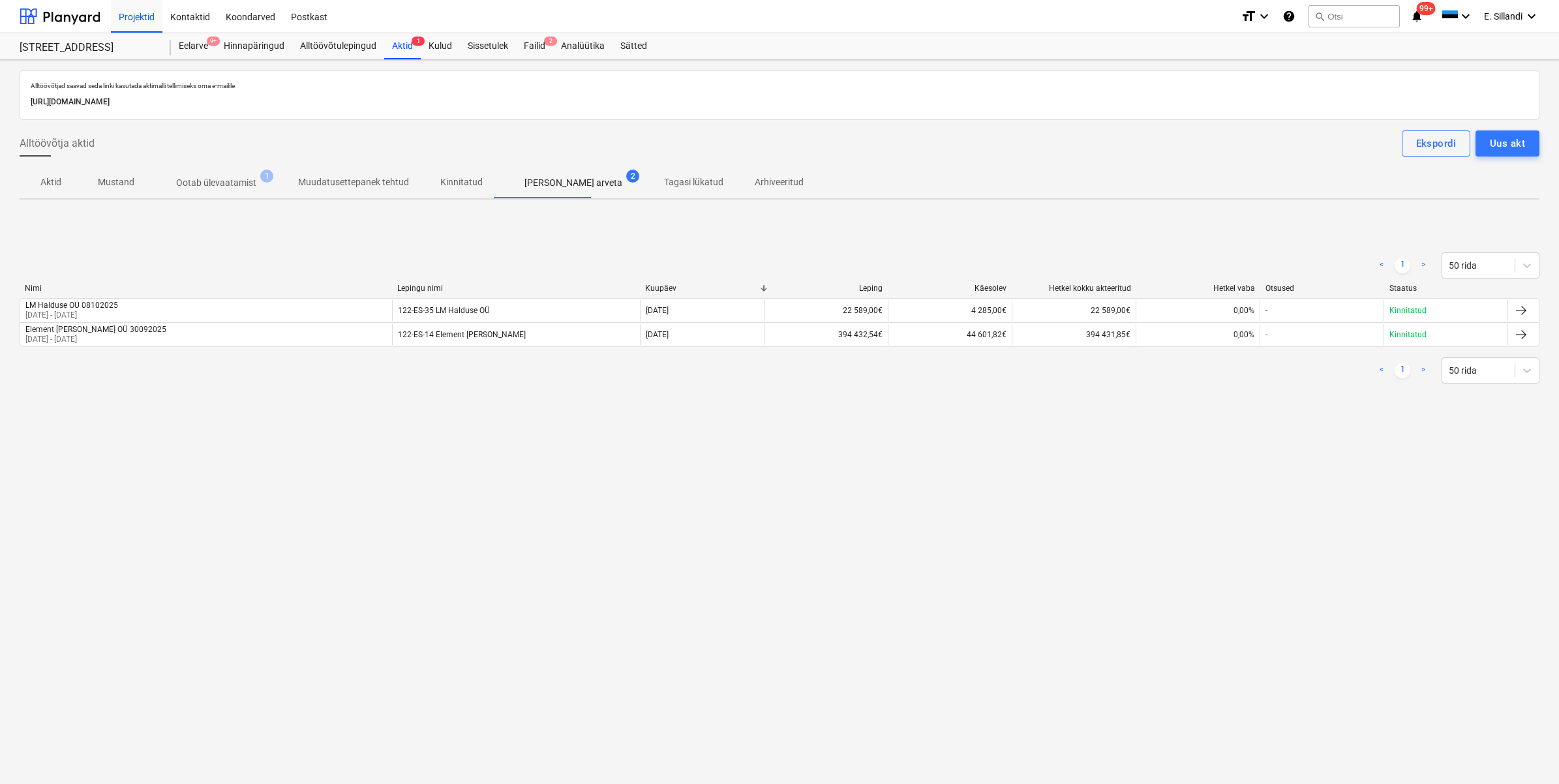
click at [664, 186] on p "Tagasi lükatud" at bounding box center [693, 182] width 59 height 14
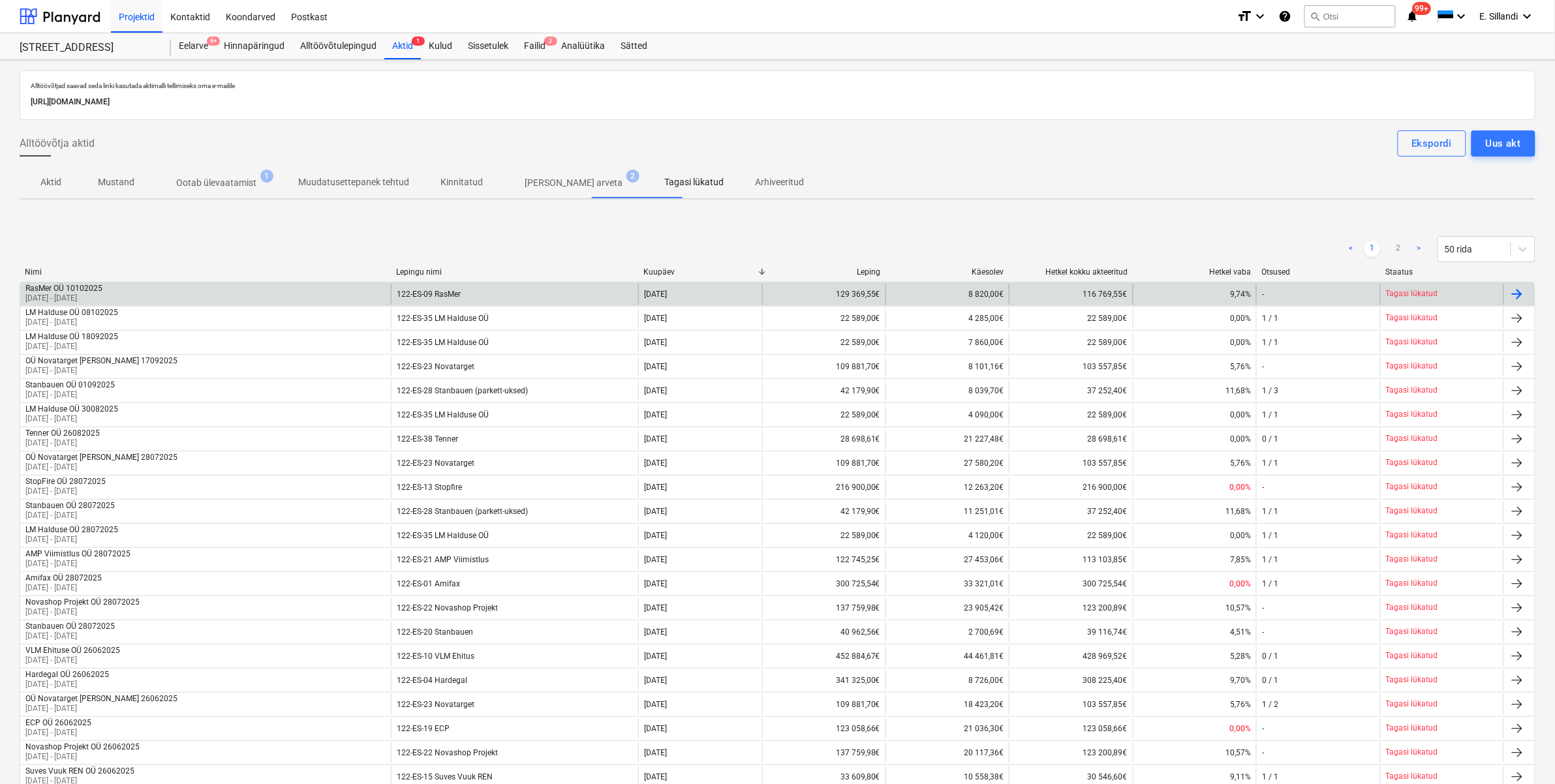
click at [275, 291] on div "RasMer OÜ 10102025 01 Sep 2025 - 30 Sep 2025" at bounding box center [205, 294] width 370 height 21
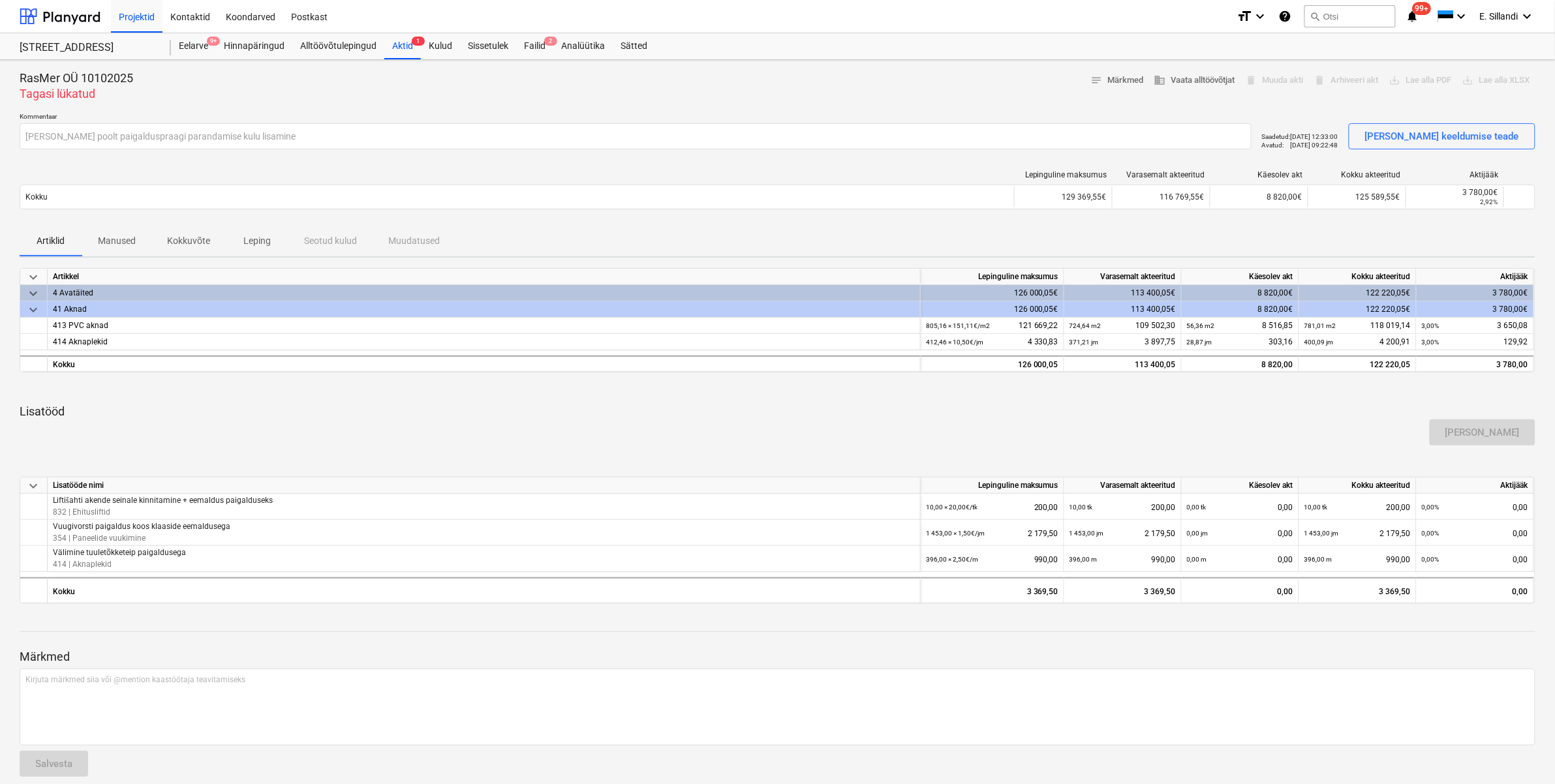
click at [216, 410] on p "Lisatööd" at bounding box center [777, 412] width 1516 height 16
click at [532, 45] on div "Failid 2" at bounding box center [534, 47] width 38 height 26
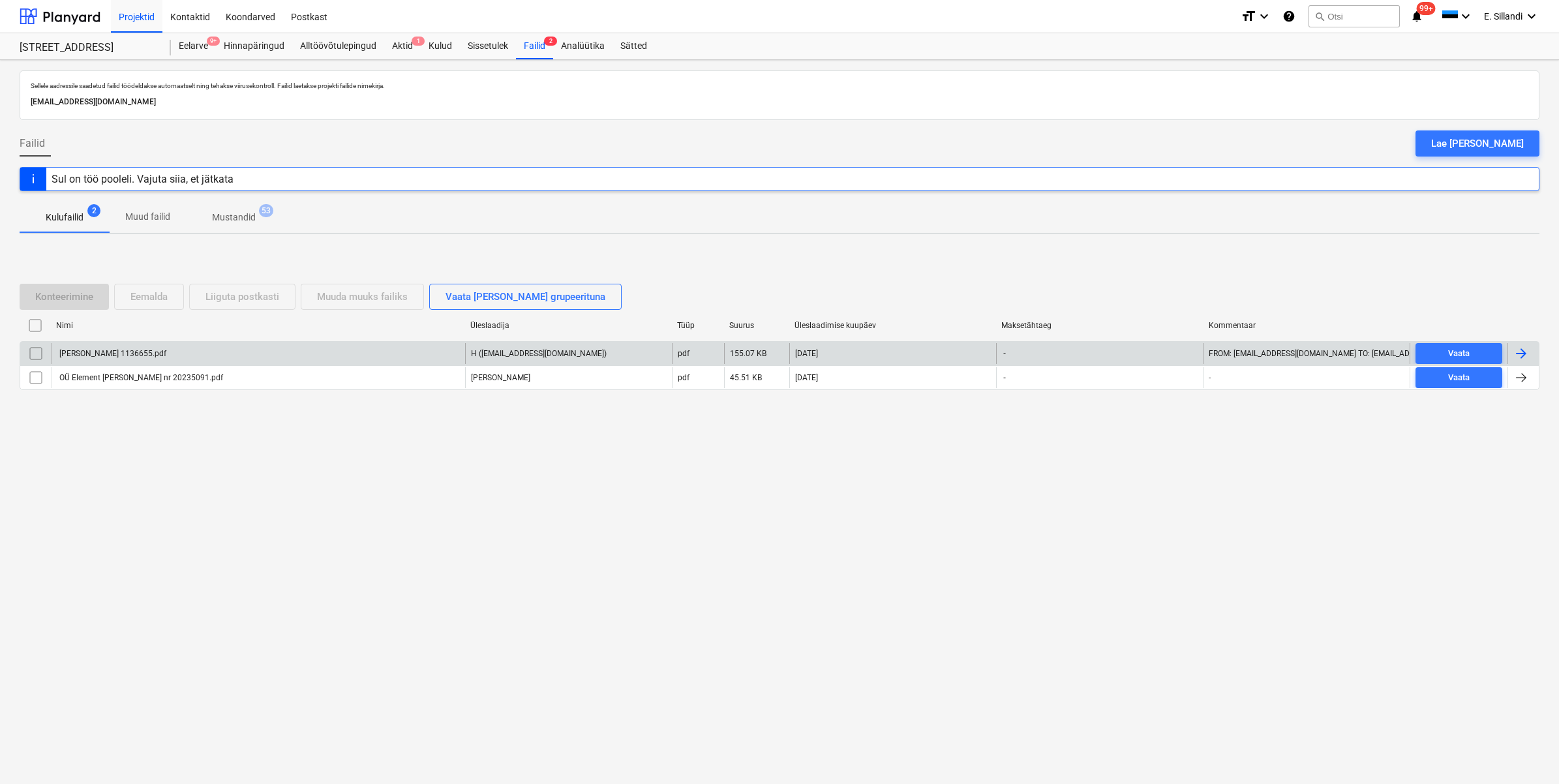
click at [128, 350] on div "[PERSON_NAME] 1136655.pdf" at bounding box center [112, 353] width 109 height 9
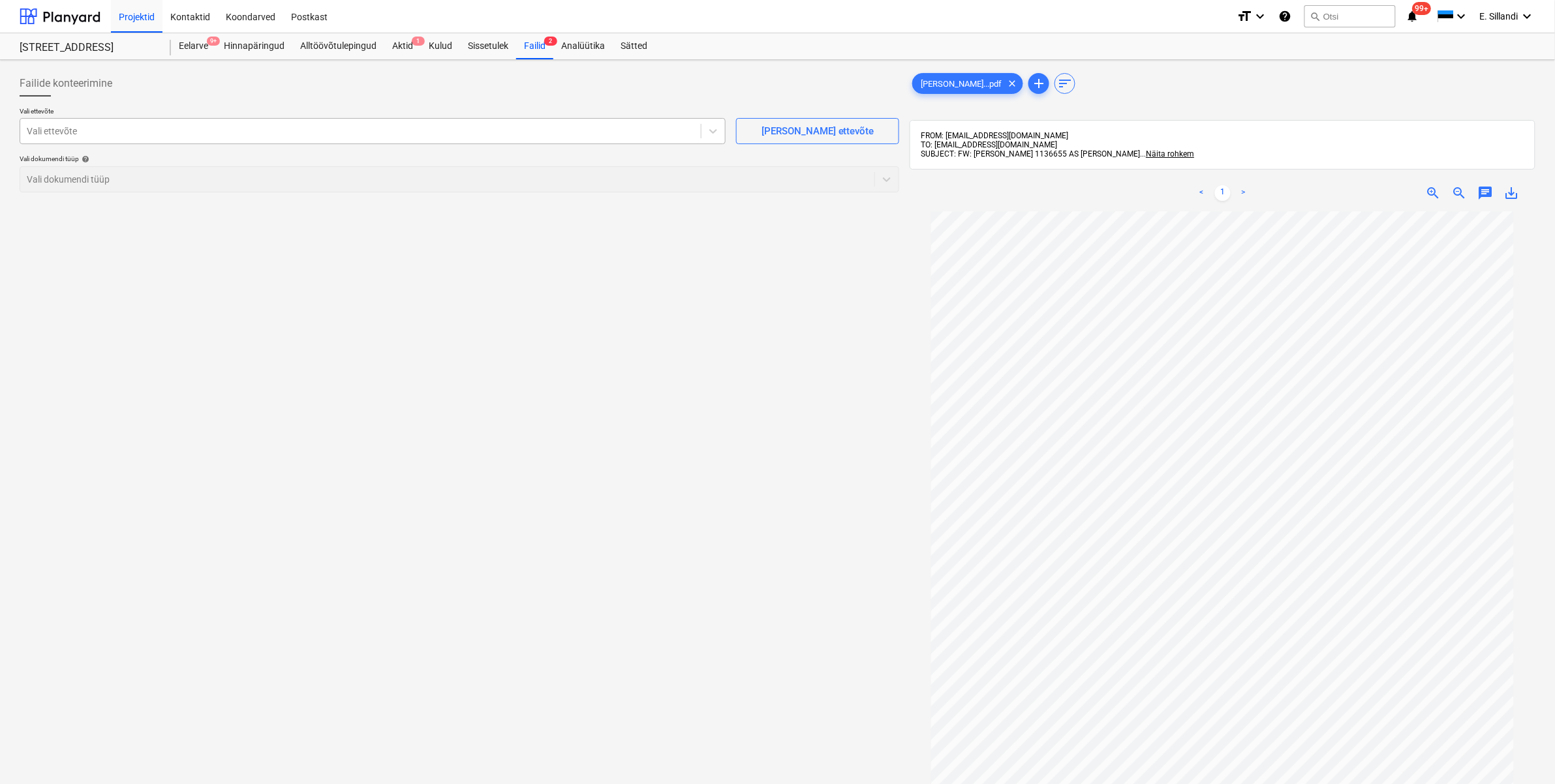
click at [523, 132] on div at bounding box center [361, 131] width 667 height 13
click at [684, 441] on div "Failide konteerimine Vali ettevõte Vali ettevõte Lisa uus ettevõte Vali dokumen…" at bounding box center [459, 514] width 890 height 898
click at [1511, 190] on span "save_alt" at bounding box center [1512, 193] width 16 height 16
click at [253, 139] on div "Vali ettevõte" at bounding box center [361, 131] width 680 height 18
click at [546, 47] on div "Failid 2" at bounding box center [534, 47] width 38 height 26
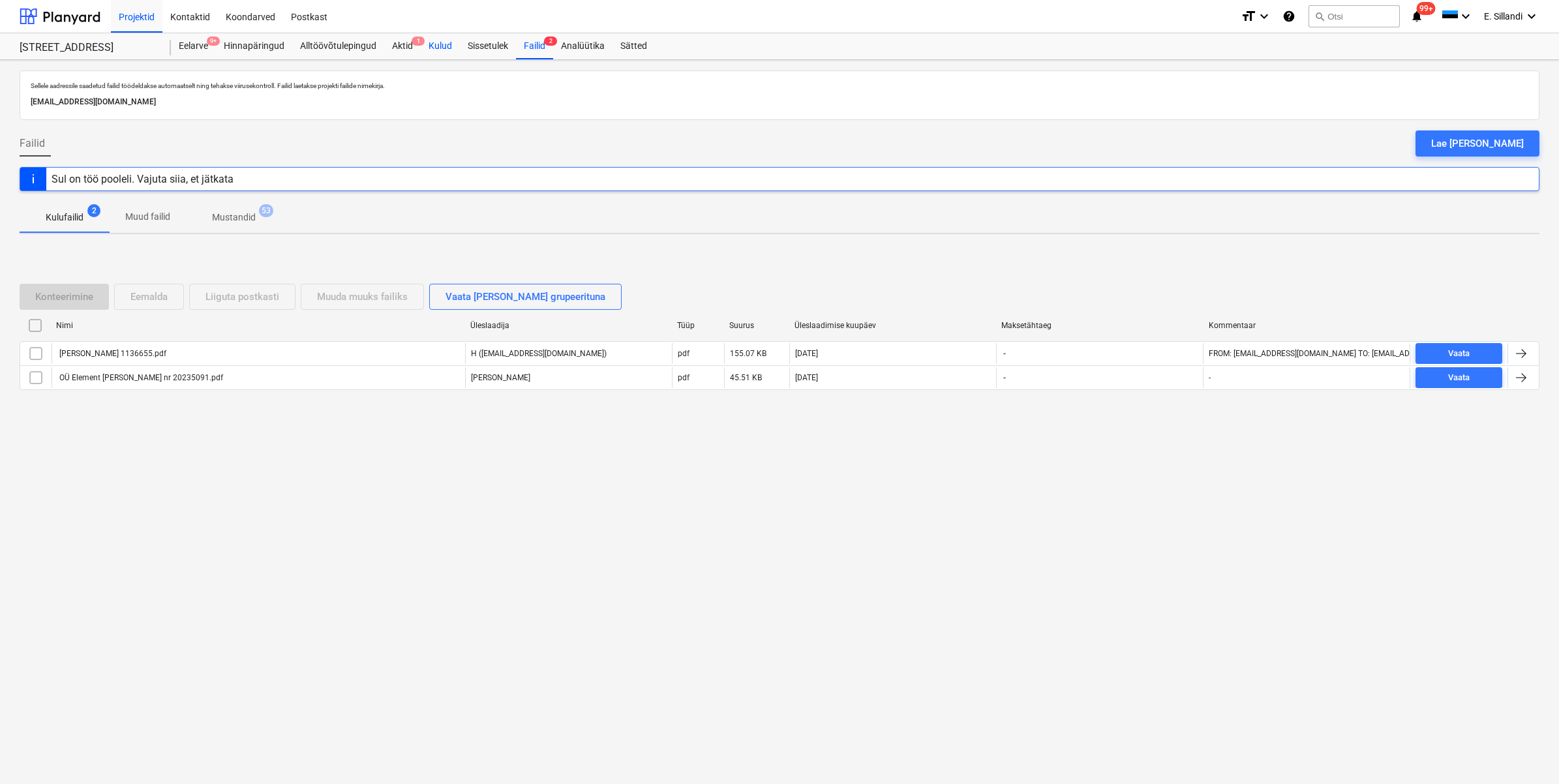
click at [441, 50] on div "Kulud" at bounding box center [440, 47] width 39 height 26
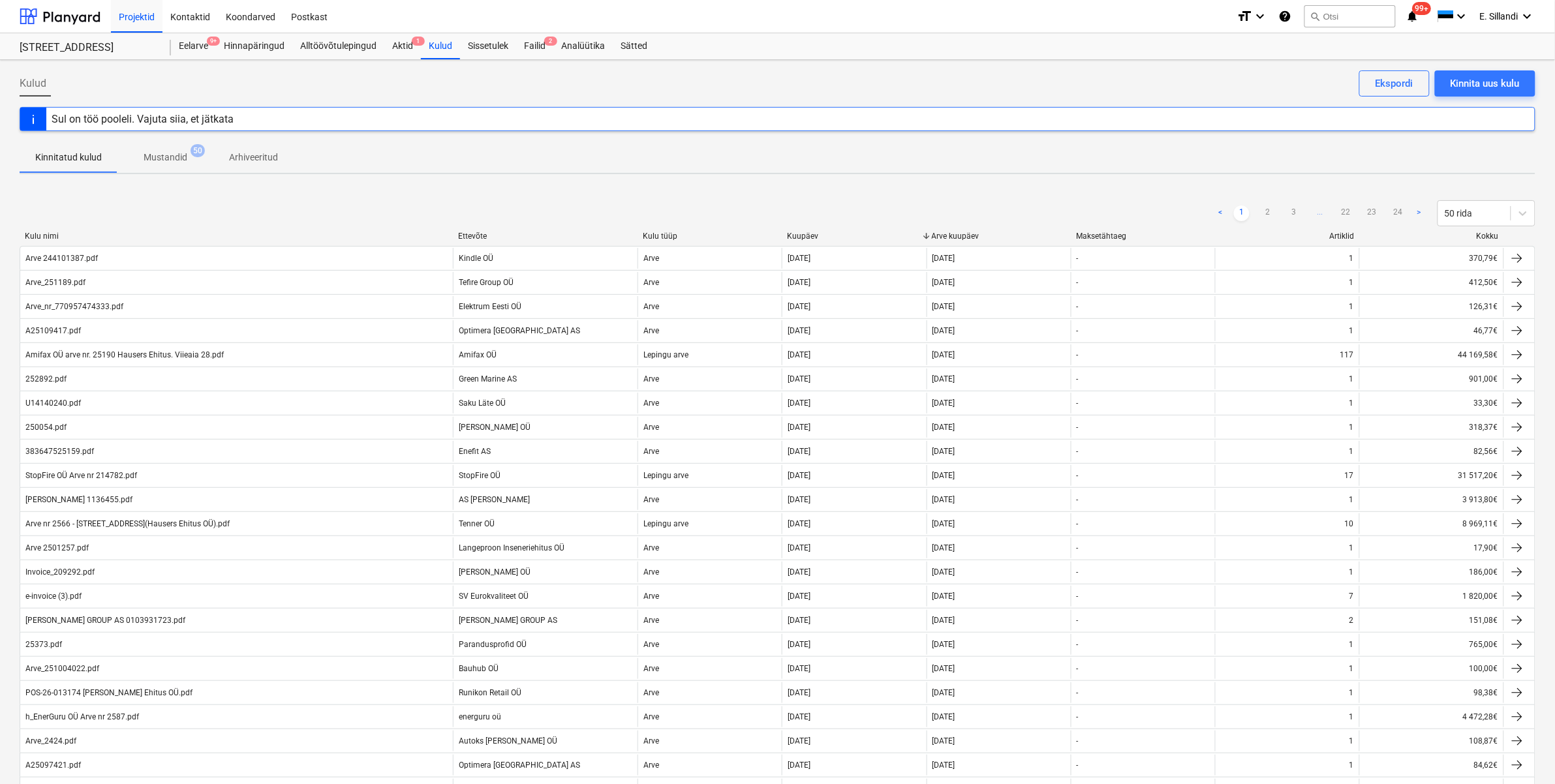
click at [460, 33] on div "Projektid Kontaktid Koondarved Postkast format_size keyboard_arrow_down help se…" at bounding box center [777, 16] width 1555 height 34
click at [495, 52] on div "Sissetulek" at bounding box center [488, 47] width 56 height 26
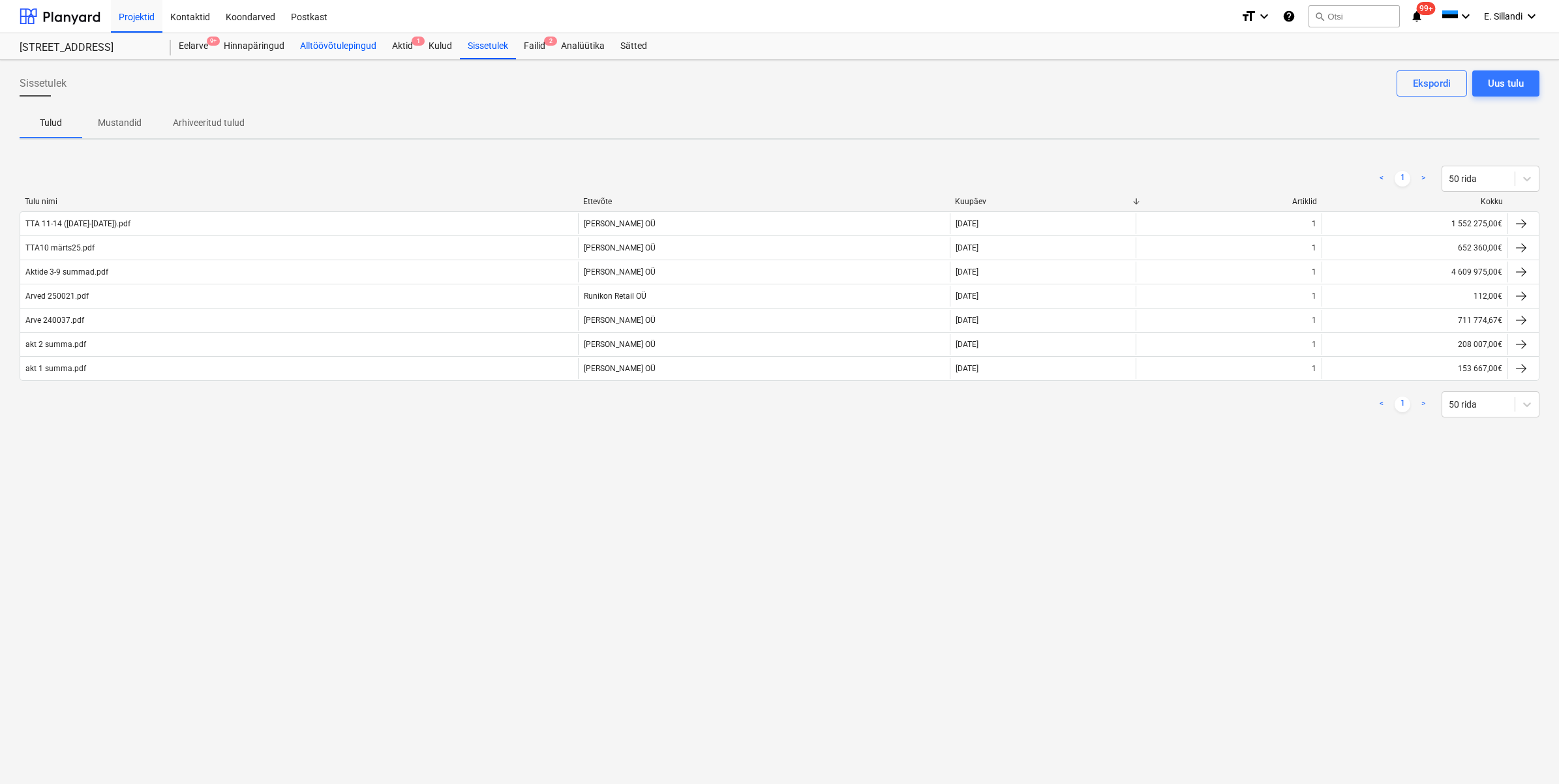
click at [326, 42] on div "Alltöövõtulepingud" at bounding box center [338, 47] width 92 height 26
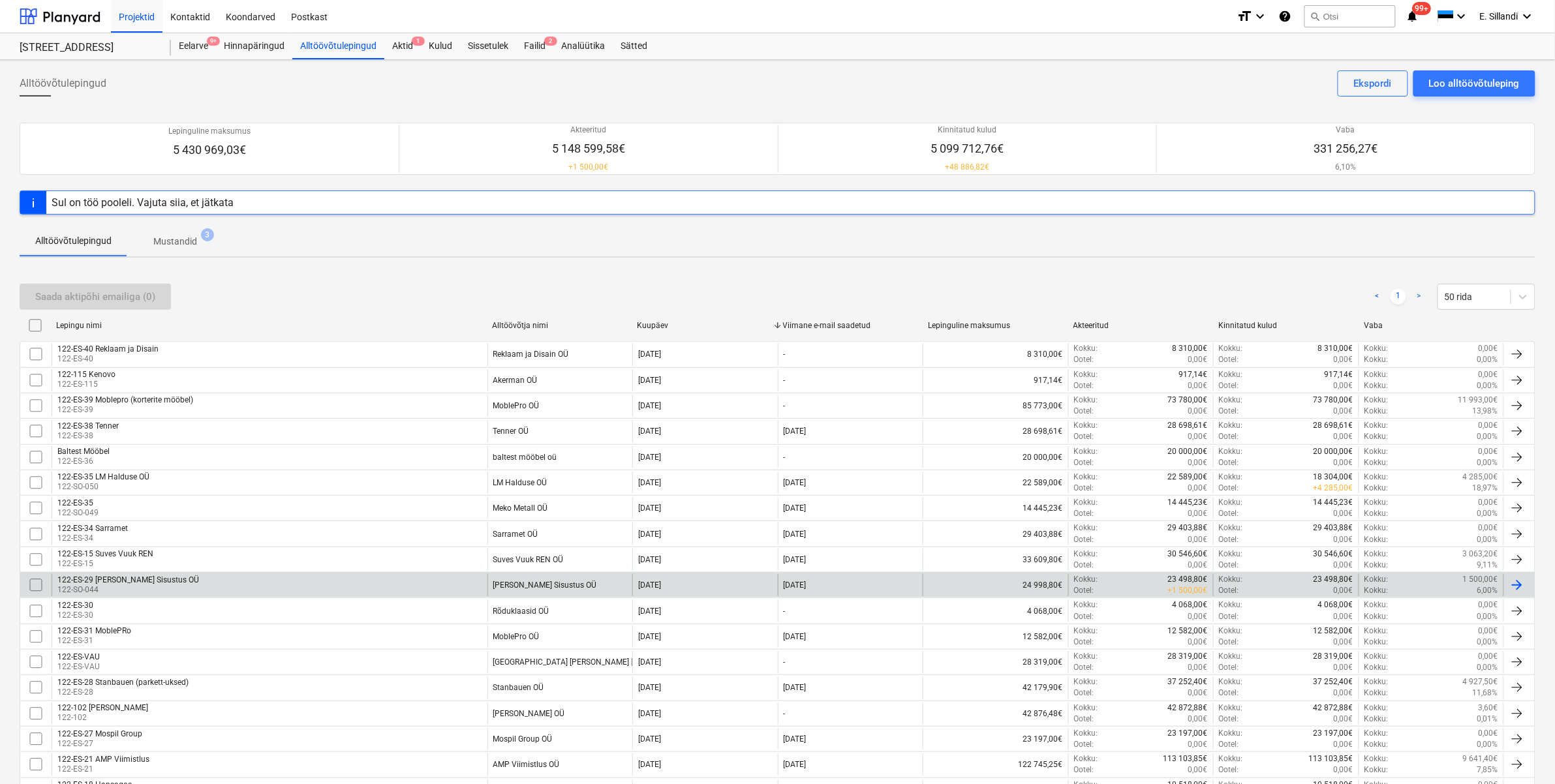
scroll to position [637, 0]
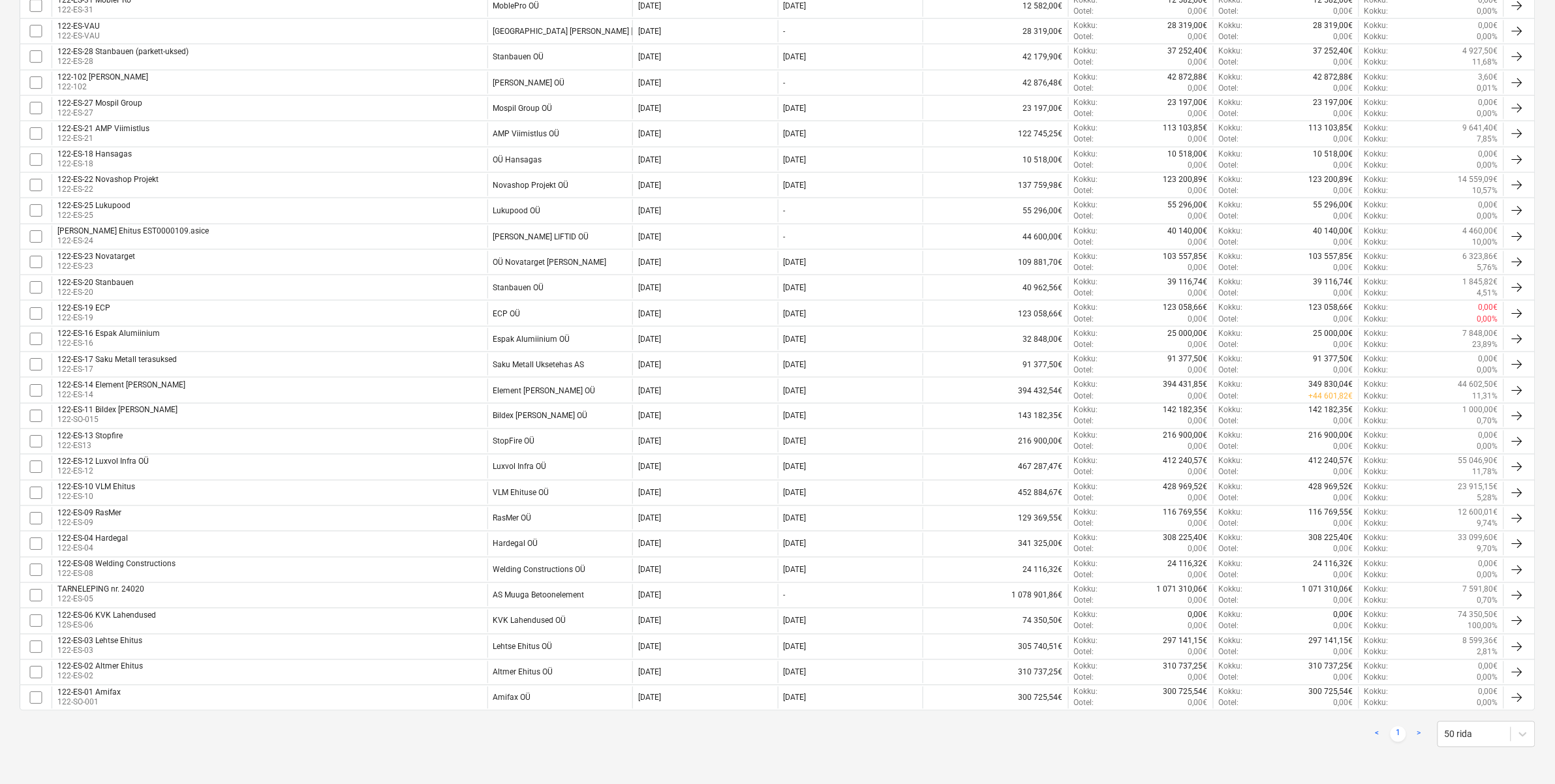
click at [120, 518] on p "122-ES-09" at bounding box center [89, 523] width 64 height 11
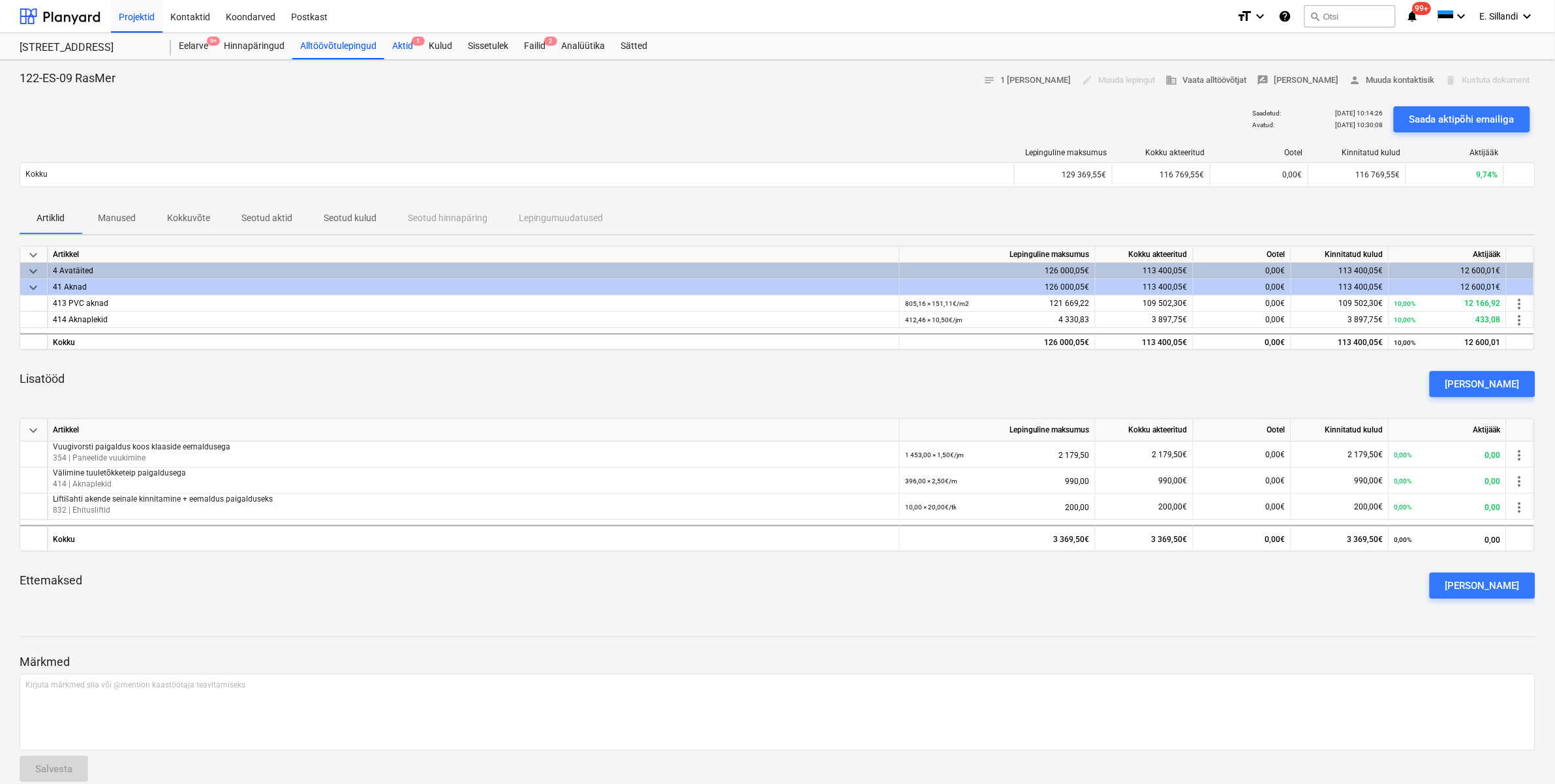
click at [408, 53] on div "Aktid 1" at bounding box center [403, 47] width 37 height 26
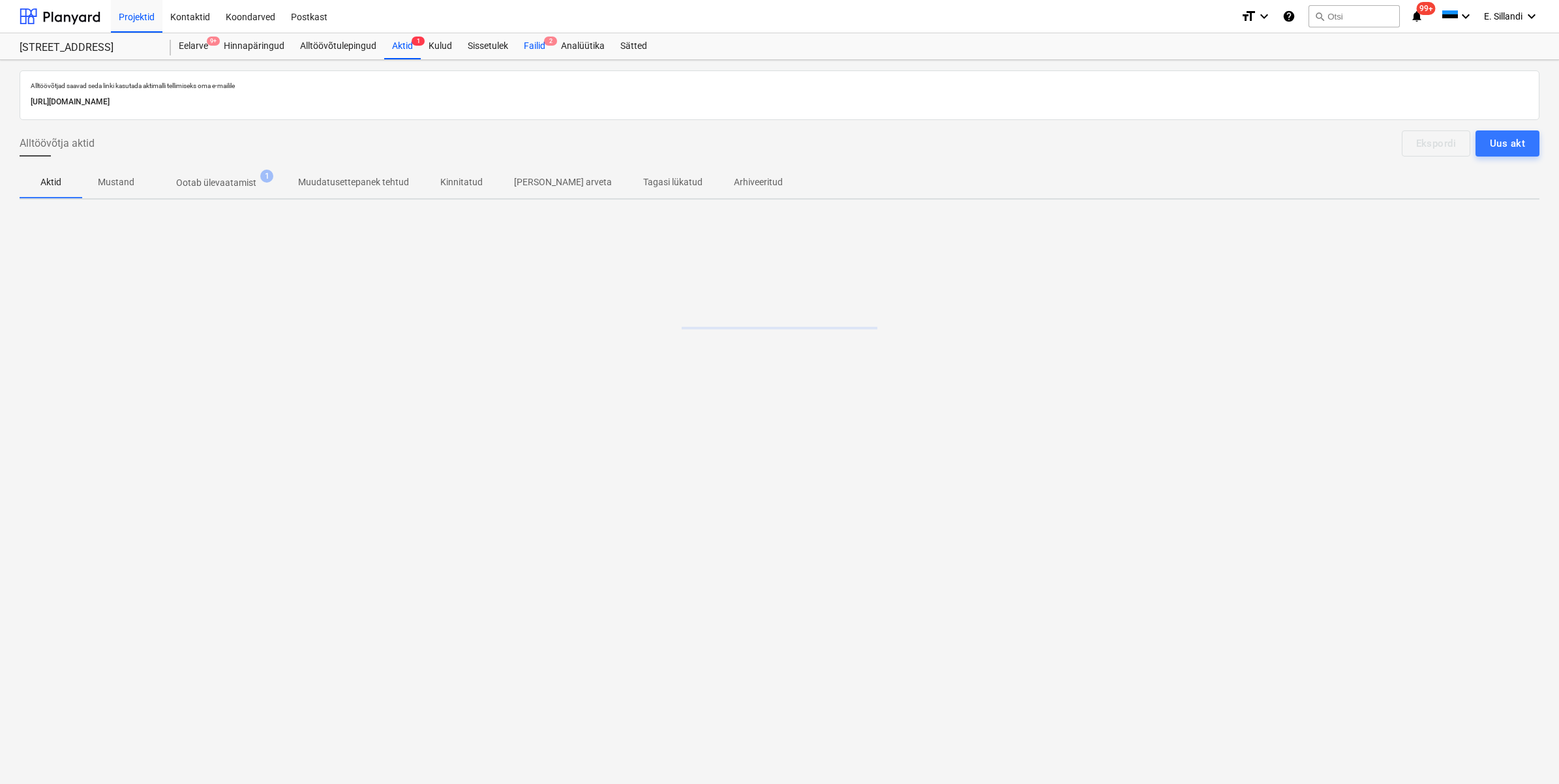
click at [529, 49] on div "Failid 2" at bounding box center [534, 47] width 37 height 26
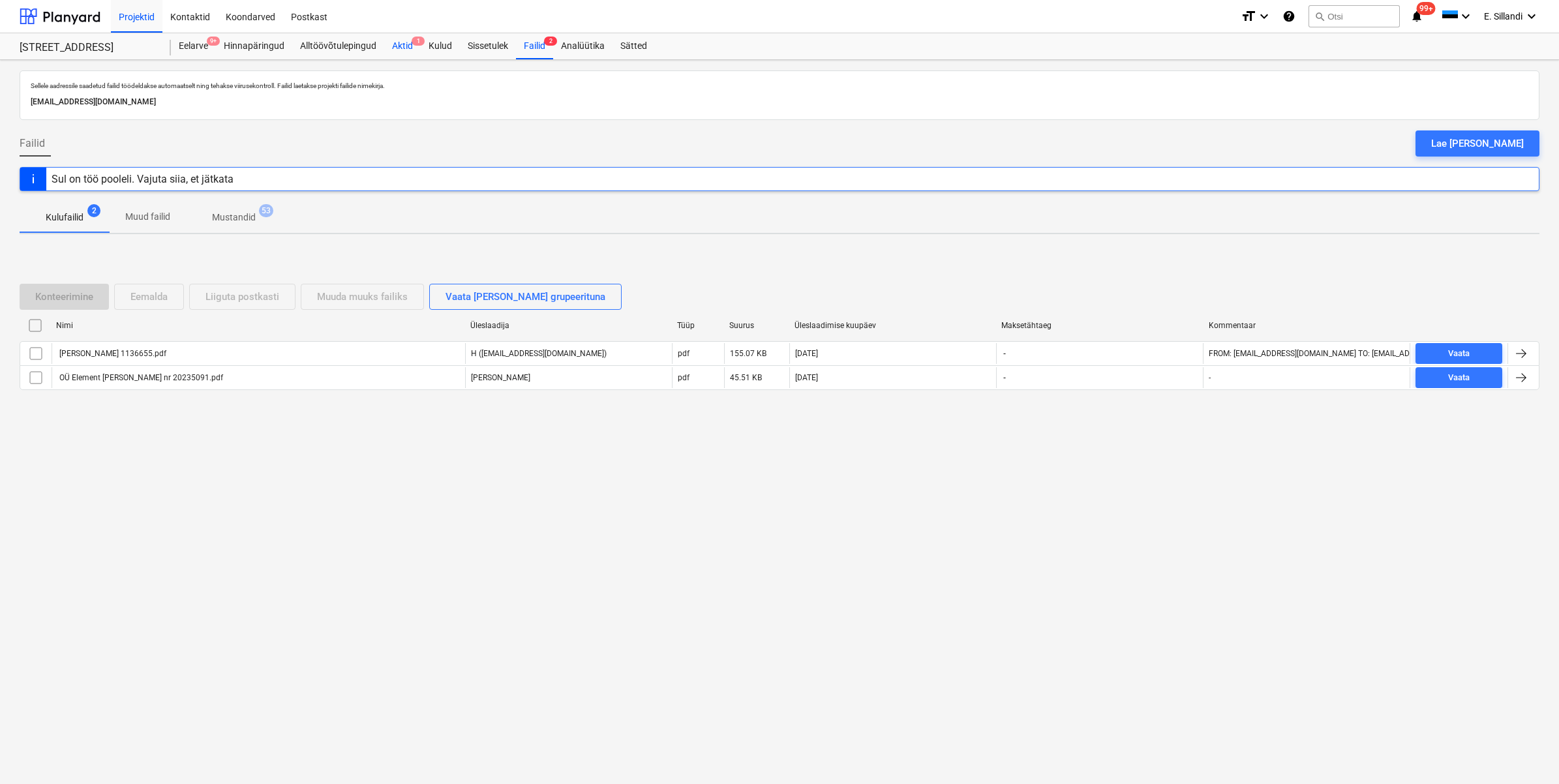
click at [409, 39] on div "Aktid 1" at bounding box center [403, 47] width 37 height 26
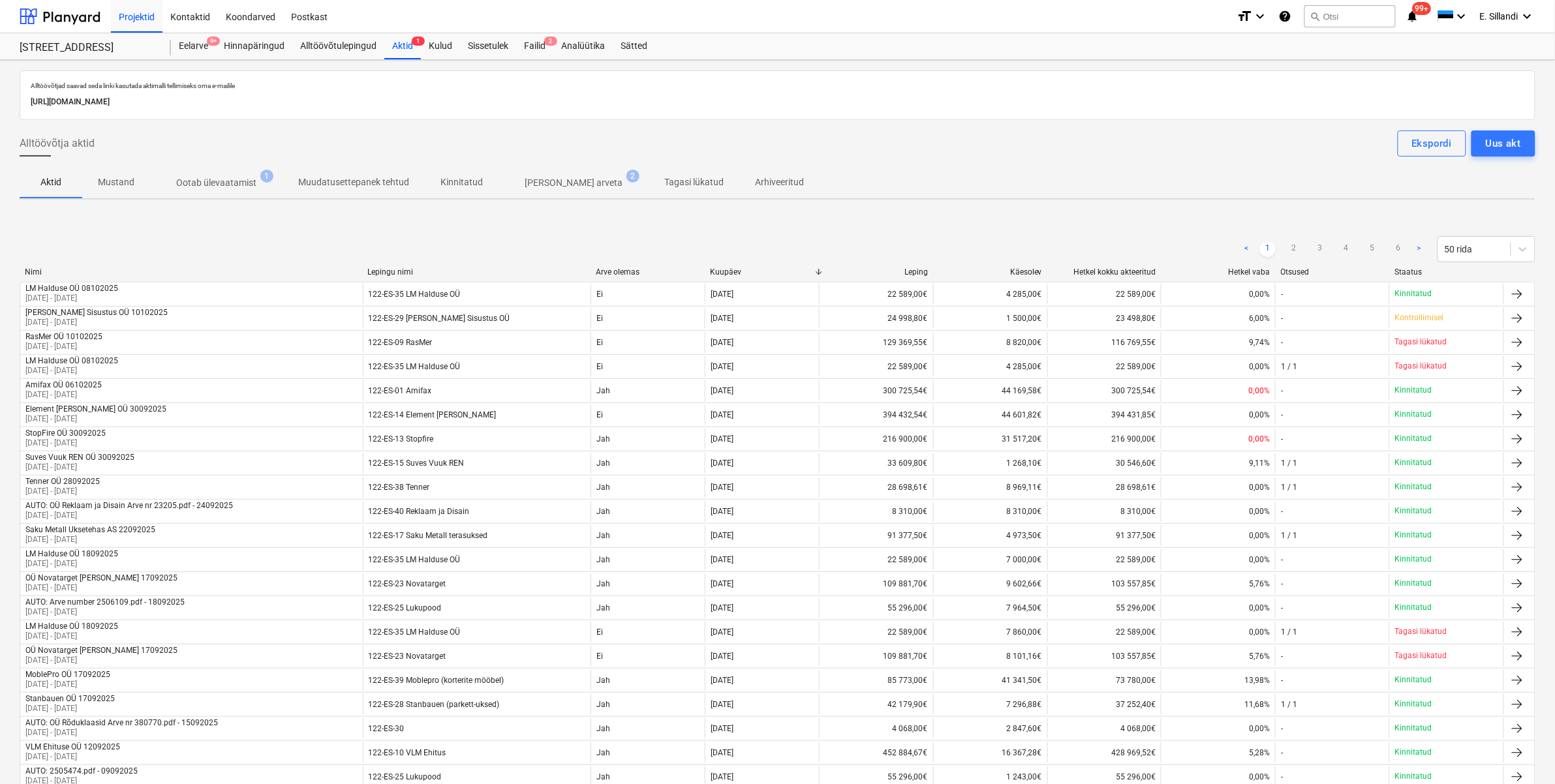
click at [559, 190] on p "[PERSON_NAME] arveta" at bounding box center [573, 183] width 98 height 14
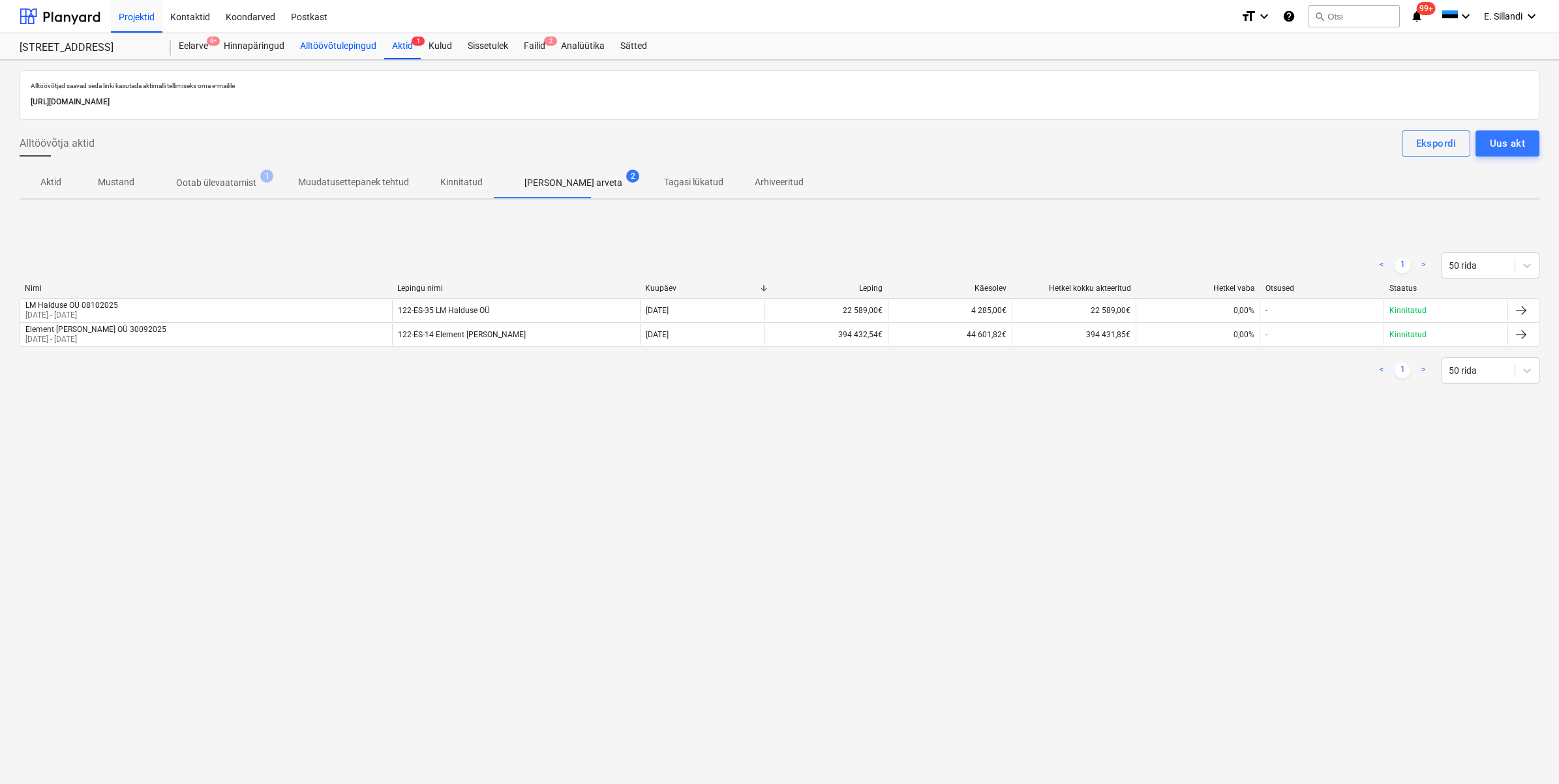
click at [337, 45] on div "Alltöövõtulepingud" at bounding box center [338, 47] width 92 height 26
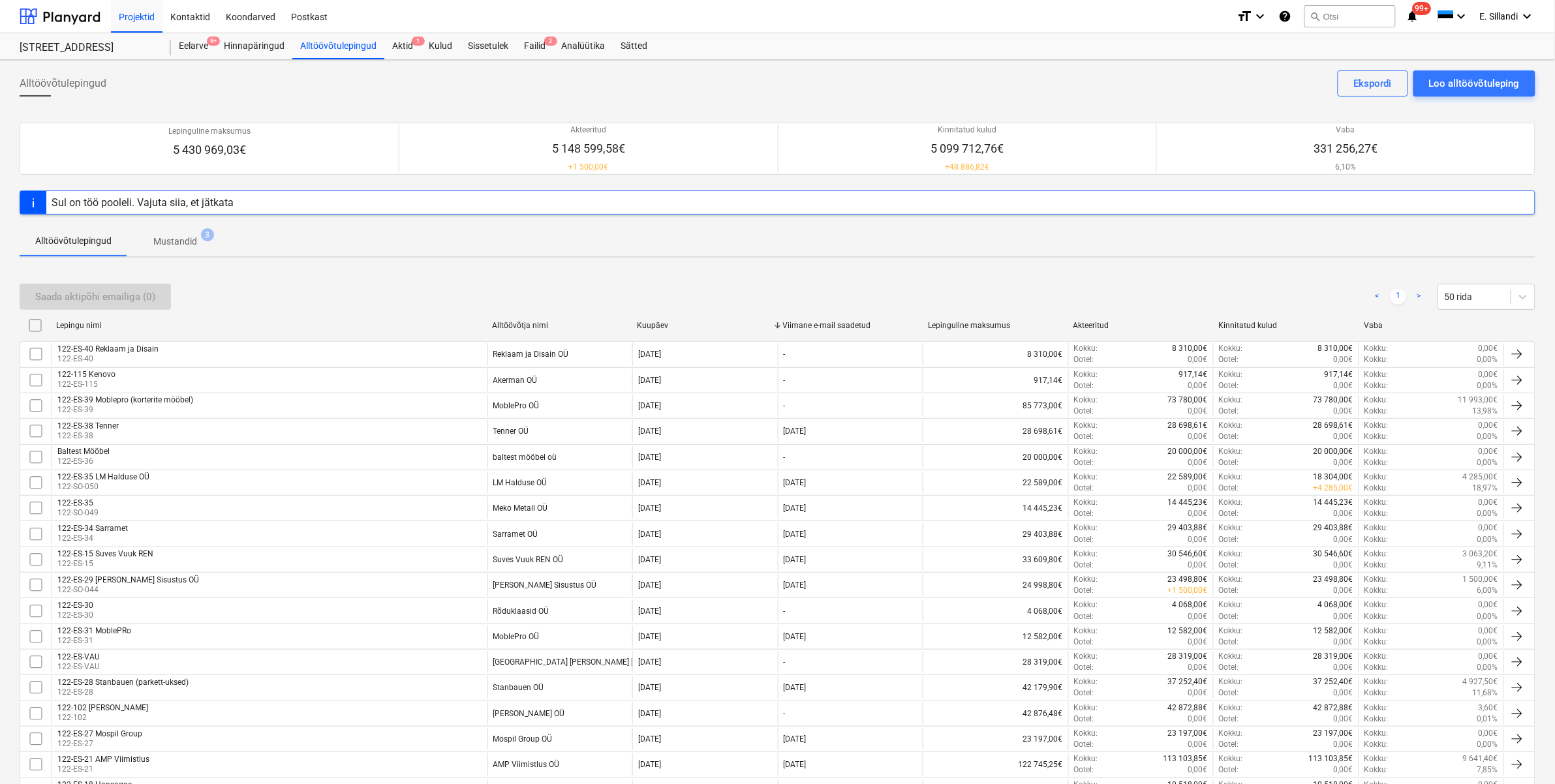
scroll to position [637, 0]
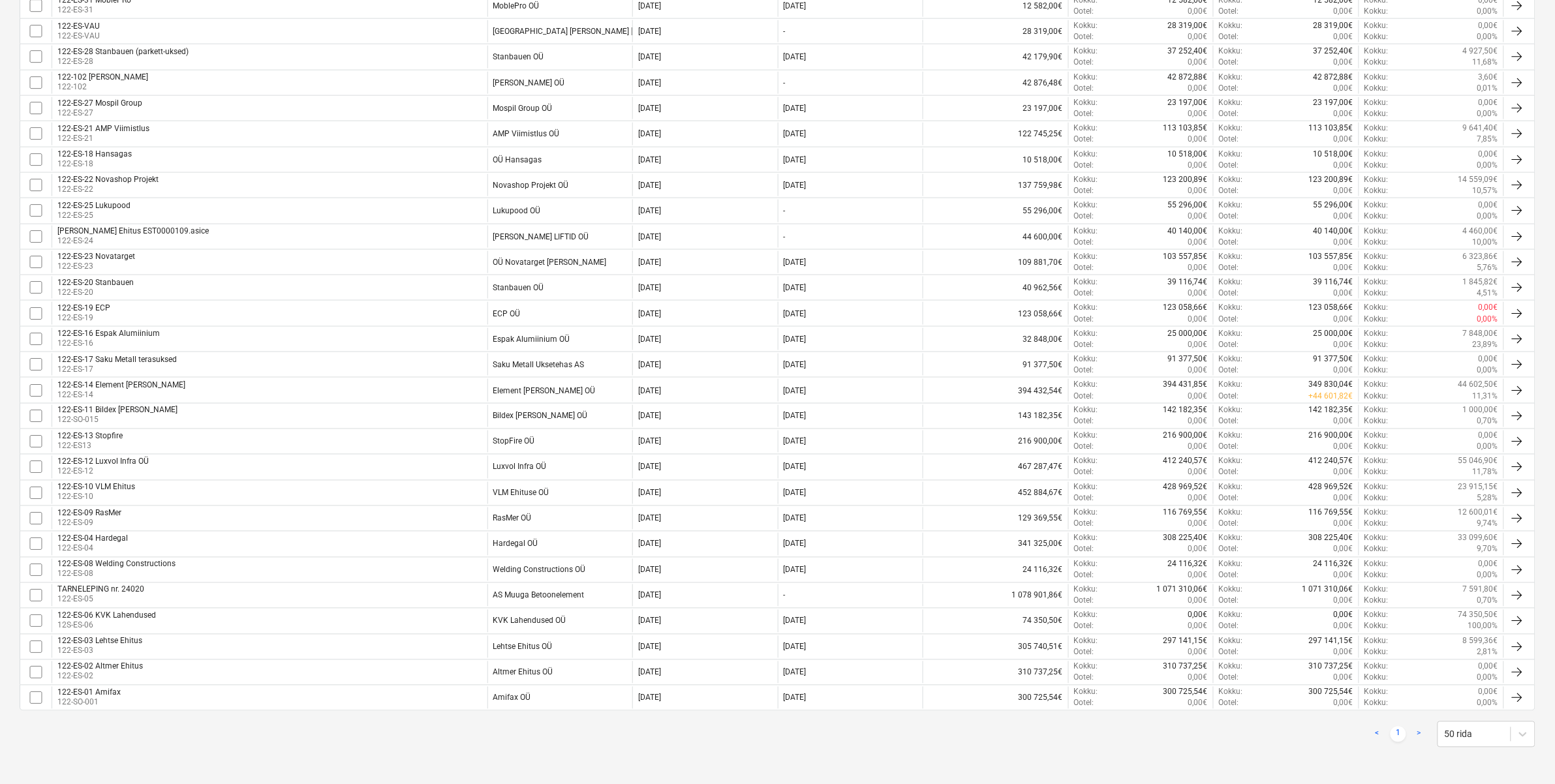
click at [418, 516] on div "122-ES-09 RasMer 122-ES-09" at bounding box center [269, 518] width 436 height 22
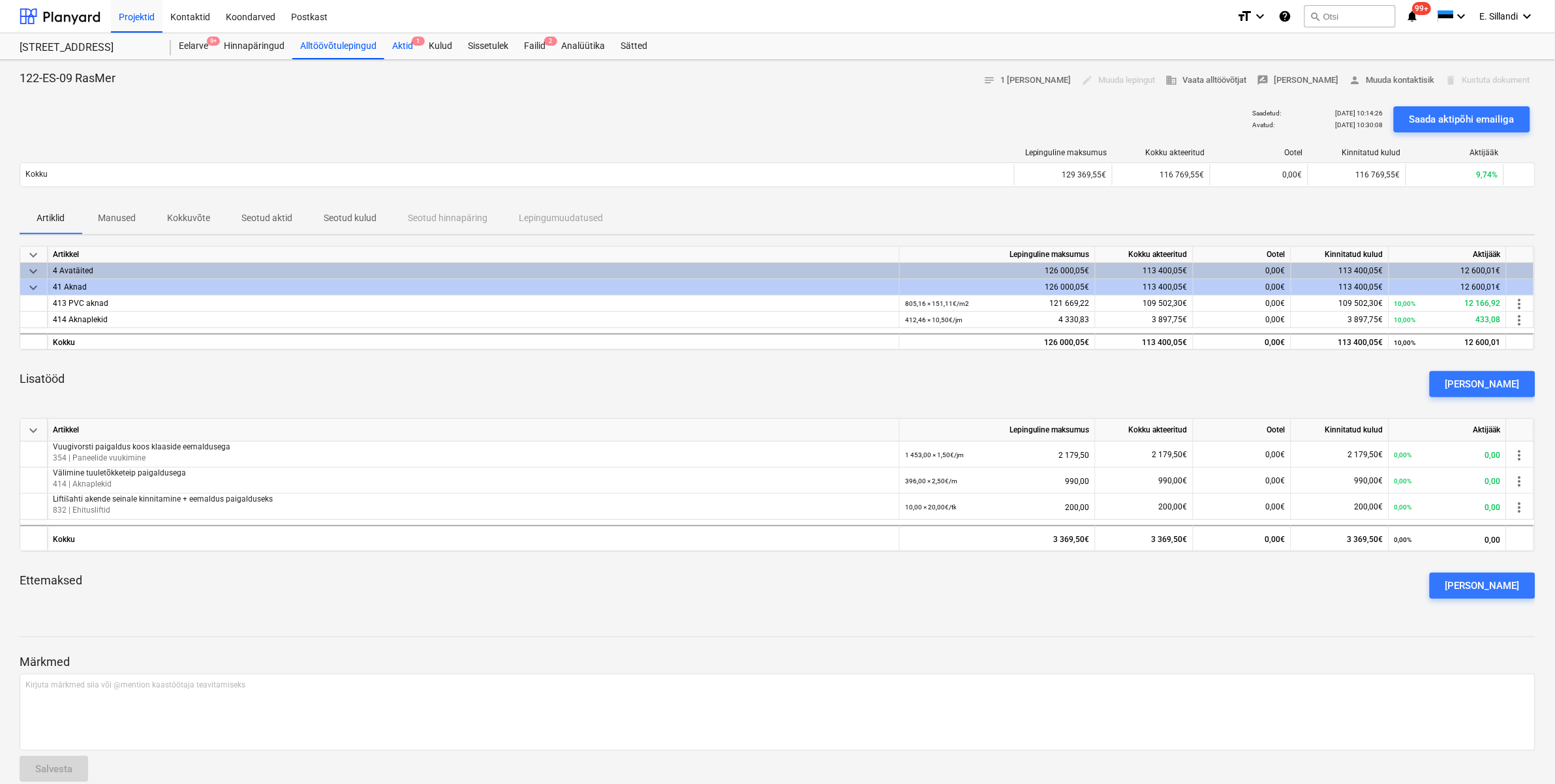
click at [409, 52] on div "Aktid 1" at bounding box center [403, 47] width 37 height 26
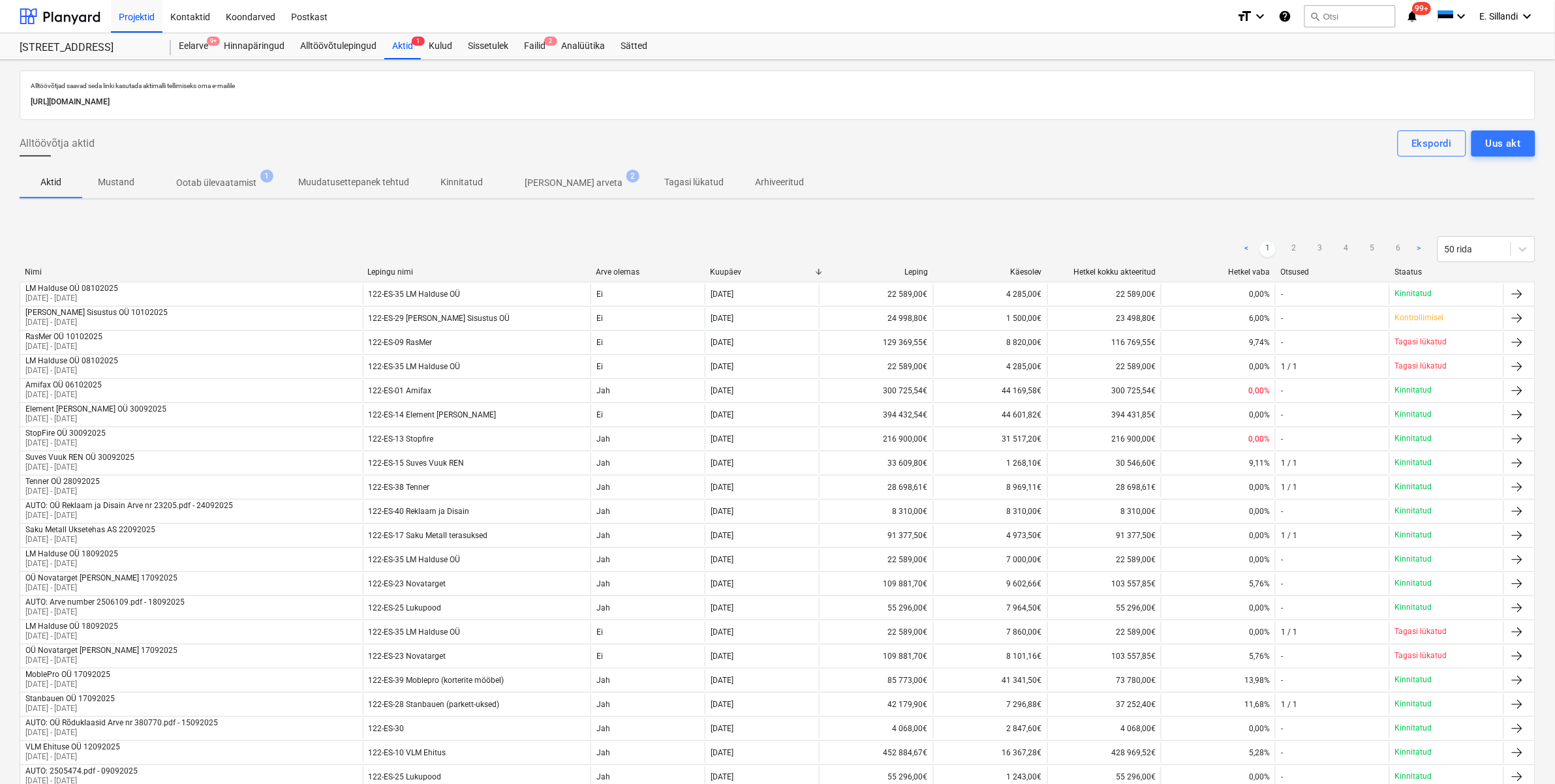
click at [349, 178] on p "Muudatusettepanek tehtud" at bounding box center [353, 182] width 111 height 14
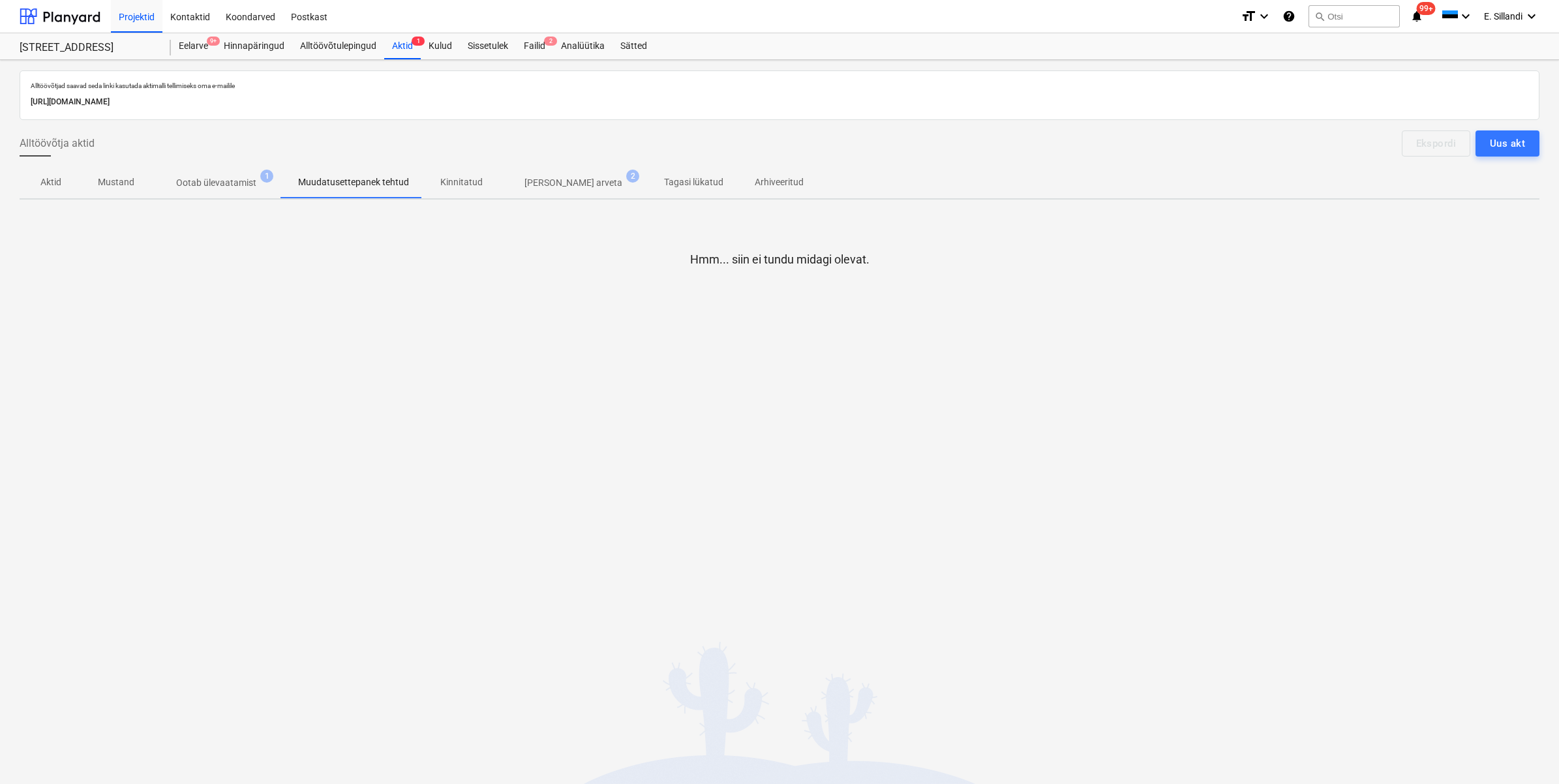
click at [664, 184] on p "Tagasi lükatud" at bounding box center [693, 182] width 59 height 14
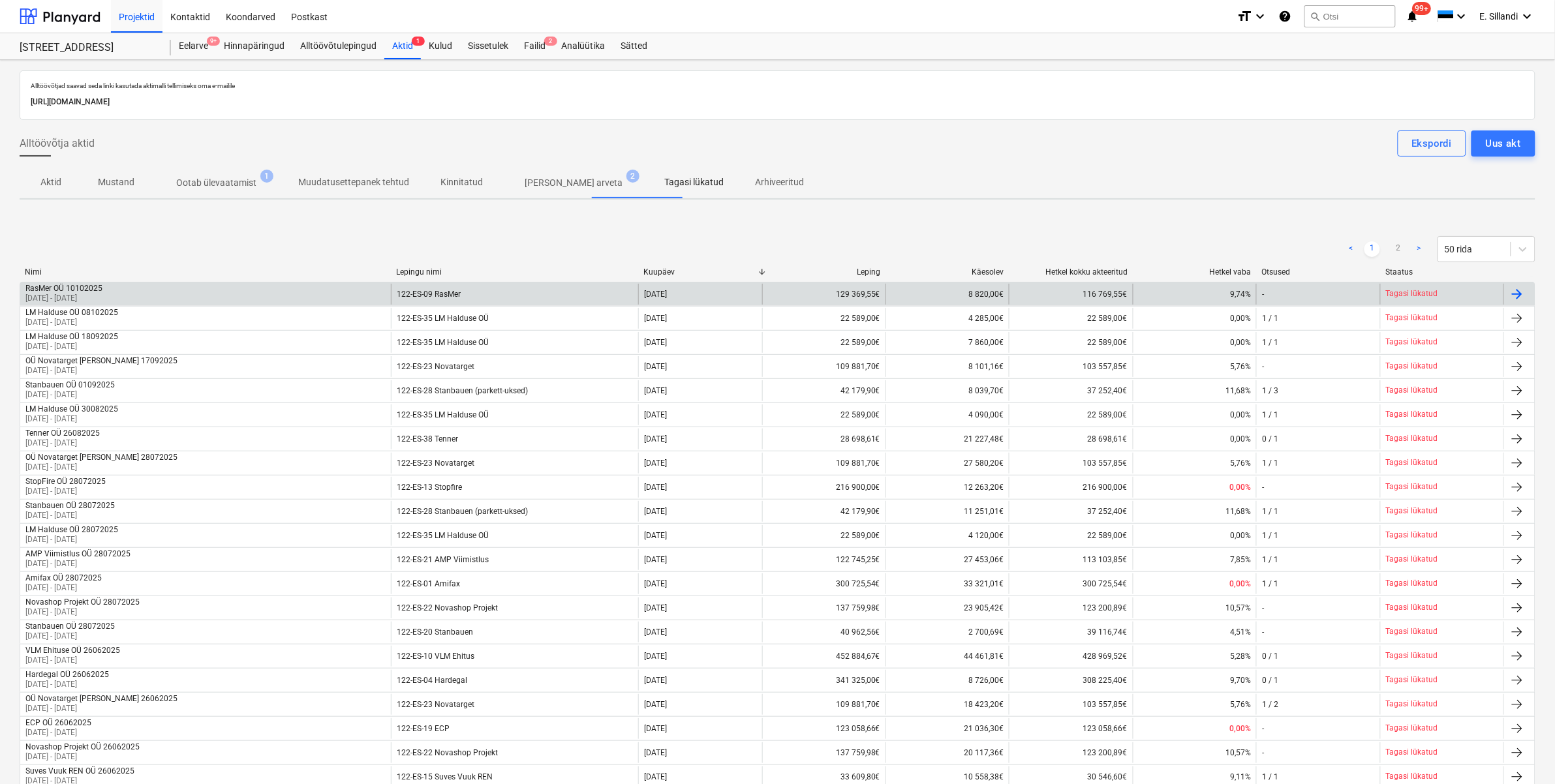
click at [301, 292] on div "RasMer OÜ 10102025 01 Sep 2025 - 30 Sep 2025" at bounding box center [205, 294] width 370 height 21
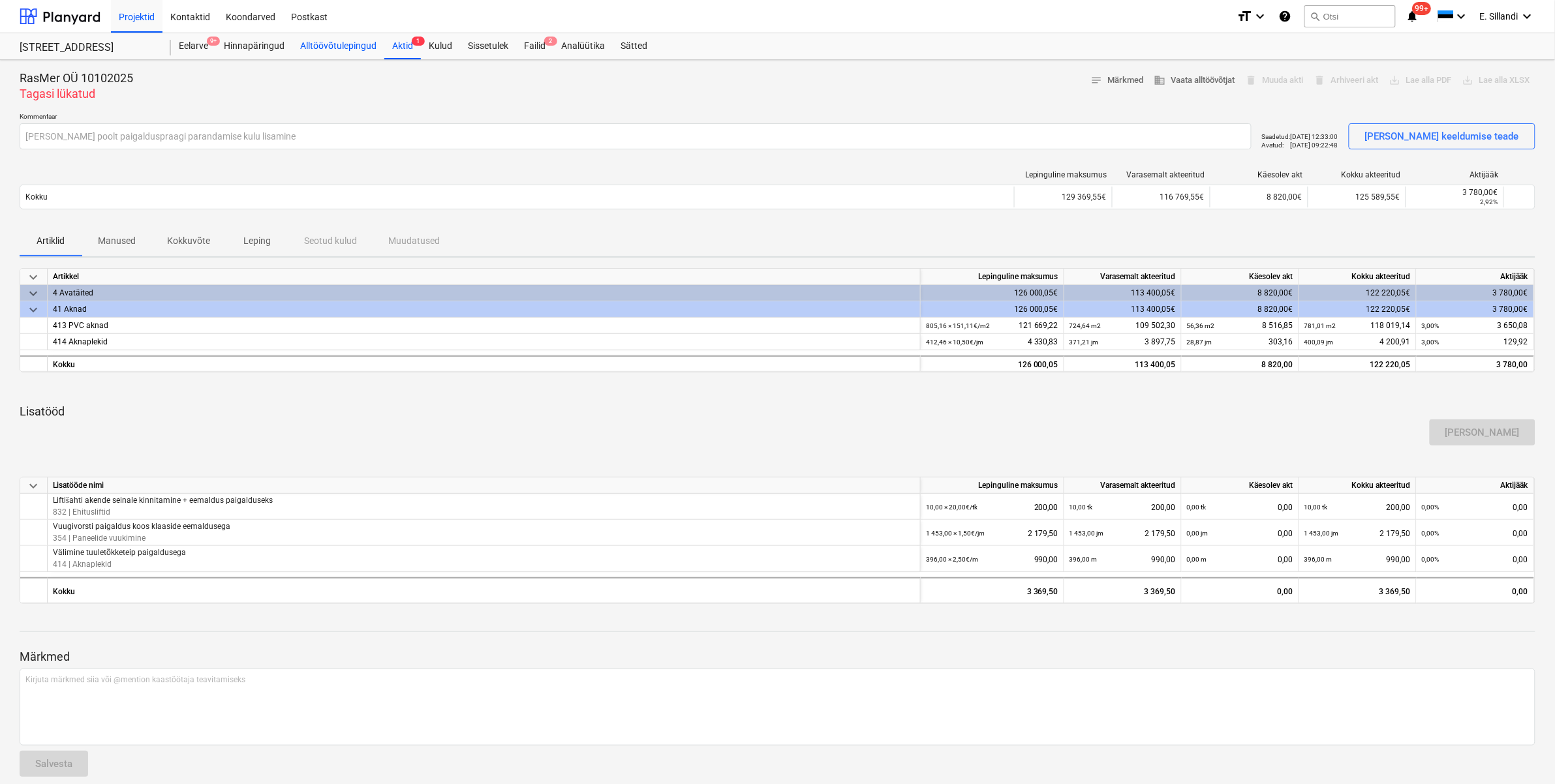
drag, startPoint x: 395, startPoint y: 43, endPoint x: 341, endPoint y: 47, distance: 54.1
click at [395, 43] on div "Aktid 1" at bounding box center [403, 47] width 37 height 26
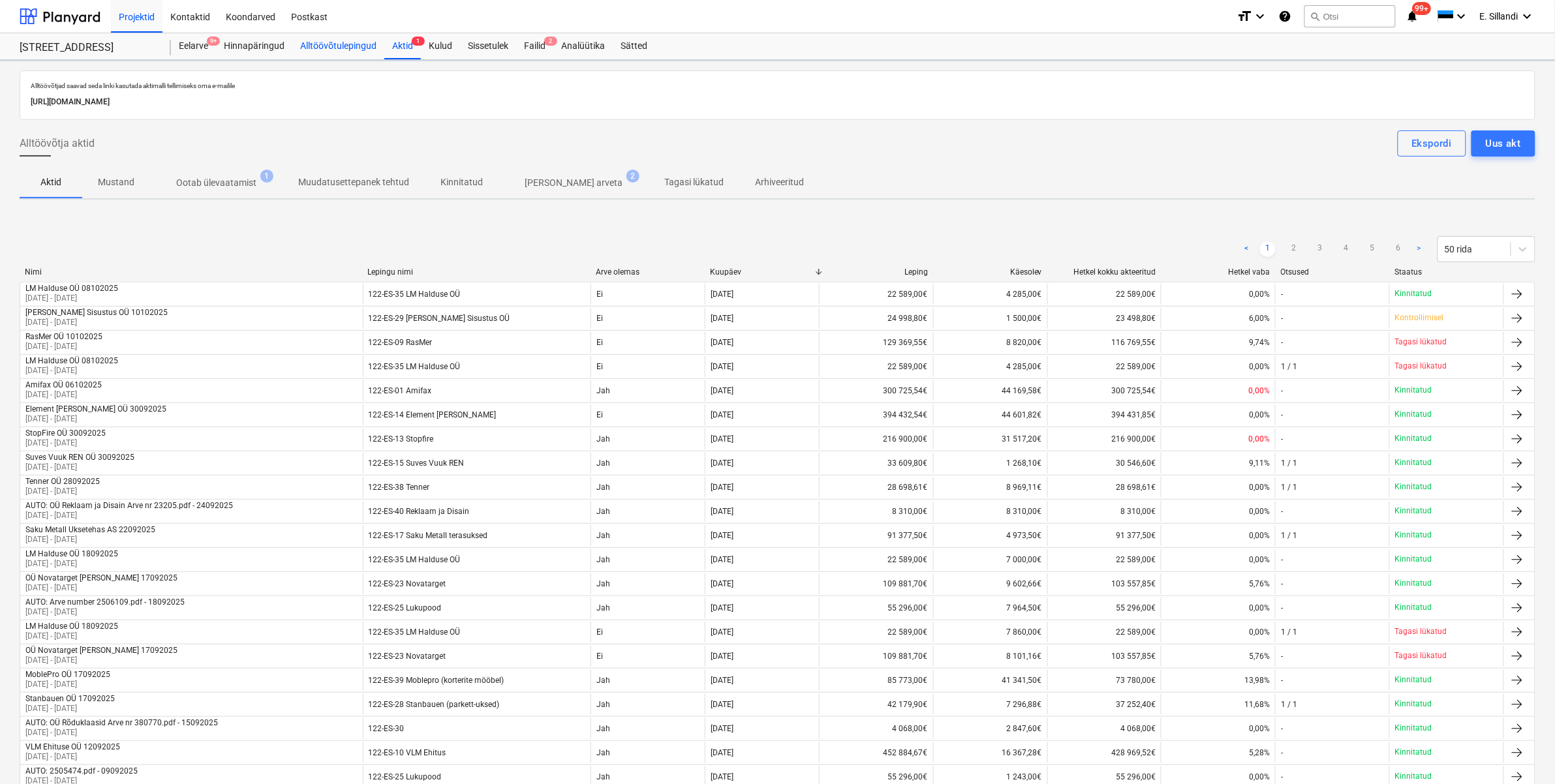
click at [341, 47] on div "Alltöövõtulepingud" at bounding box center [338, 47] width 92 height 26
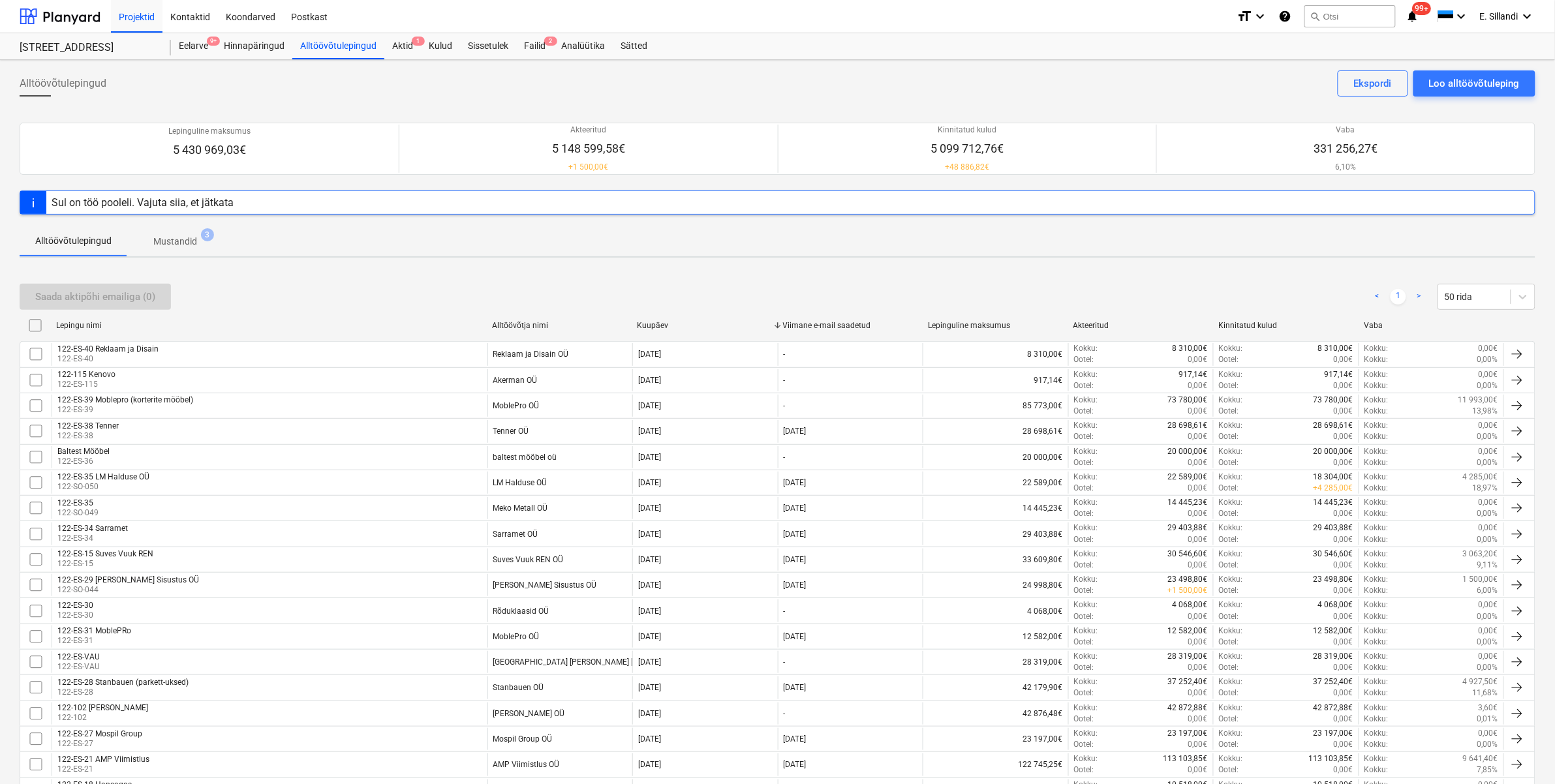
scroll to position [637, 0]
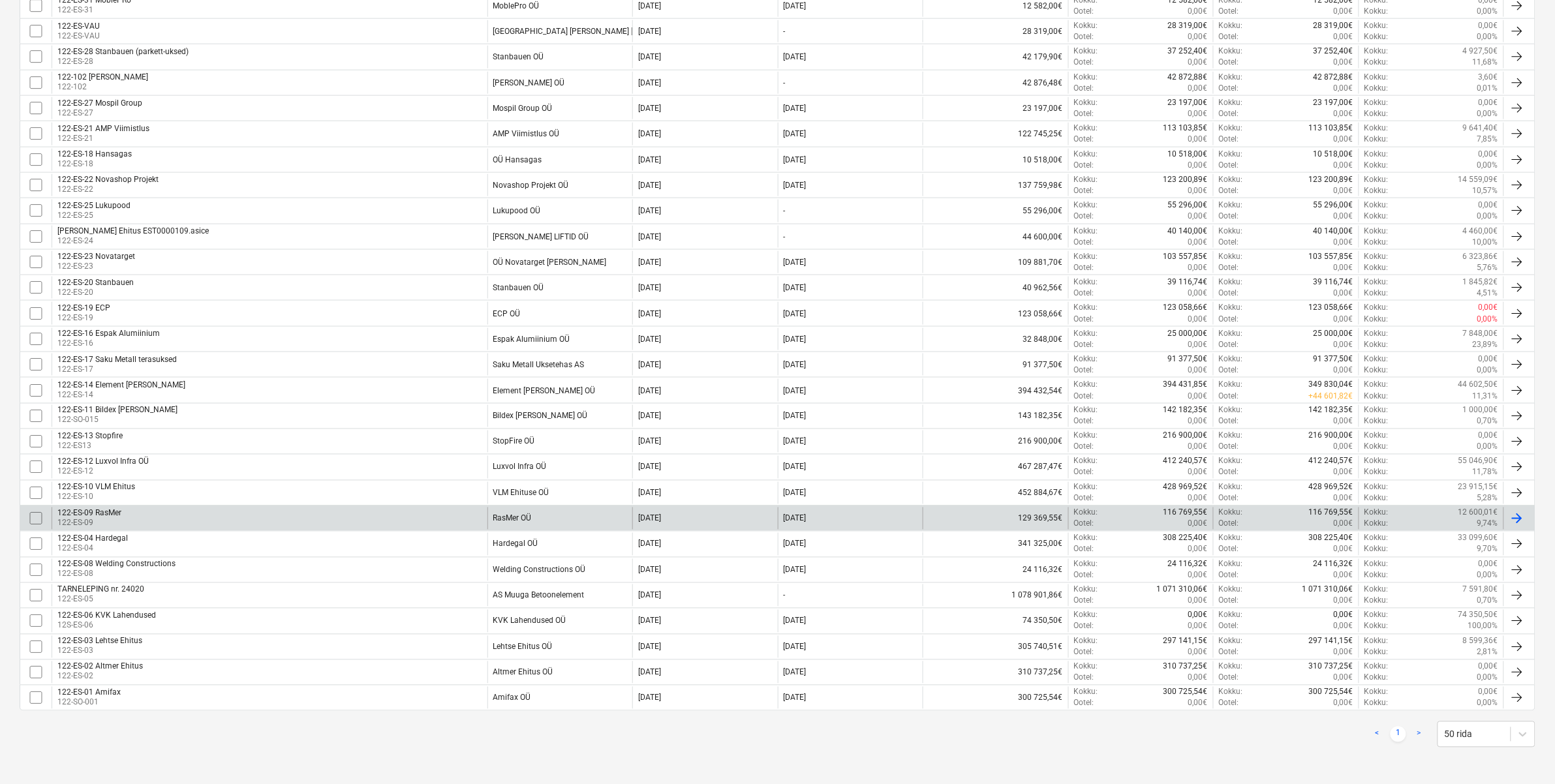
click at [390, 518] on div "122-ES-09 RasMer 122-ES-09" at bounding box center [269, 518] width 436 height 22
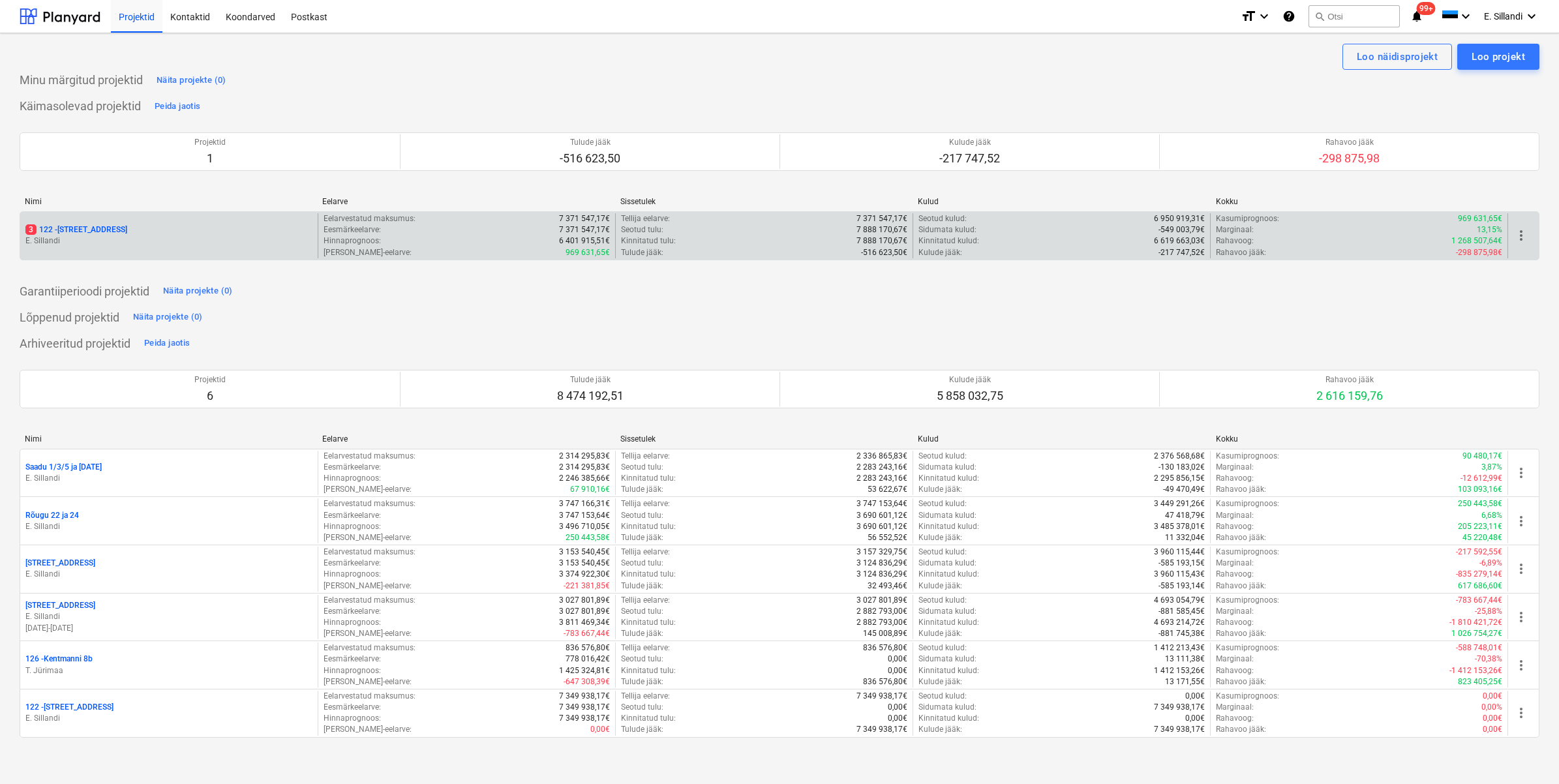
click at [167, 230] on div "3 122 - Viieaia tee 28" at bounding box center [169, 230] width 287 height 11
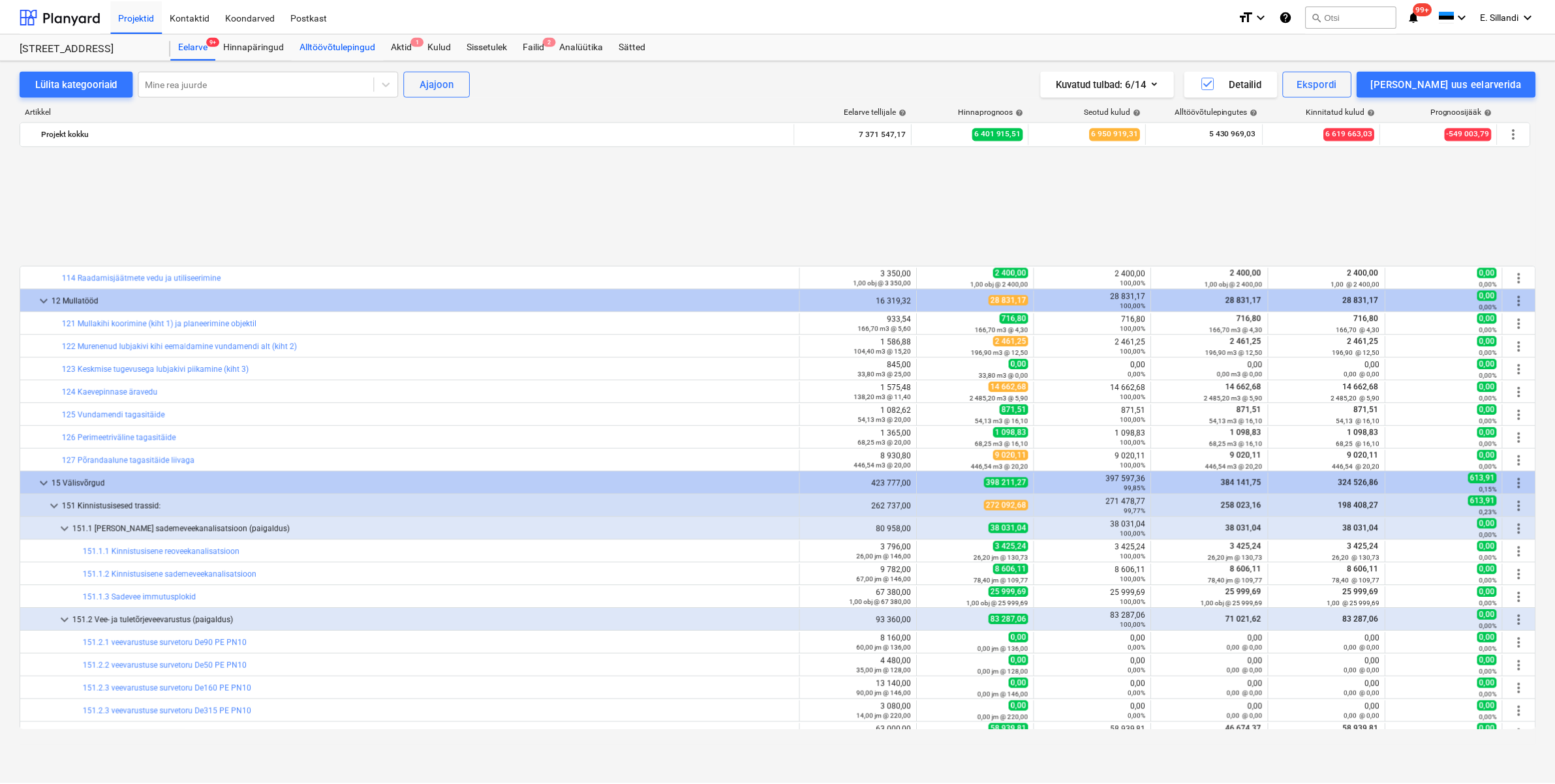
scroll to position [576, 0]
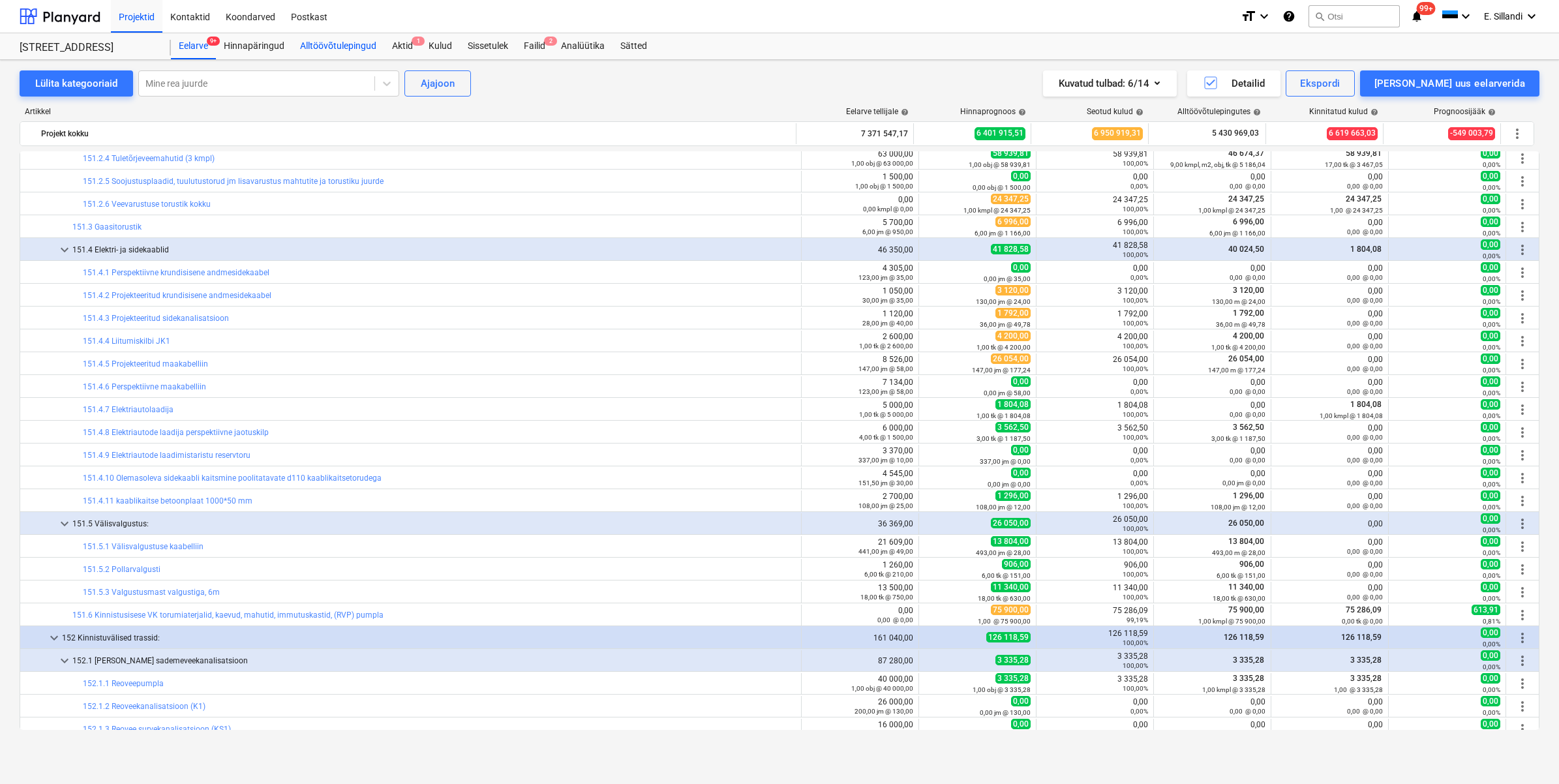
click at [355, 50] on div "Alltöövõtulepingud" at bounding box center [338, 47] width 92 height 26
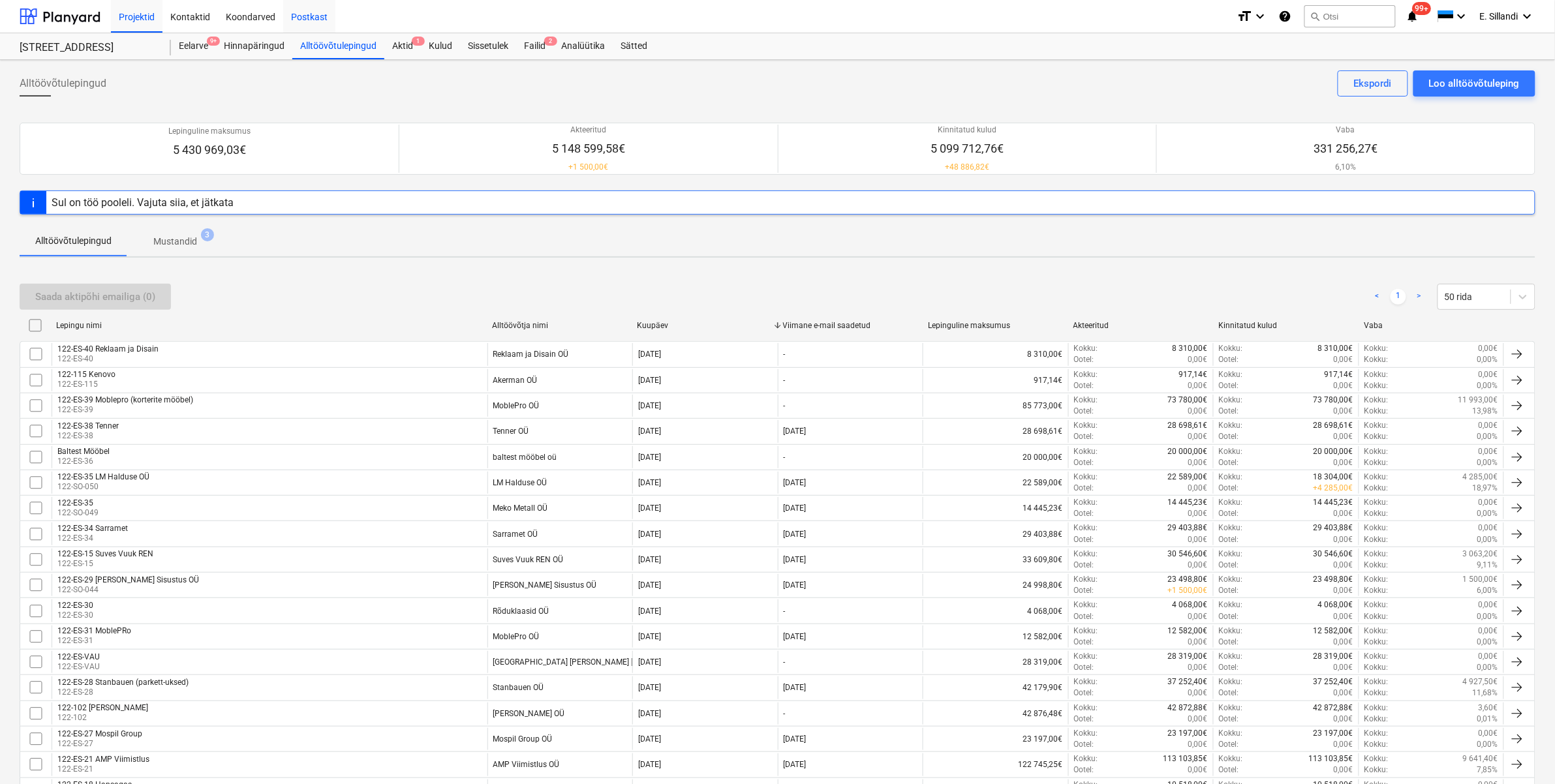
drag, startPoint x: 445, startPoint y: 49, endPoint x: 312, endPoint y: 13, distance: 137.8
click at [444, 47] on div "Kulud" at bounding box center [440, 47] width 39 height 26
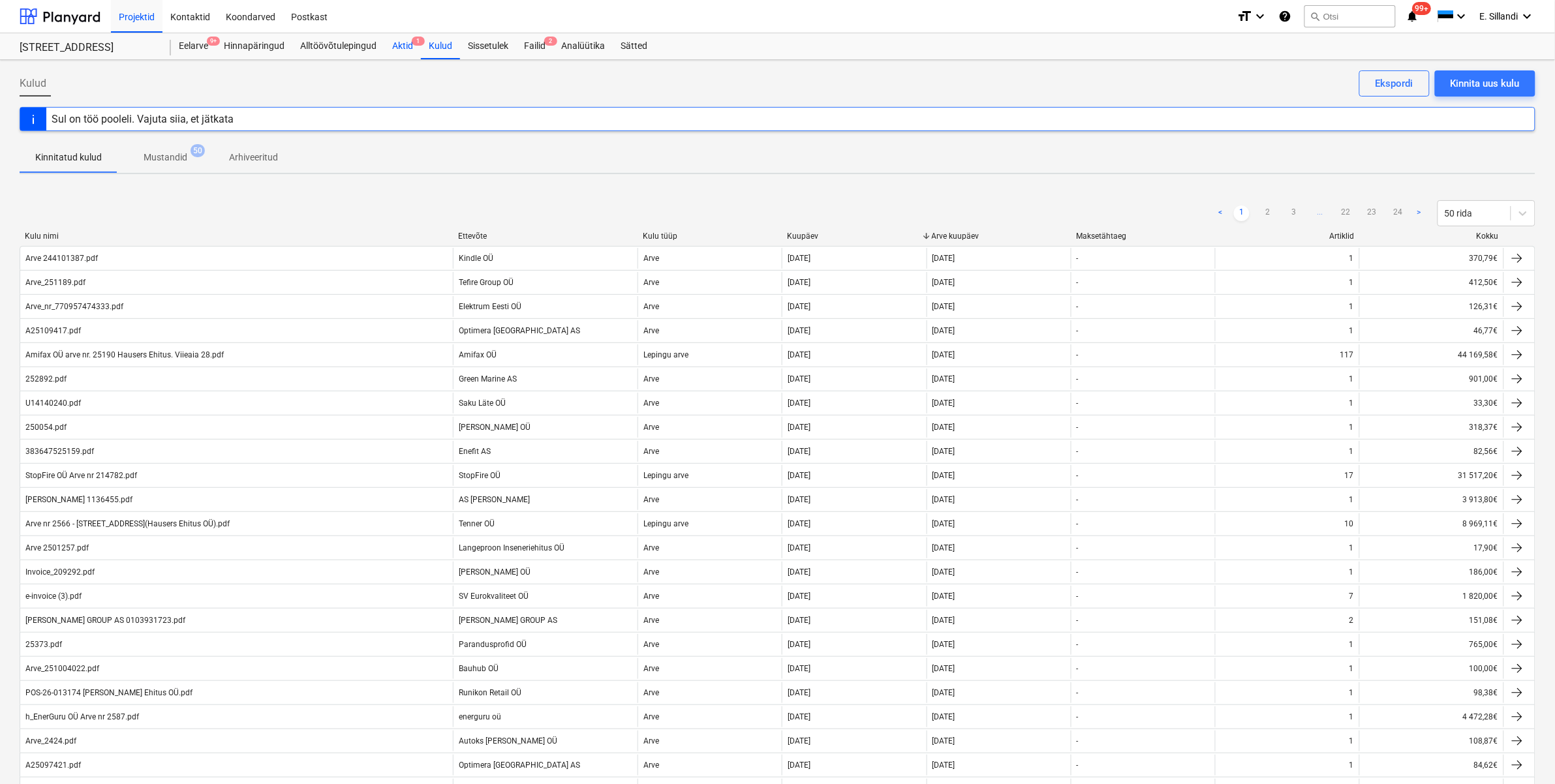
click at [397, 43] on div "Aktid 1" at bounding box center [403, 47] width 37 height 26
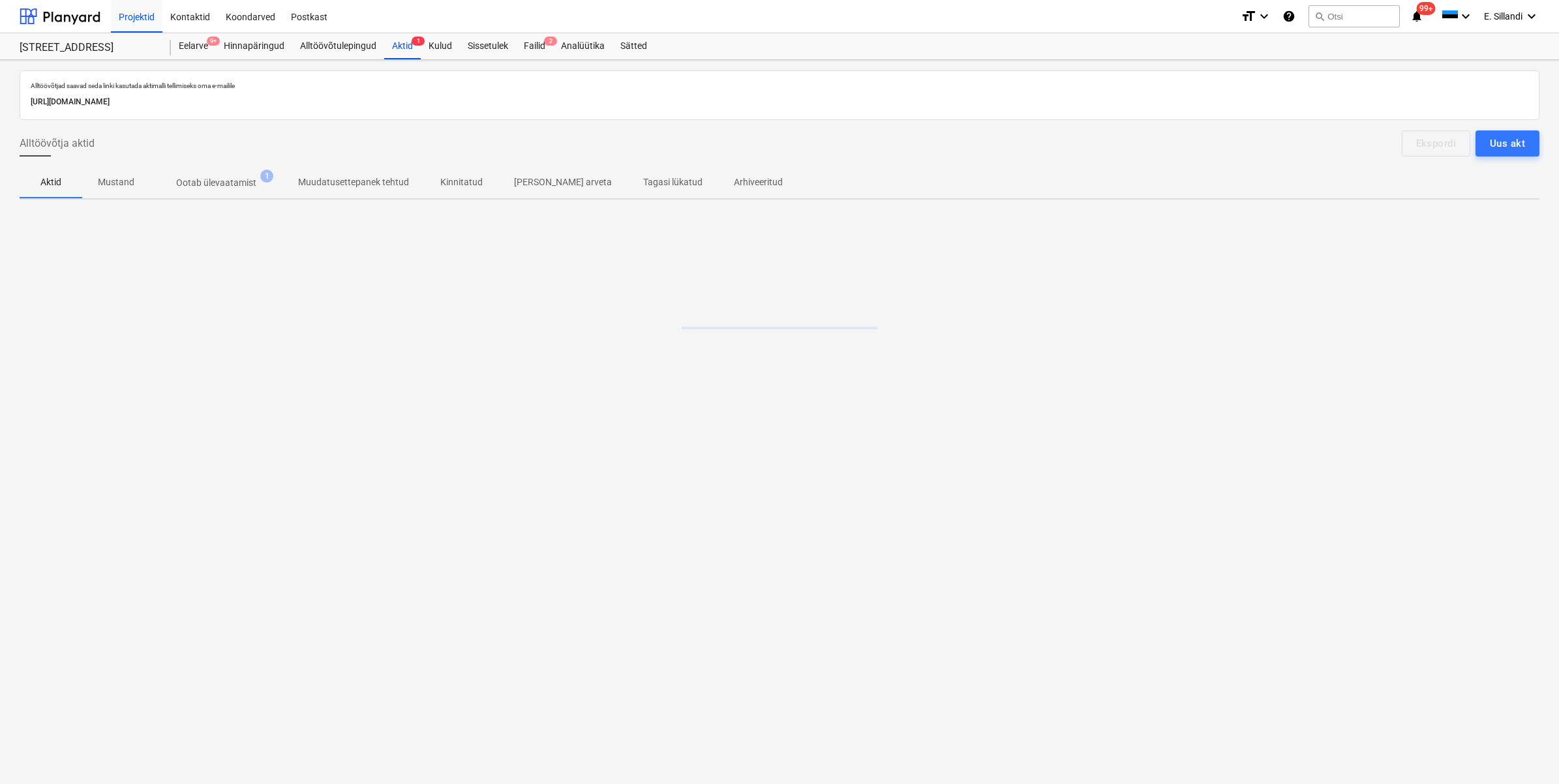
click at [485, 184] on span "Kinnitatud" at bounding box center [461, 182] width 74 height 22
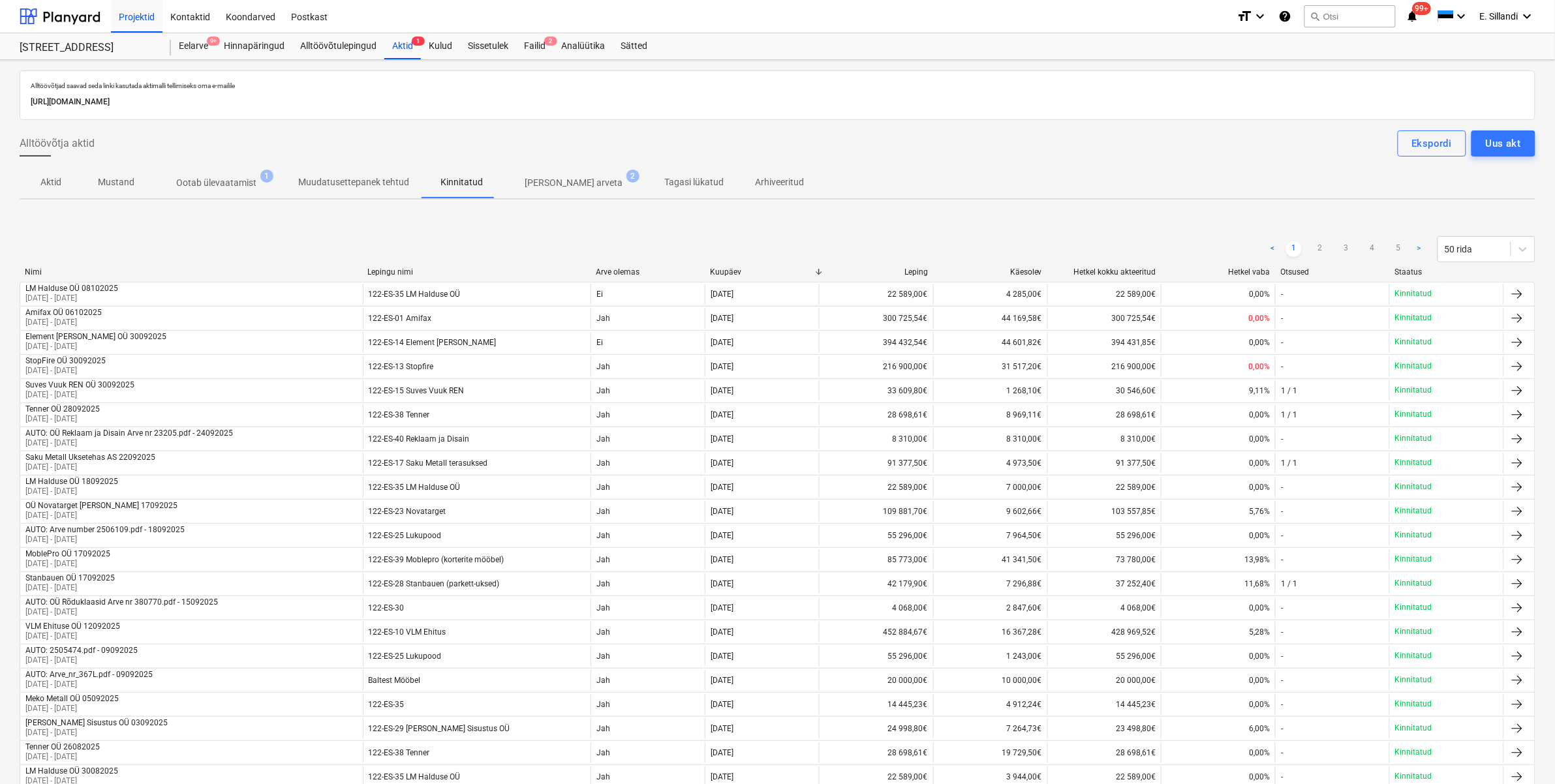
click at [664, 184] on p "Tagasi lükatud" at bounding box center [694, 182] width 59 height 14
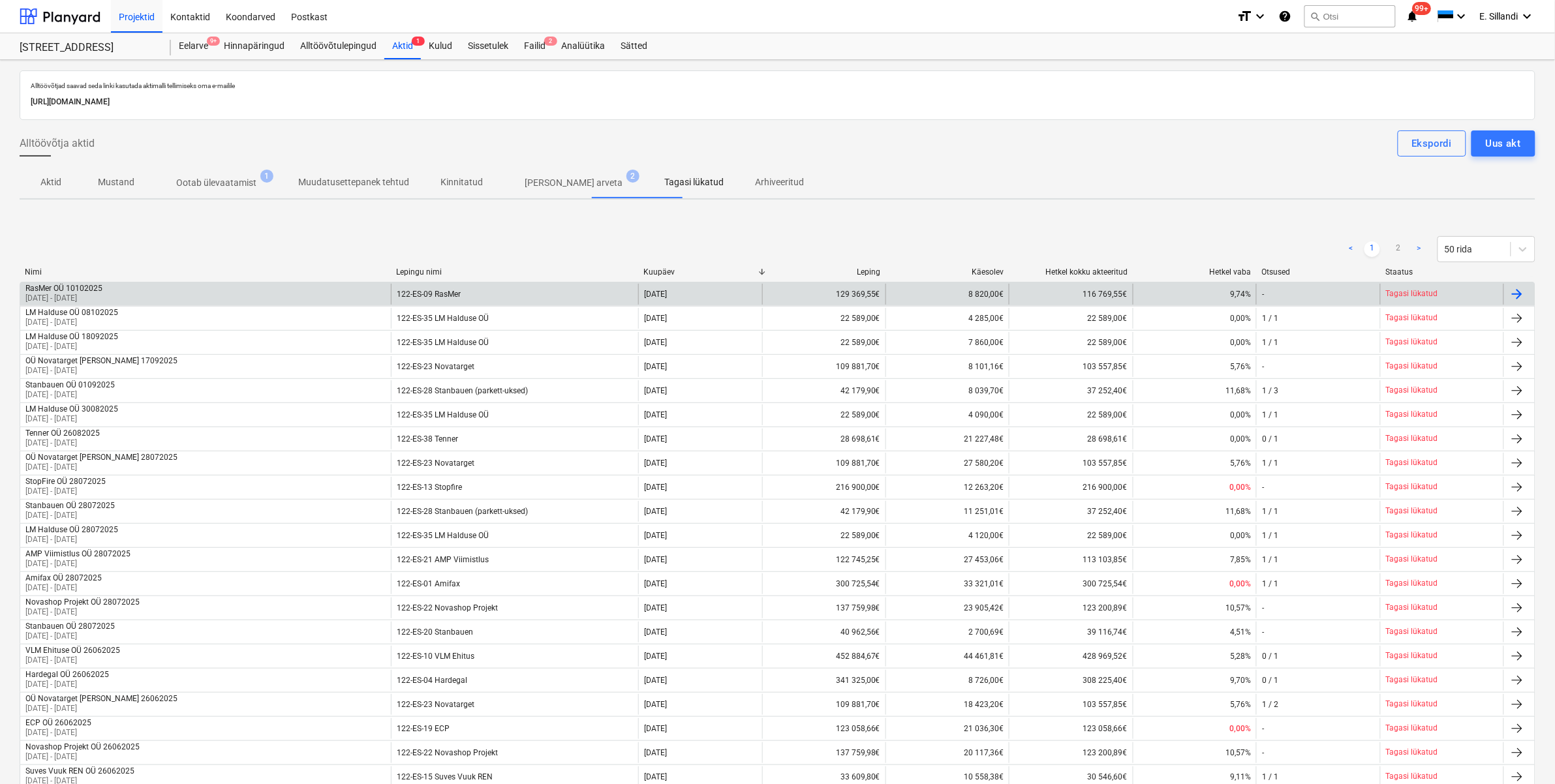
click at [215, 292] on div "RasMer OÜ 10102025 01 Sep 2025 - 30 Sep 2025" at bounding box center [205, 294] width 370 height 21
